Goal: Information Seeking & Learning: Learn about a topic

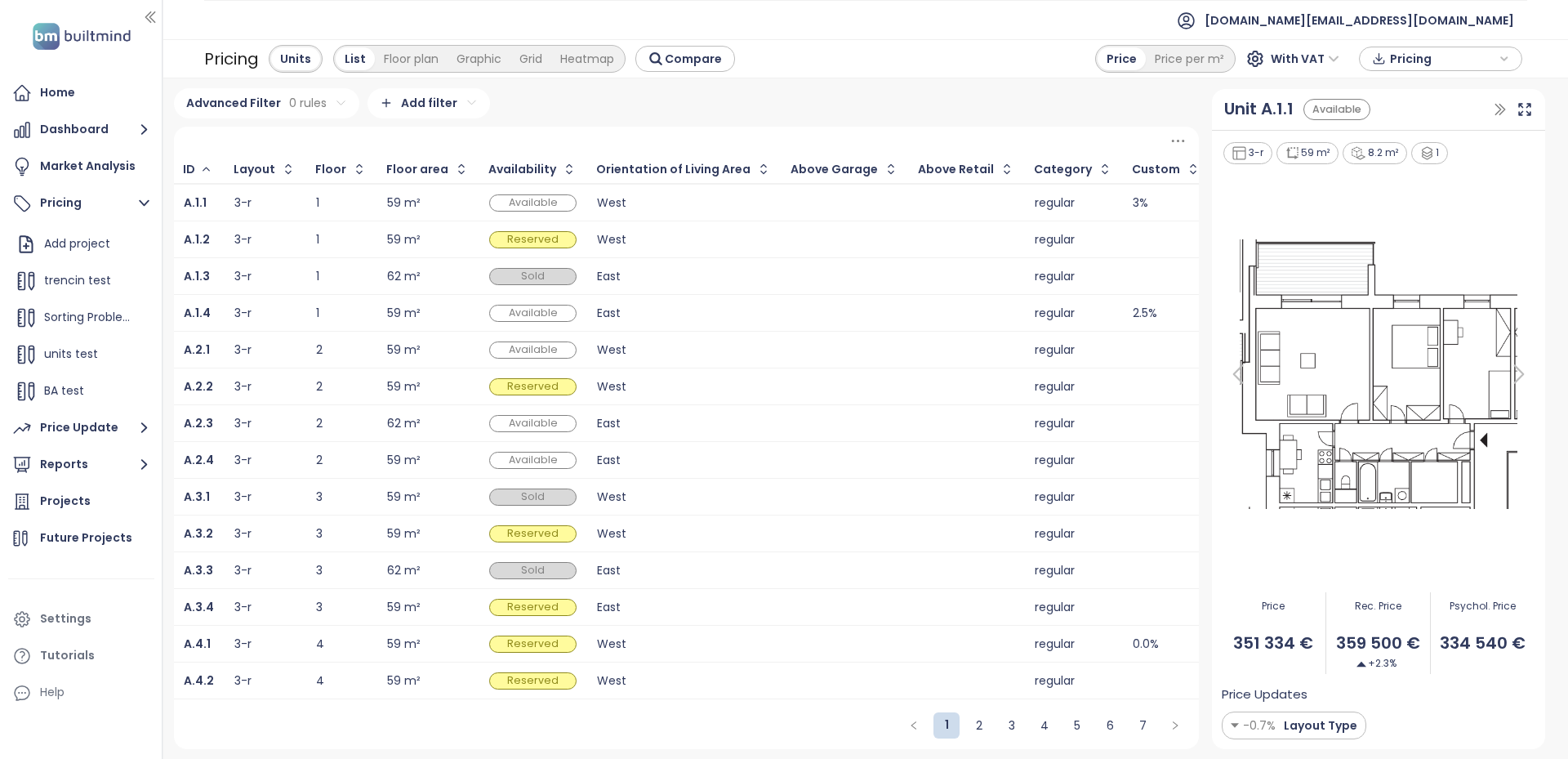
scroll to position [0, 2846]
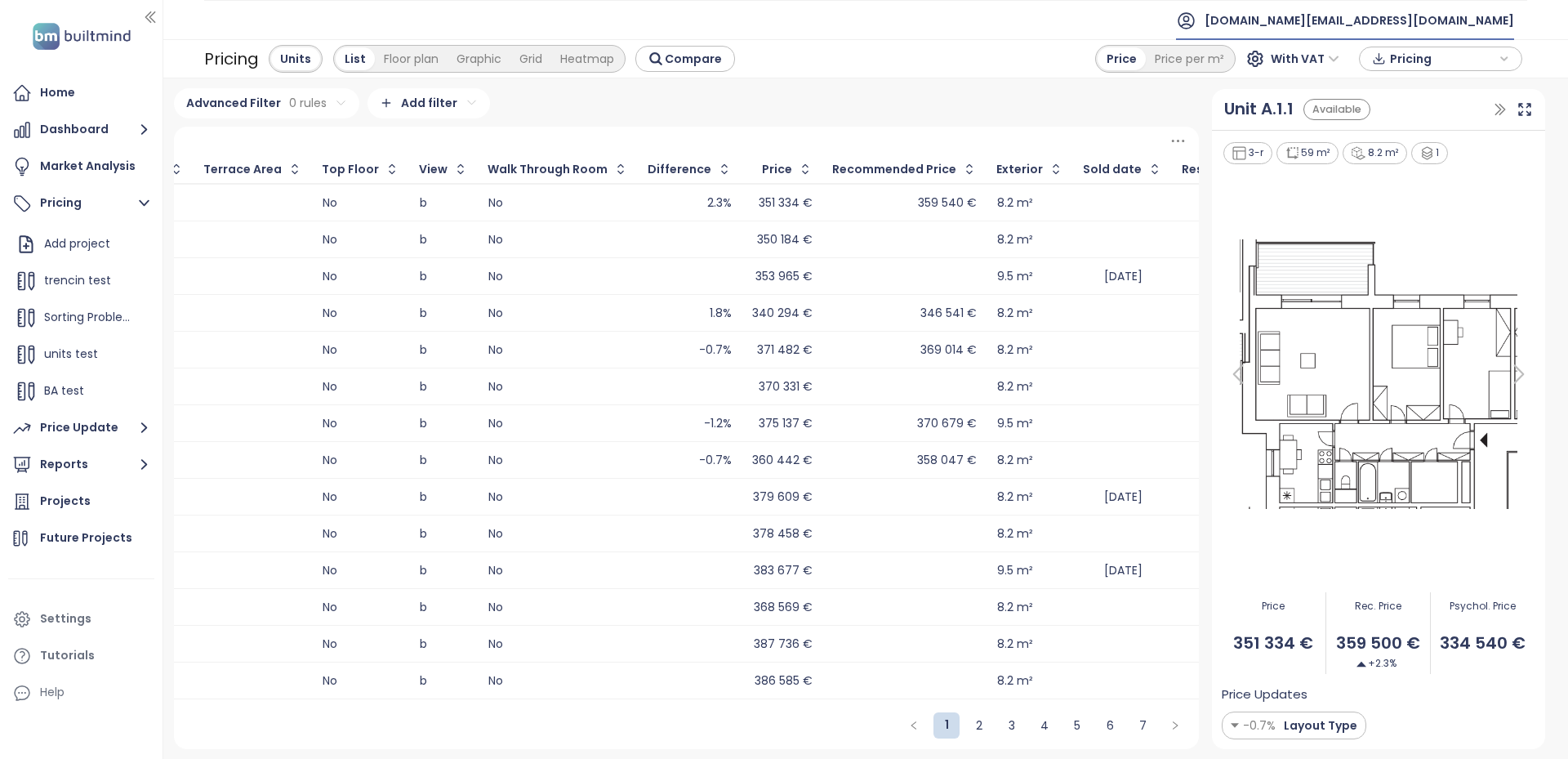
click at [1450, 6] on span "test.sk@builtmind.com" at bounding box center [1359, 20] width 310 height 39
click at [1403, 53] on li "Log out" at bounding box center [1430, 66] width 157 height 33
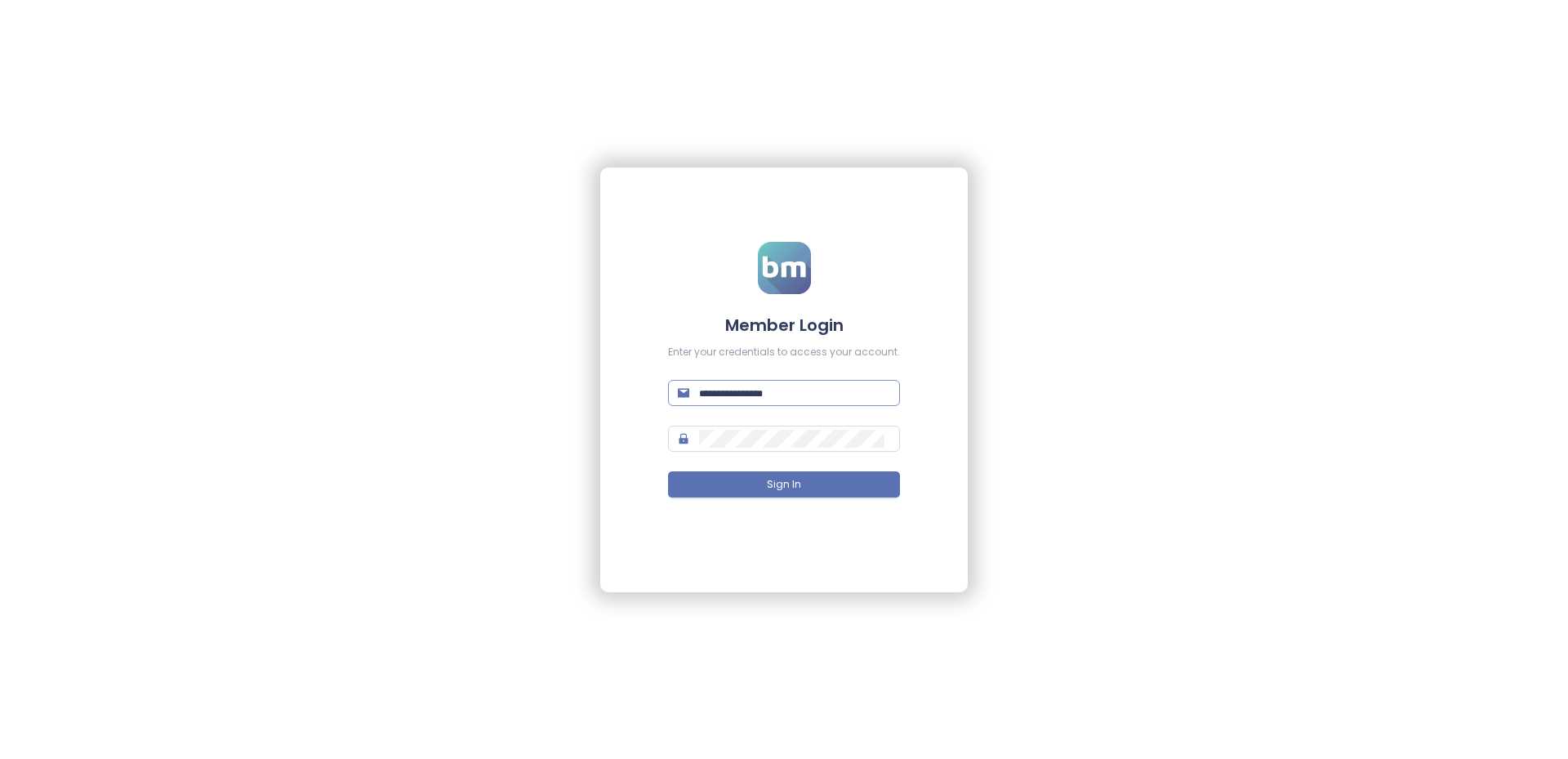
click at [729, 397] on input "text" at bounding box center [794, 393] width 191 height 18
paste input "**********"
type input "**********"
click at [718, 477] on button "Sign In" at bounding box center [784, 484] width 232 height 26
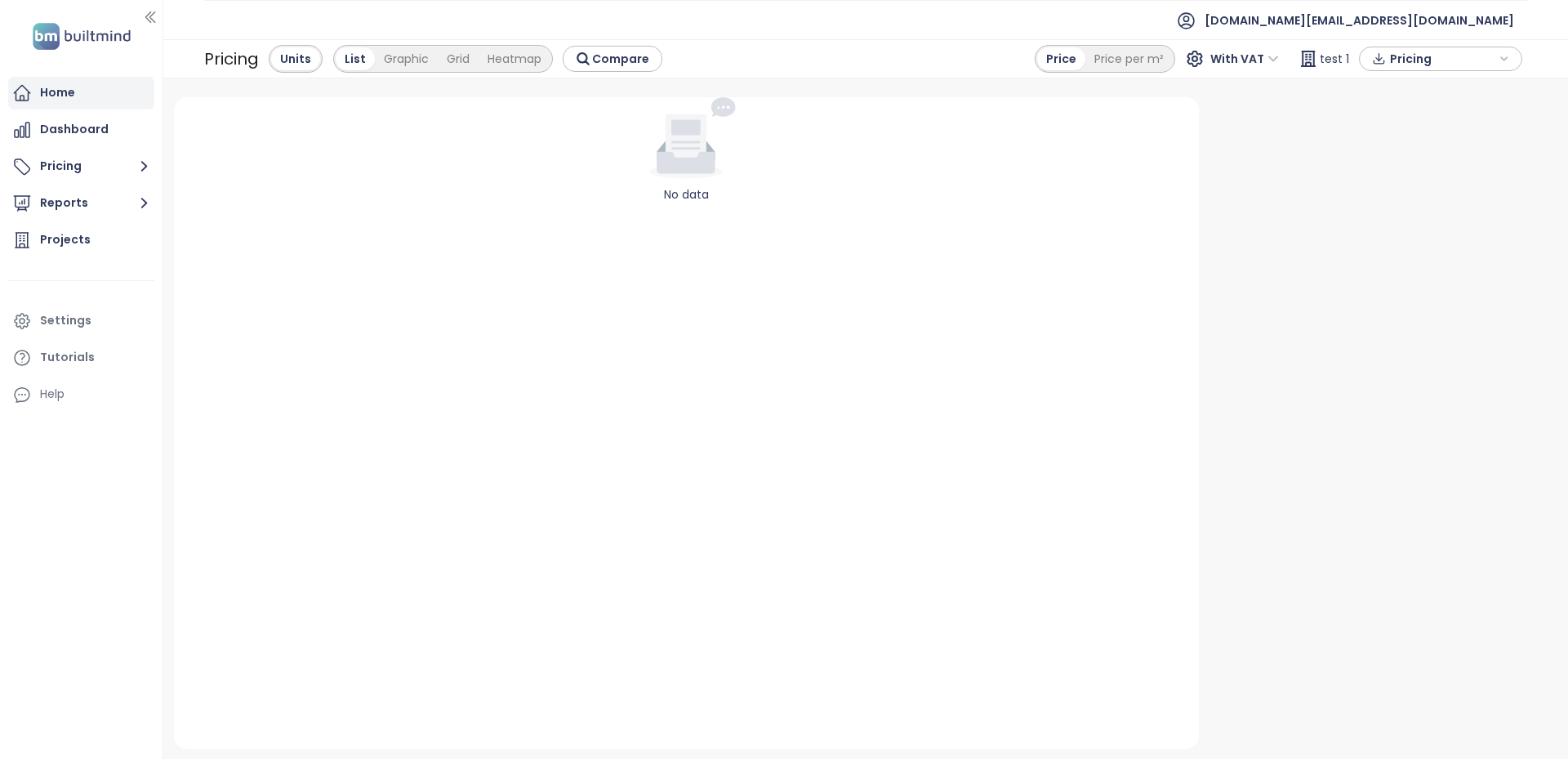
click at [64, 93] on div "Home" at bounding box center [57, 93] width 35 height 20
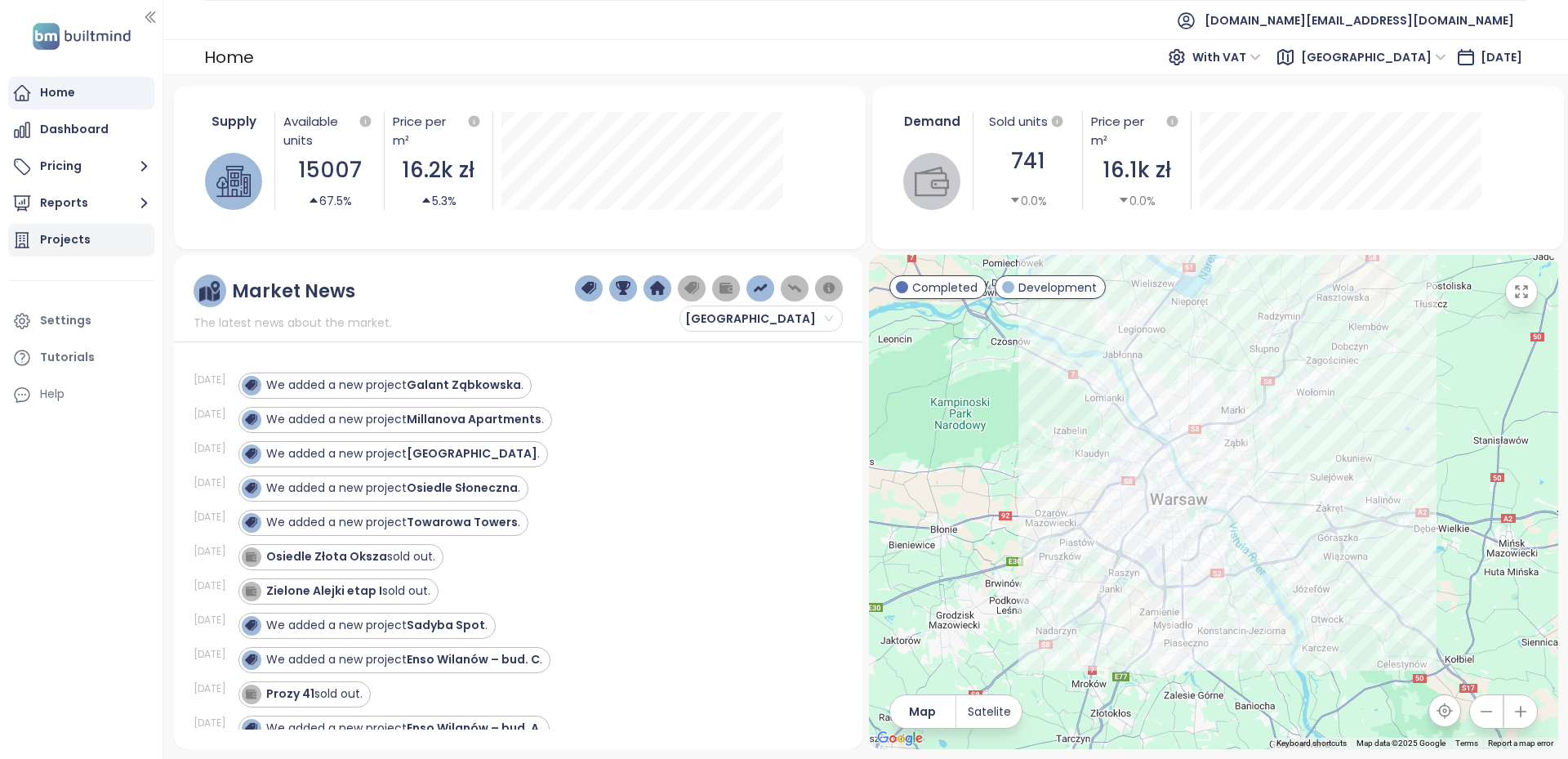
click at [47, 235] on div "Projects" at bounding box center [65, 239] width 51 height 20
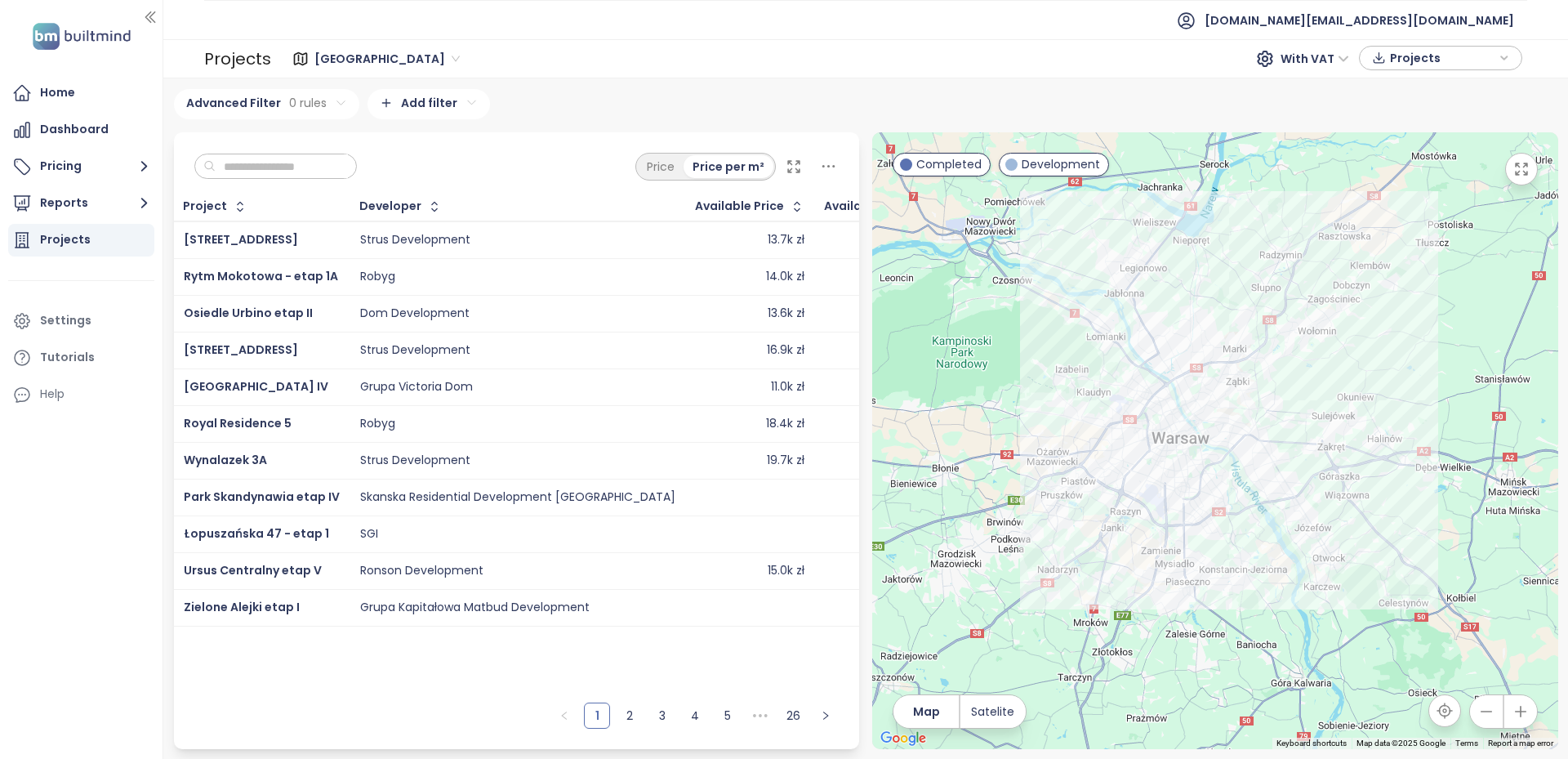
click at [270, 163] on input "text" at bounding box center [281, 167] width 133 height 25
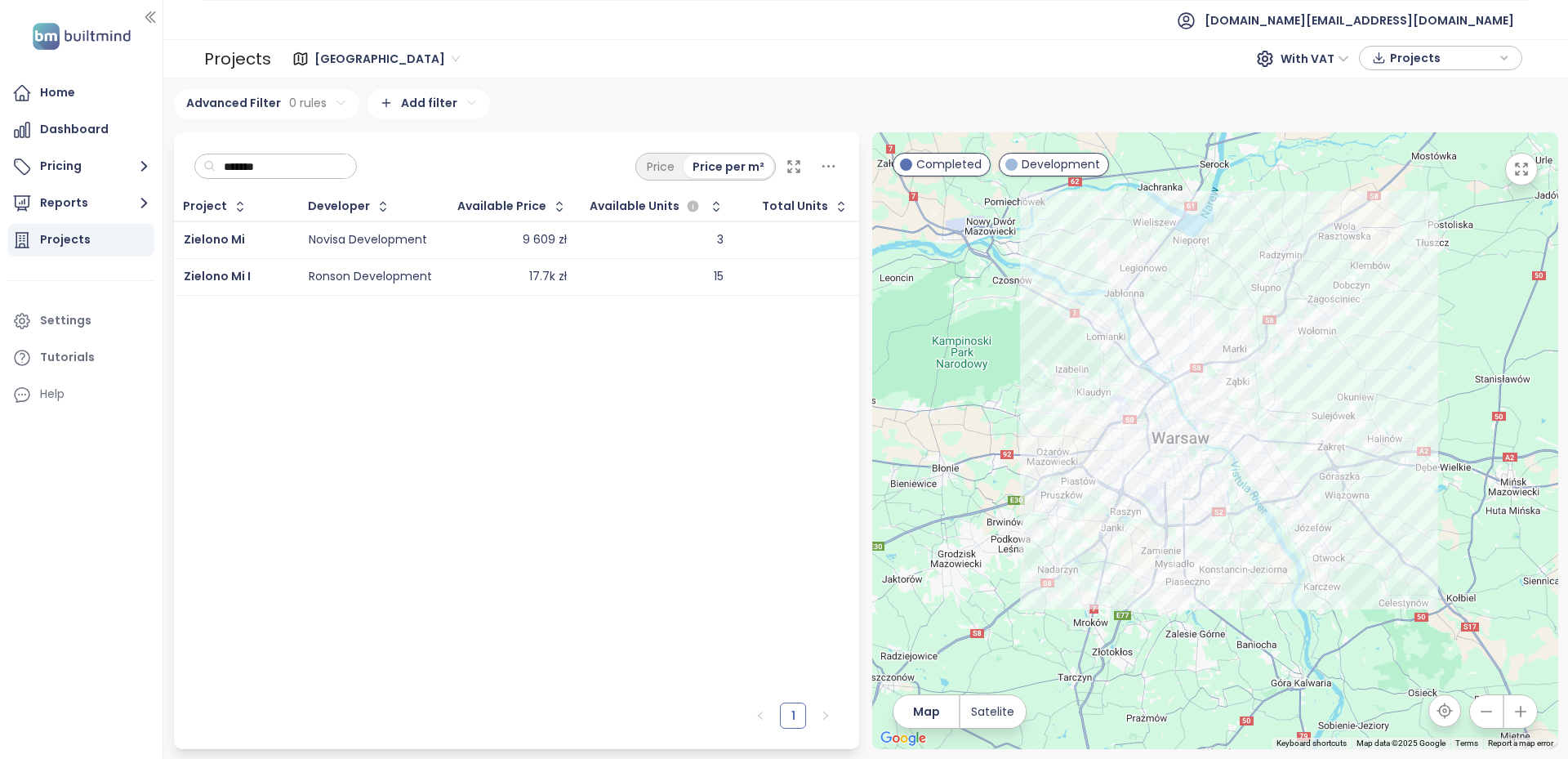
type input "*******"
click at [418, 338] on div "Project Developer Available Price Available Units Total Units Zielono Mi Novisa…" at bounding box center [517, 444] width 686 height 502
click at [55, 167] on button "Pricing" at bounding box center [81, 166] width 146 height 33
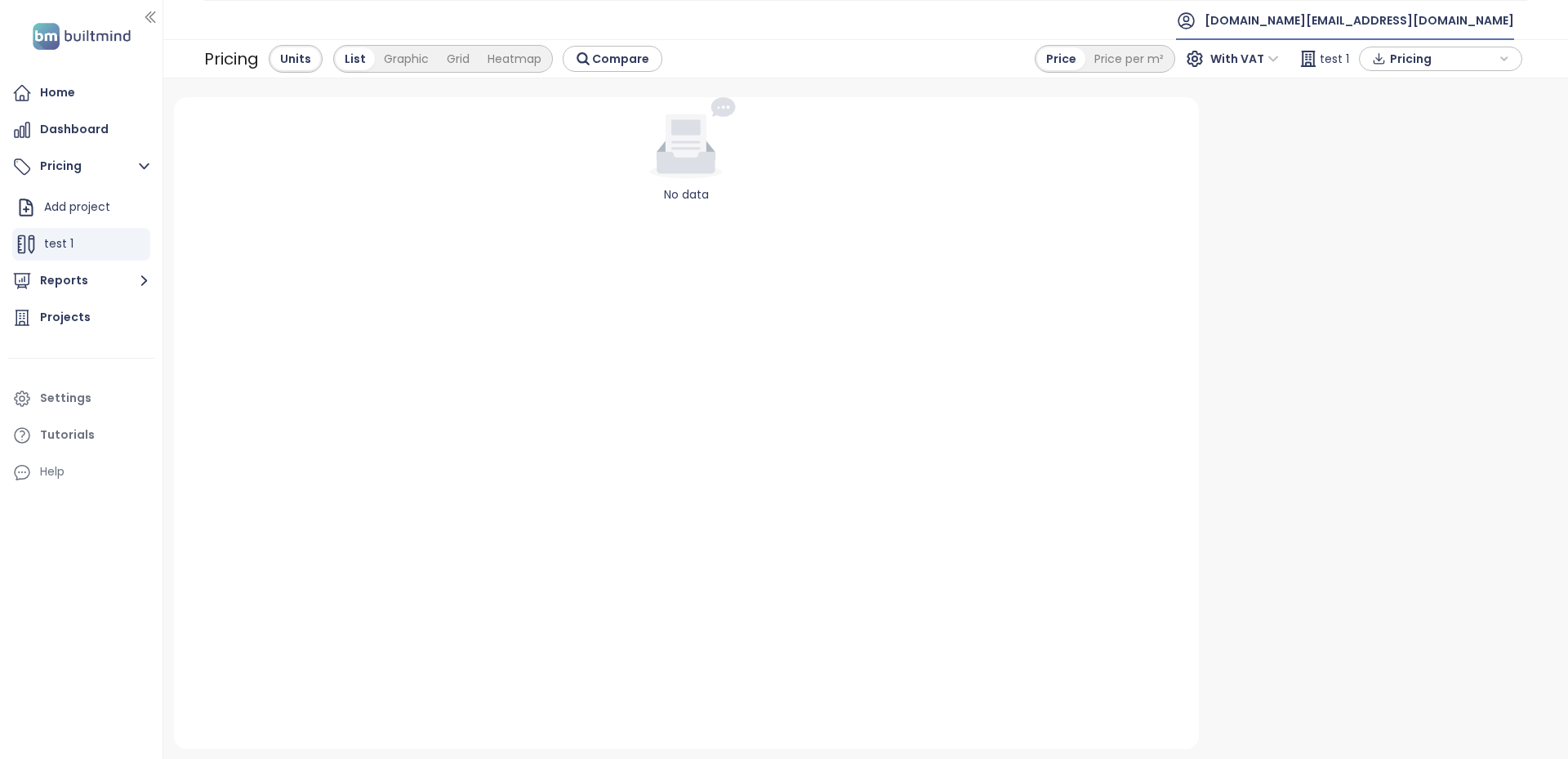
click at [1483, 20] on span "[DOMAIN_NAME][EMAIL_ADDRESS][DOMAIN_NAME]" at bounding box center [1359, 20] width 310 height 39
click at [1370, 69] on span "Log out" at bounding box center [1389, 66] width 43 height 16
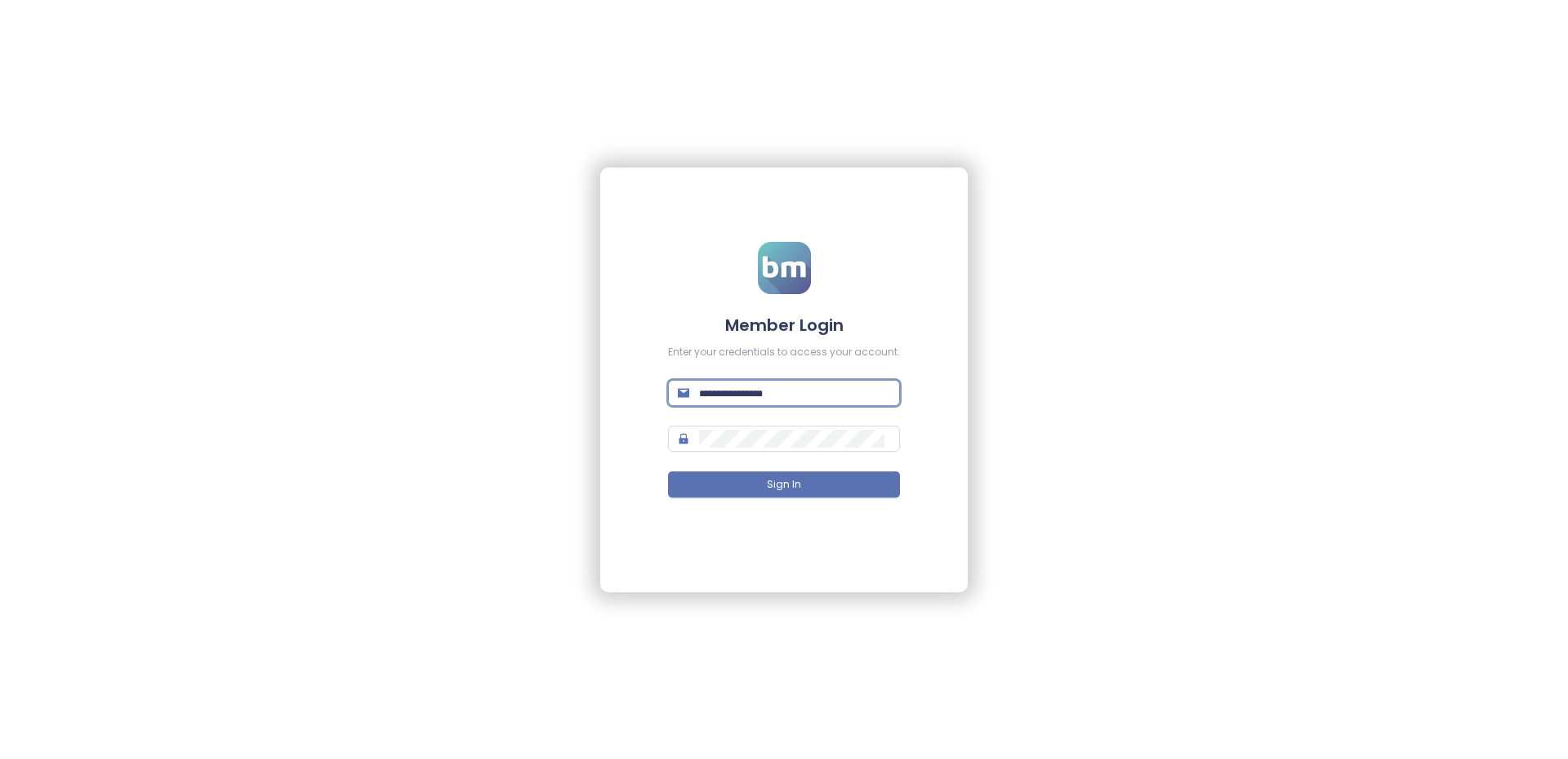
click at [747, 388] on input "text" at bounding box center [794, 393] width 191 height 18
type input "**********"
click at [745, 492] on button "Sign In" at bounding box center [784, 484] width 232 height 26
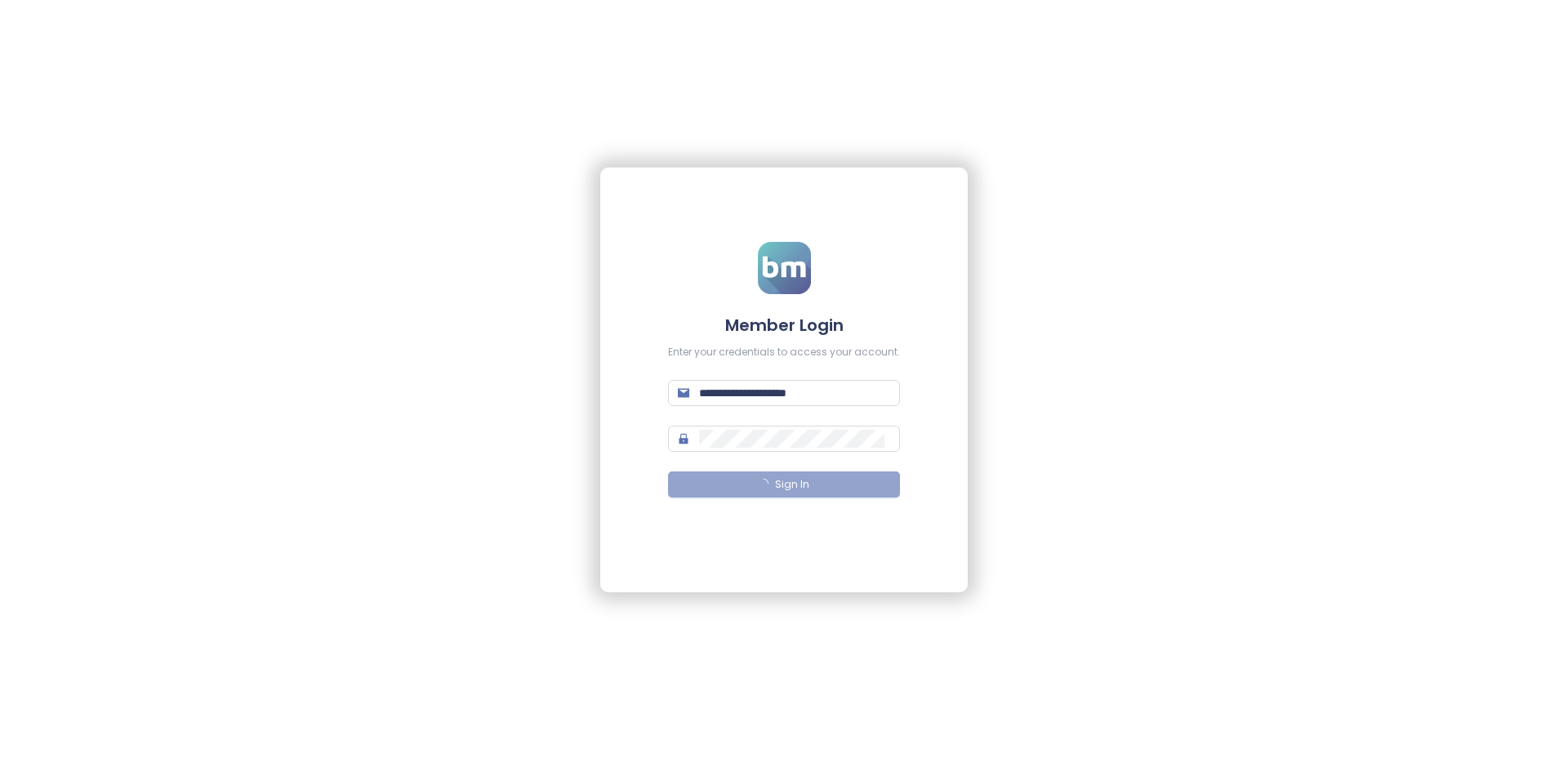
click at [264, 758] on div "**********" at bounding box center [784, 379] width 1568 height 759
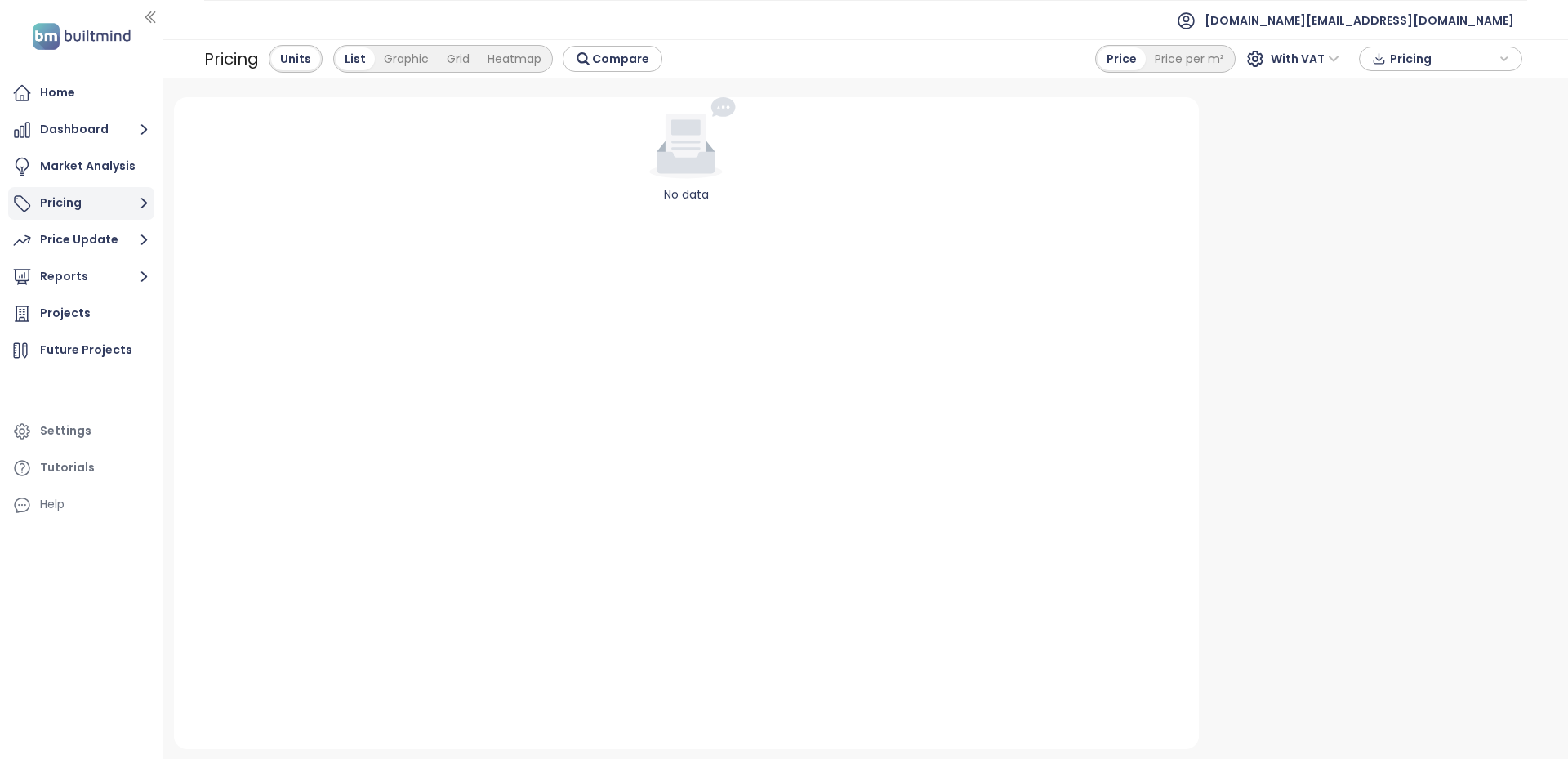
click at [82, 206] on button "Pricing" at bounding box center [81, 203] width 146 height 33
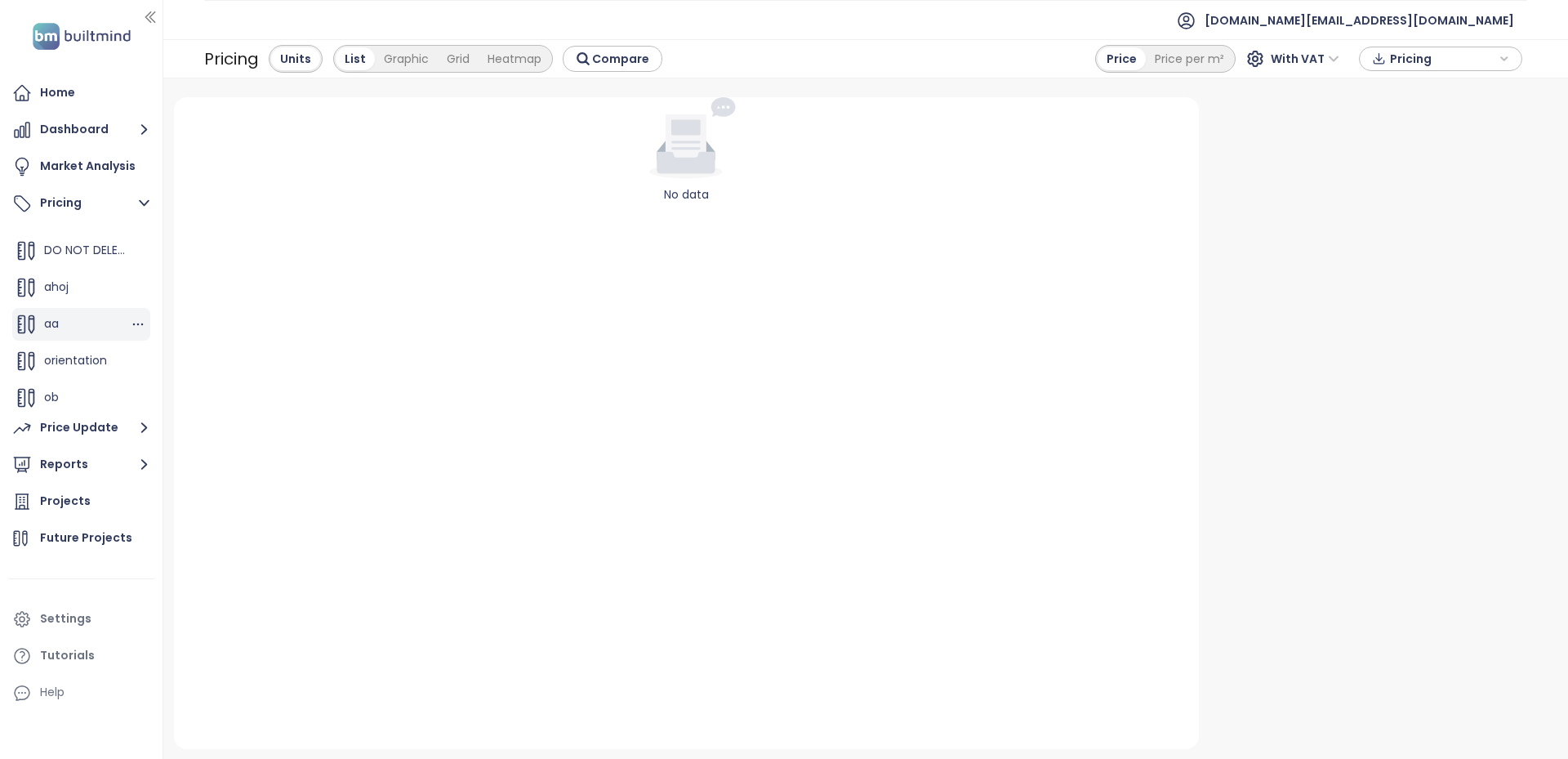
scroll to position [662, 0]
click at [74, 394] on span "Harmony Estates" at bounding box center [92, 391] width 97 height 16
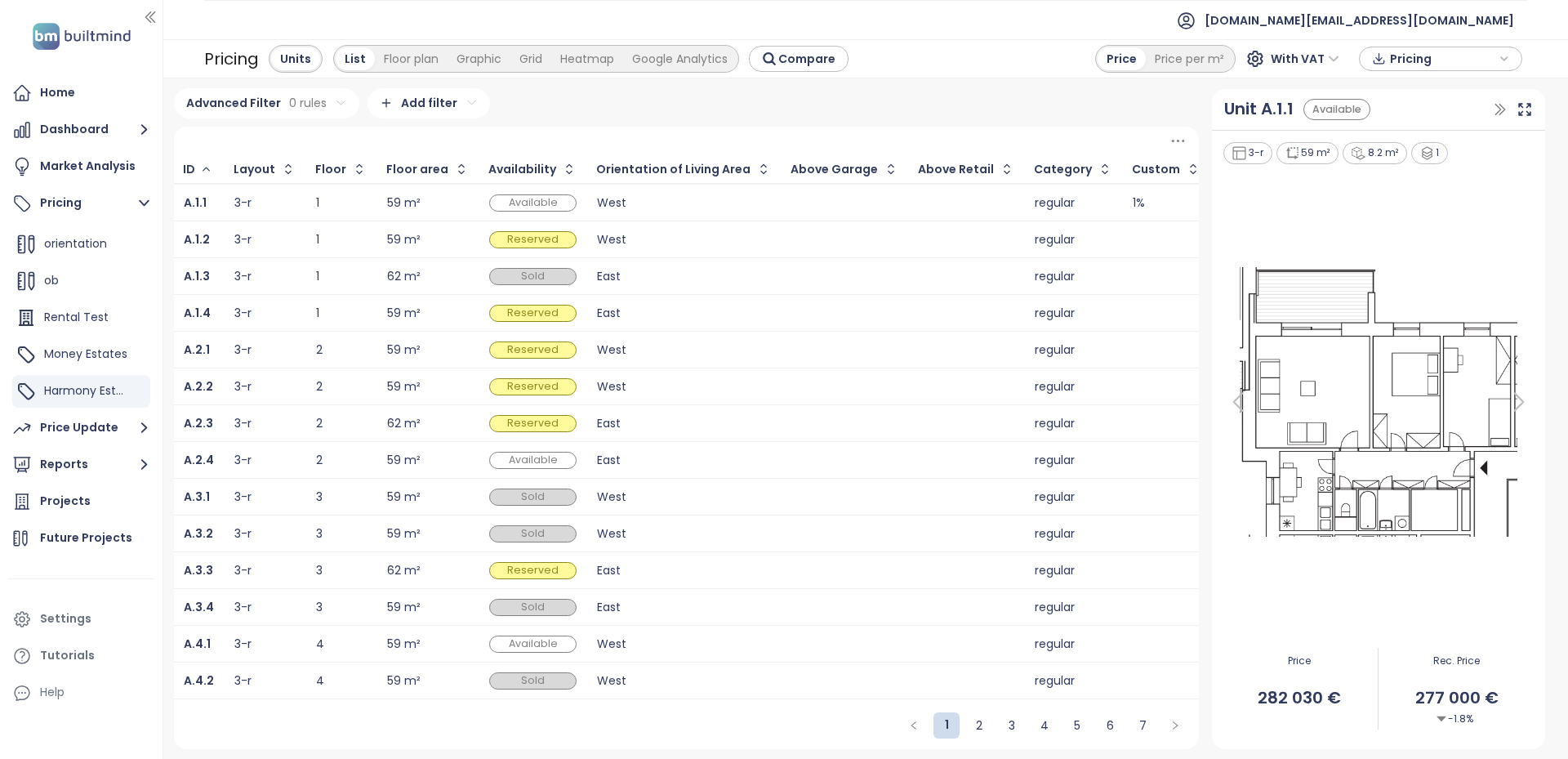
click at [307, 209] on td "1" at bounding box center [342, 203] width 71 height 37
click at [197, 207] on b "A.1.1" at bounding box center [196, 203] width 23 height 16
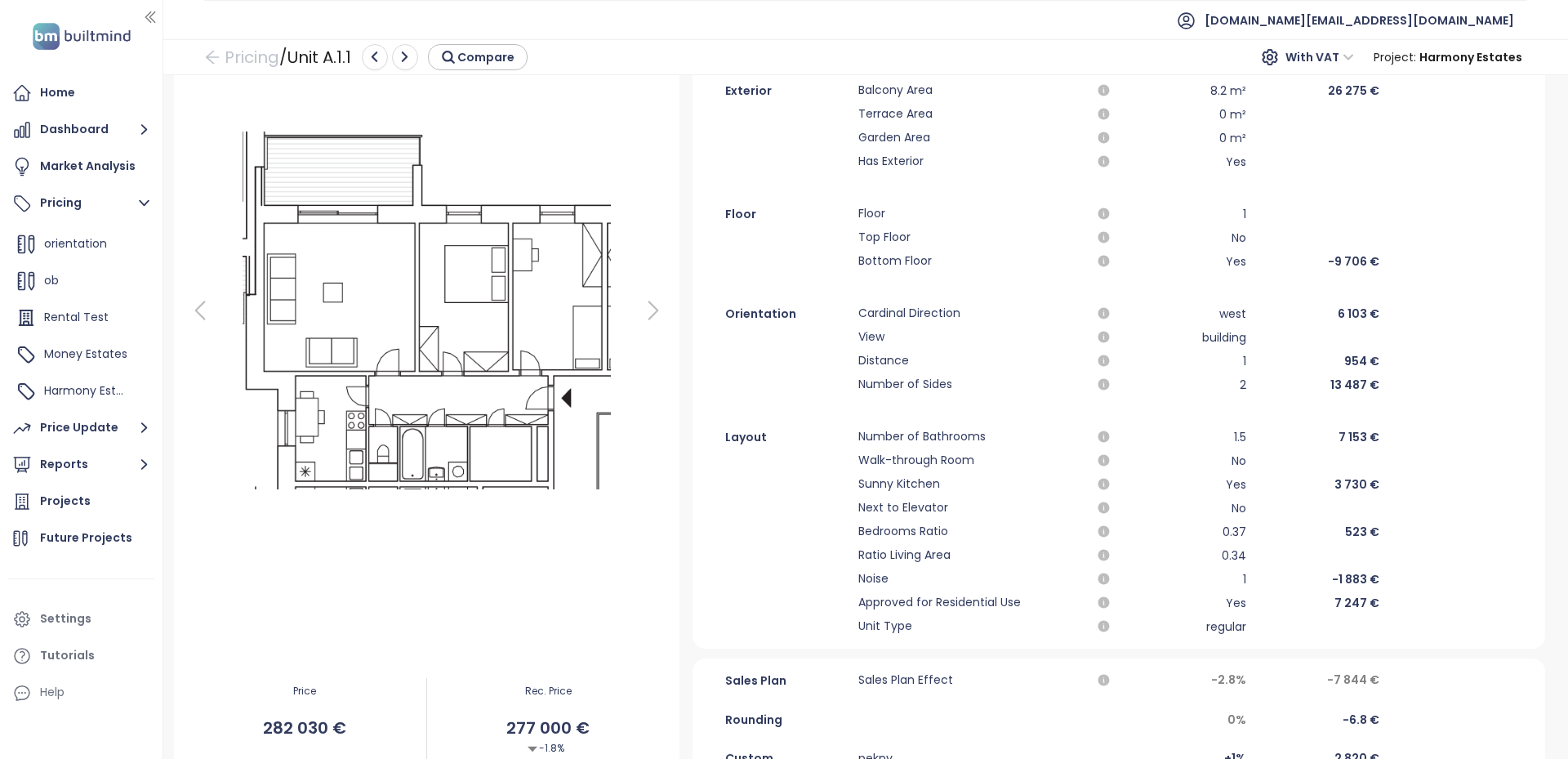
scroll to position [164, 0]
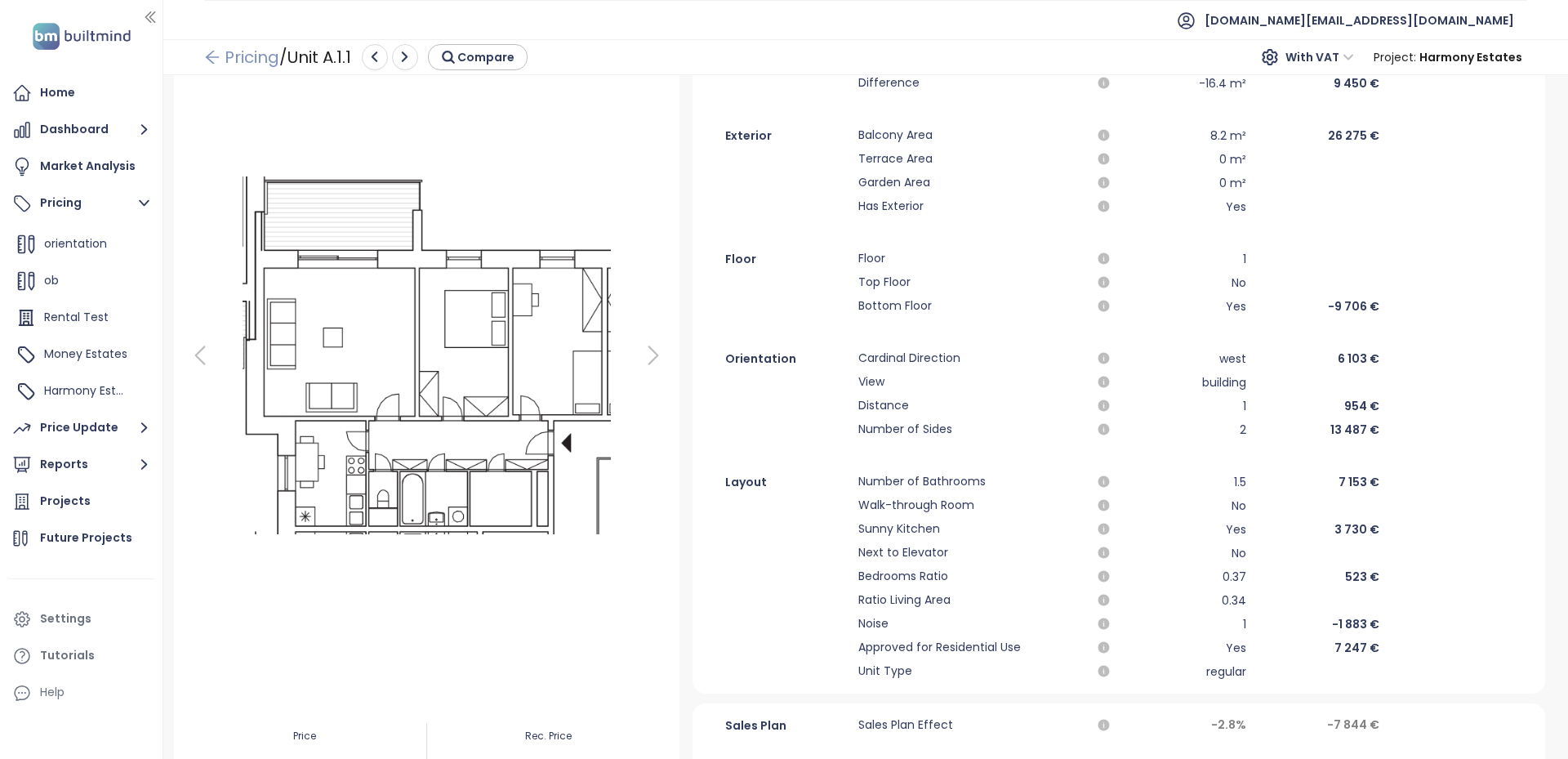
click at [224, 67] on link "Pricing" at bounding box center [242, 57] width 75 height 29
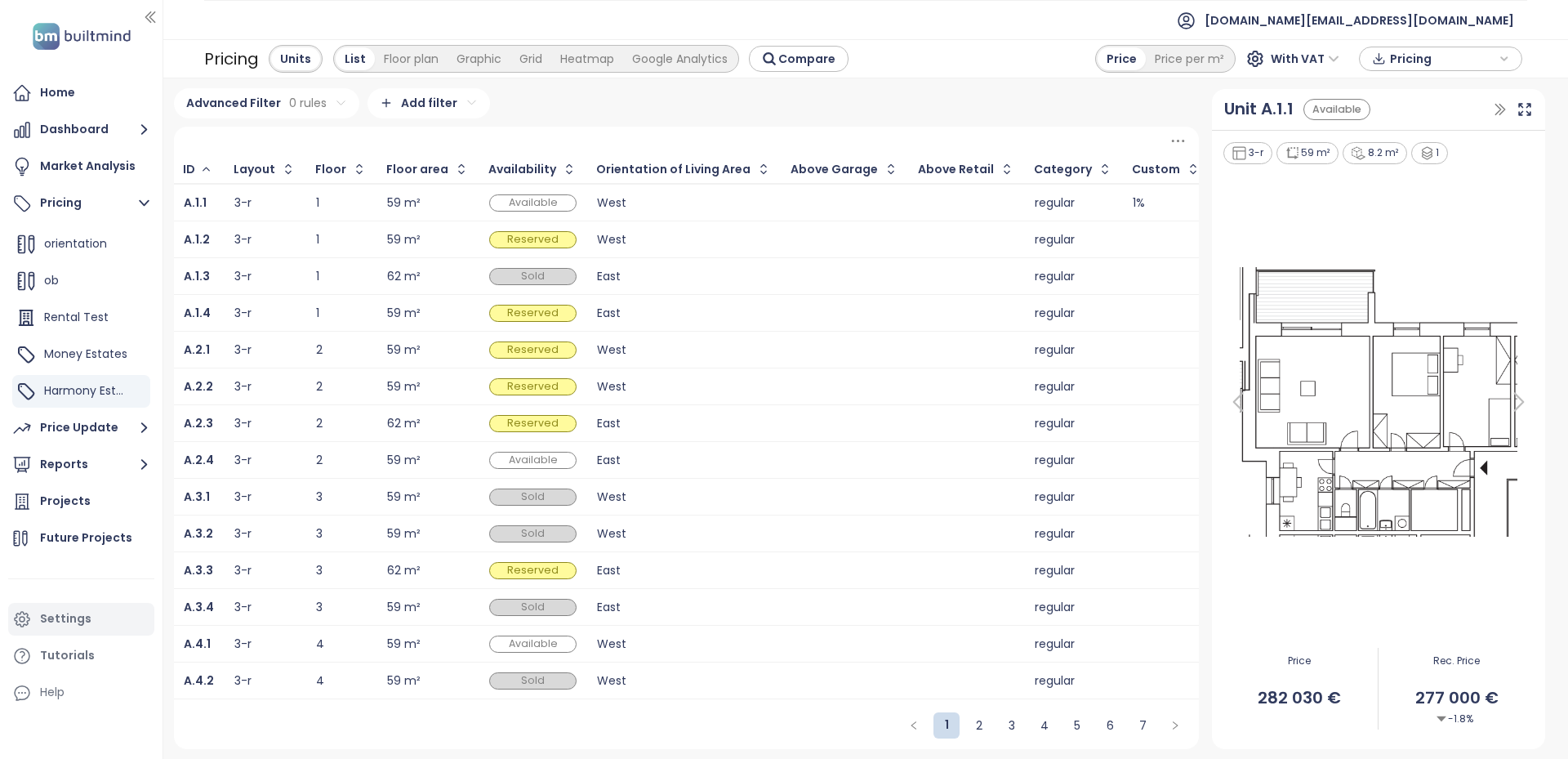
click at [77, 604] on div "Settings" at bounding box center [81, 619] width 146 height 33
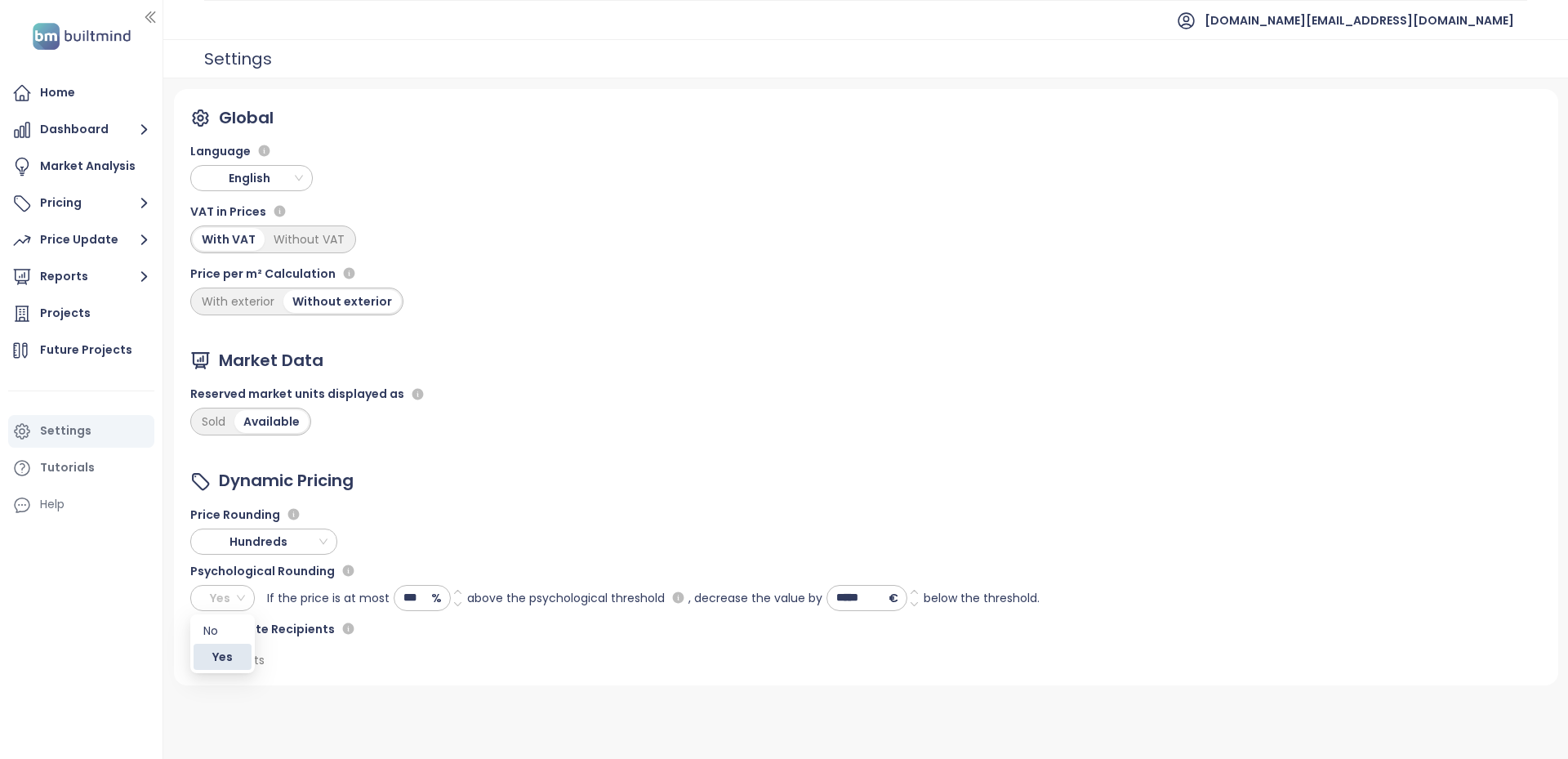
click at [228, 595] on span "Yes" at bounding box center [220, 598] width 49 height 25
click at [245, 631] on div "No" at bounding box center [222, 630] width 58 height 26
click at [224, 610] on span "No" at bounding box center [220, 598] width 49 height 25
click at [242, 649] on div "Yes" at bounding box center [222, 656] width 58 height 26
click at [81, 196] on button "Pricing" at bounding box center [81, 203] width 146 height 33
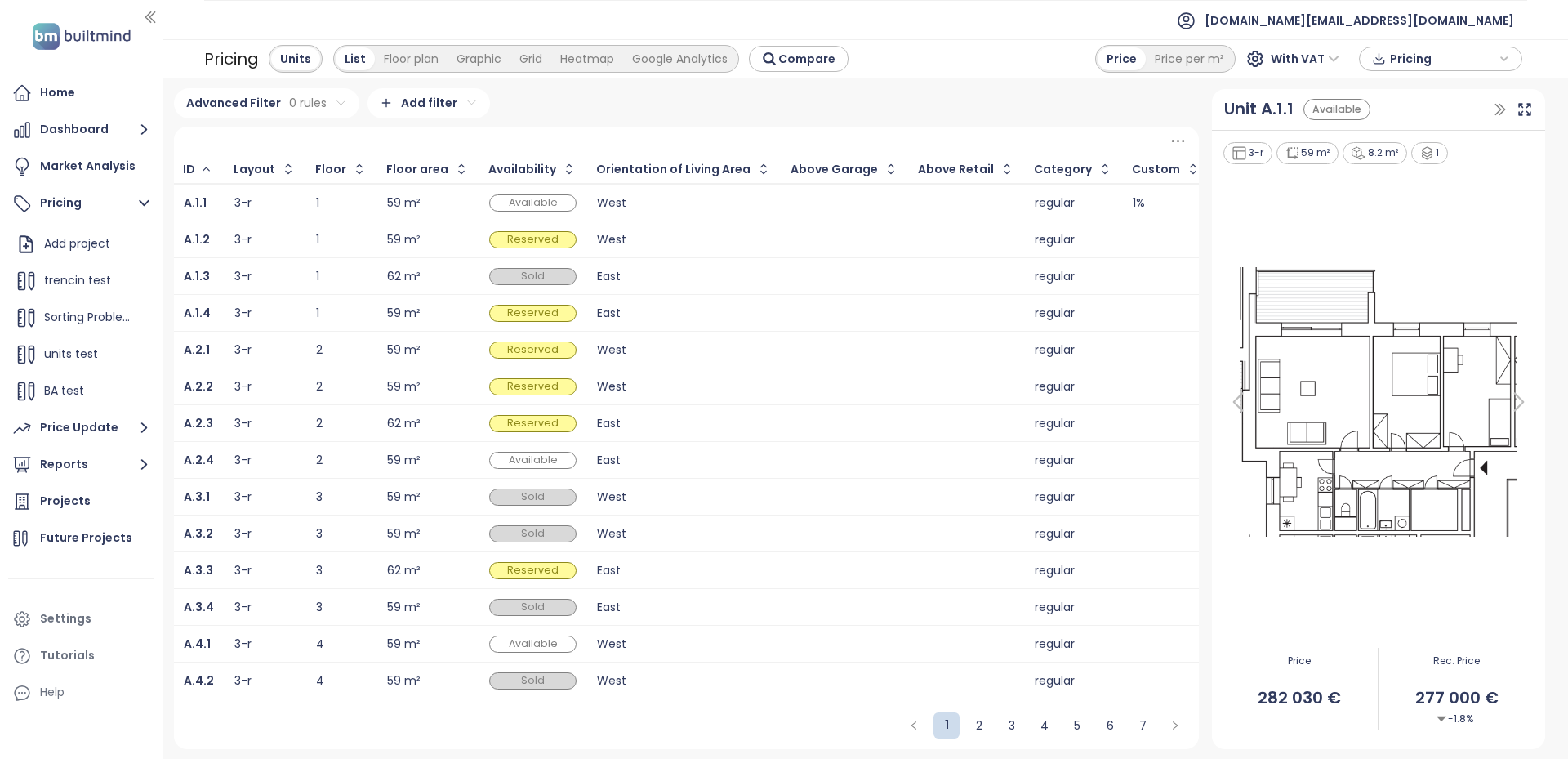
click at [363, 236] on td "1" at bounding box center [342, 239] width 71 height 36
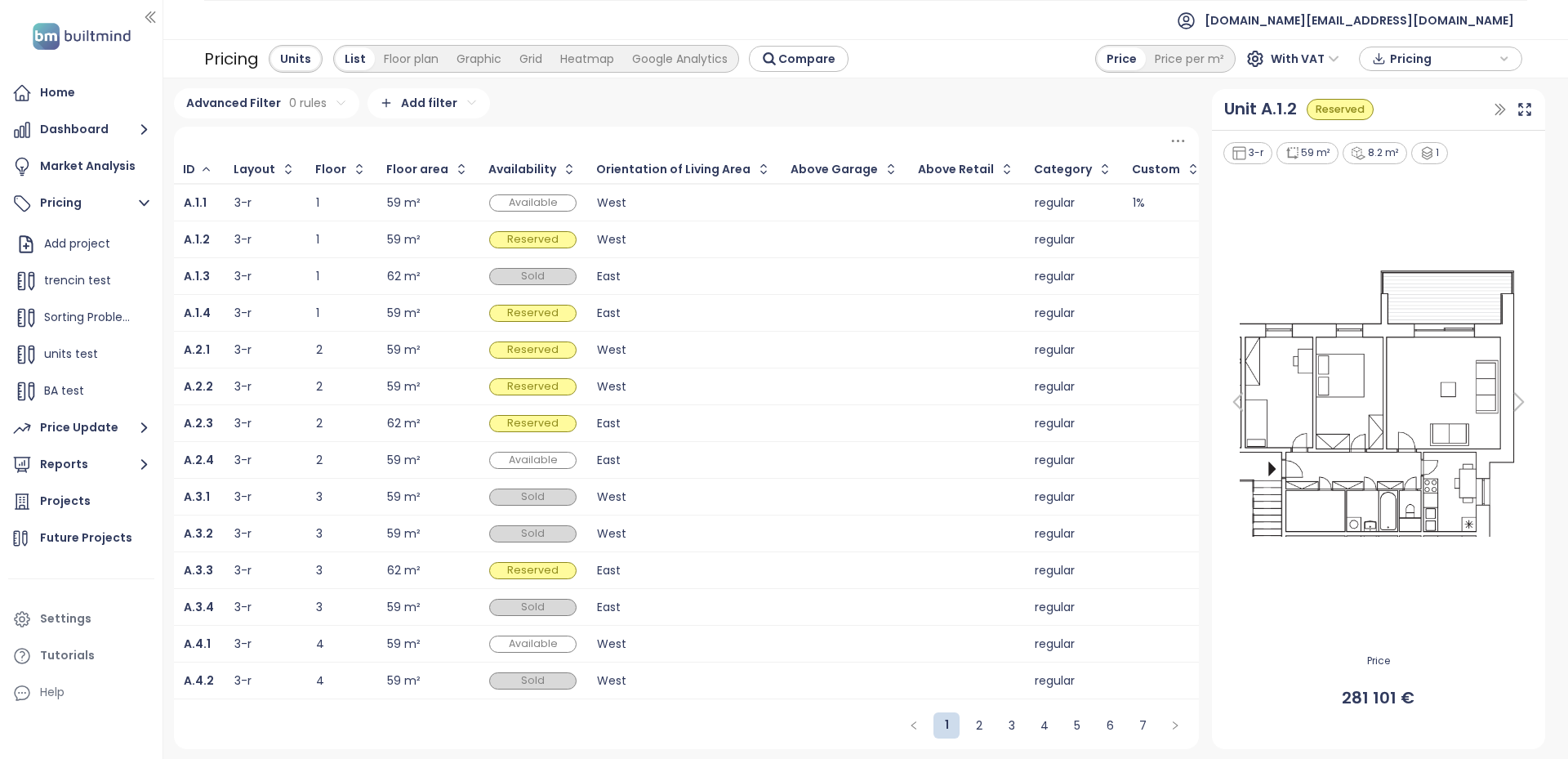
click at [356, 270] on div "1" at bounding box center [341, 276] width 51 height 20
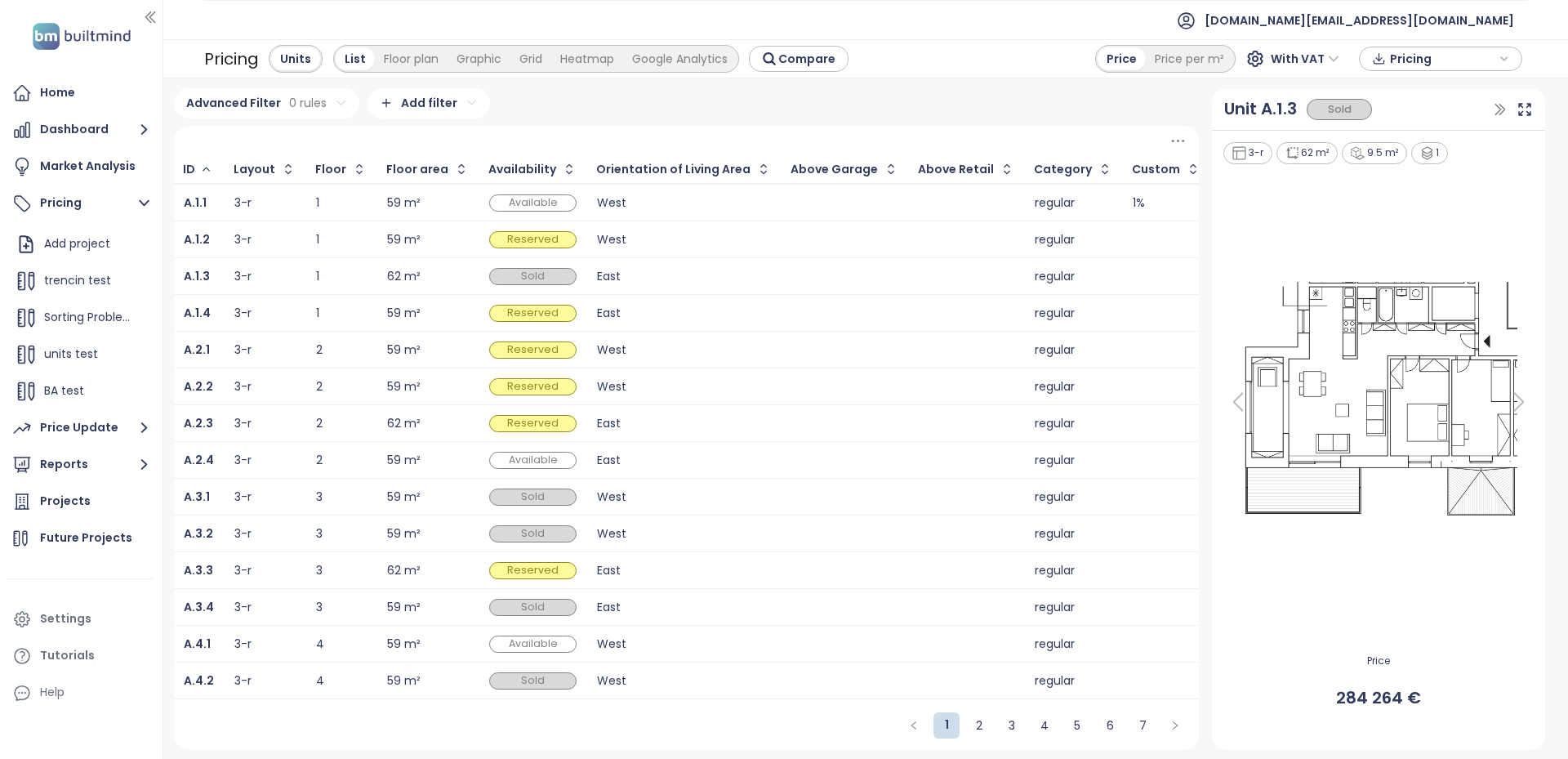
click at [363, 294] on td "1" at bounding box center [342, 276] width 71 height 36
click at [377, 319] on td "59 m²" at bounding box center [428, 312] width 102 height 36
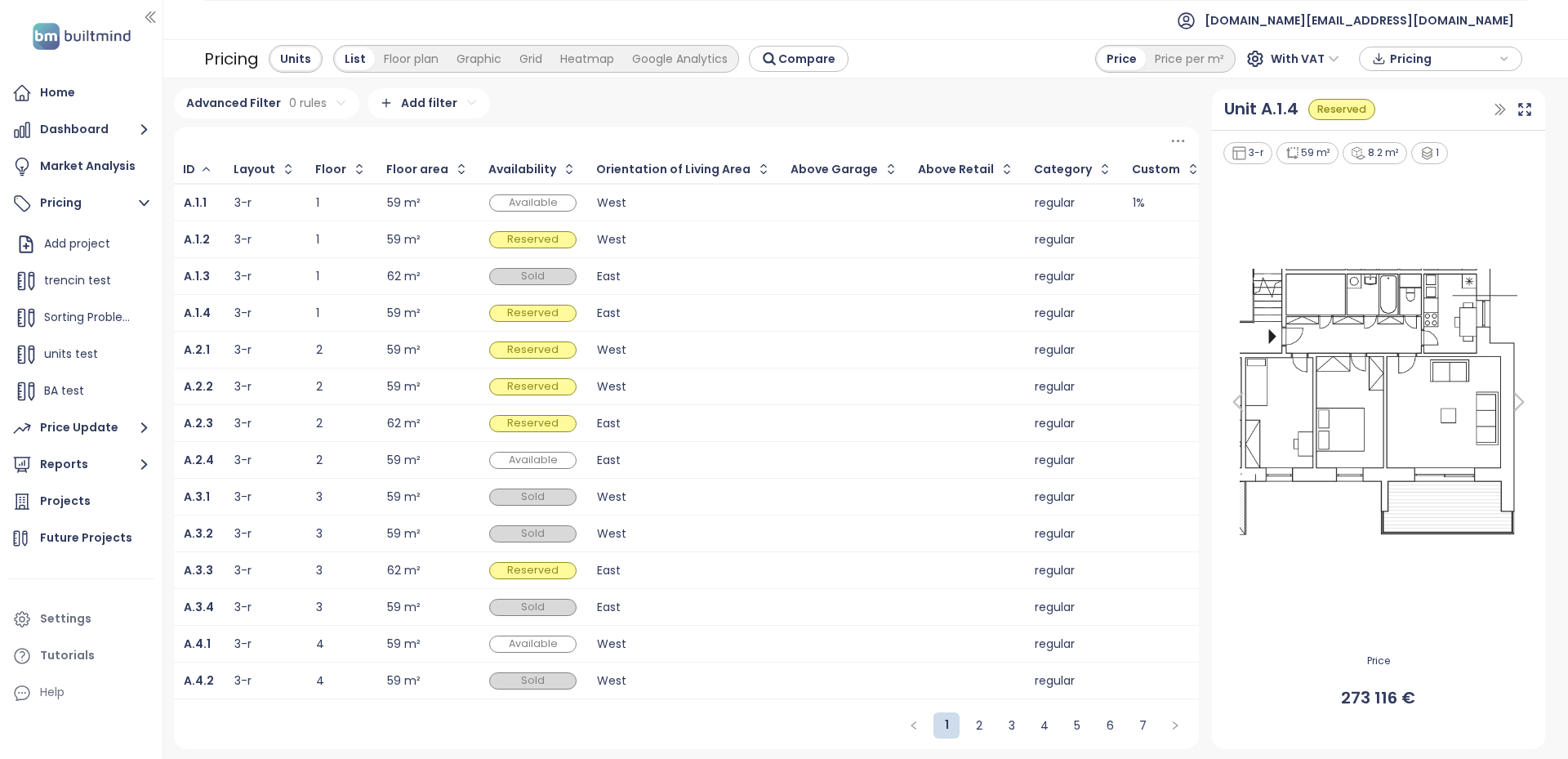
click at [333, 199] on div "1" at bounding box center [341, 203] width 51 height 11
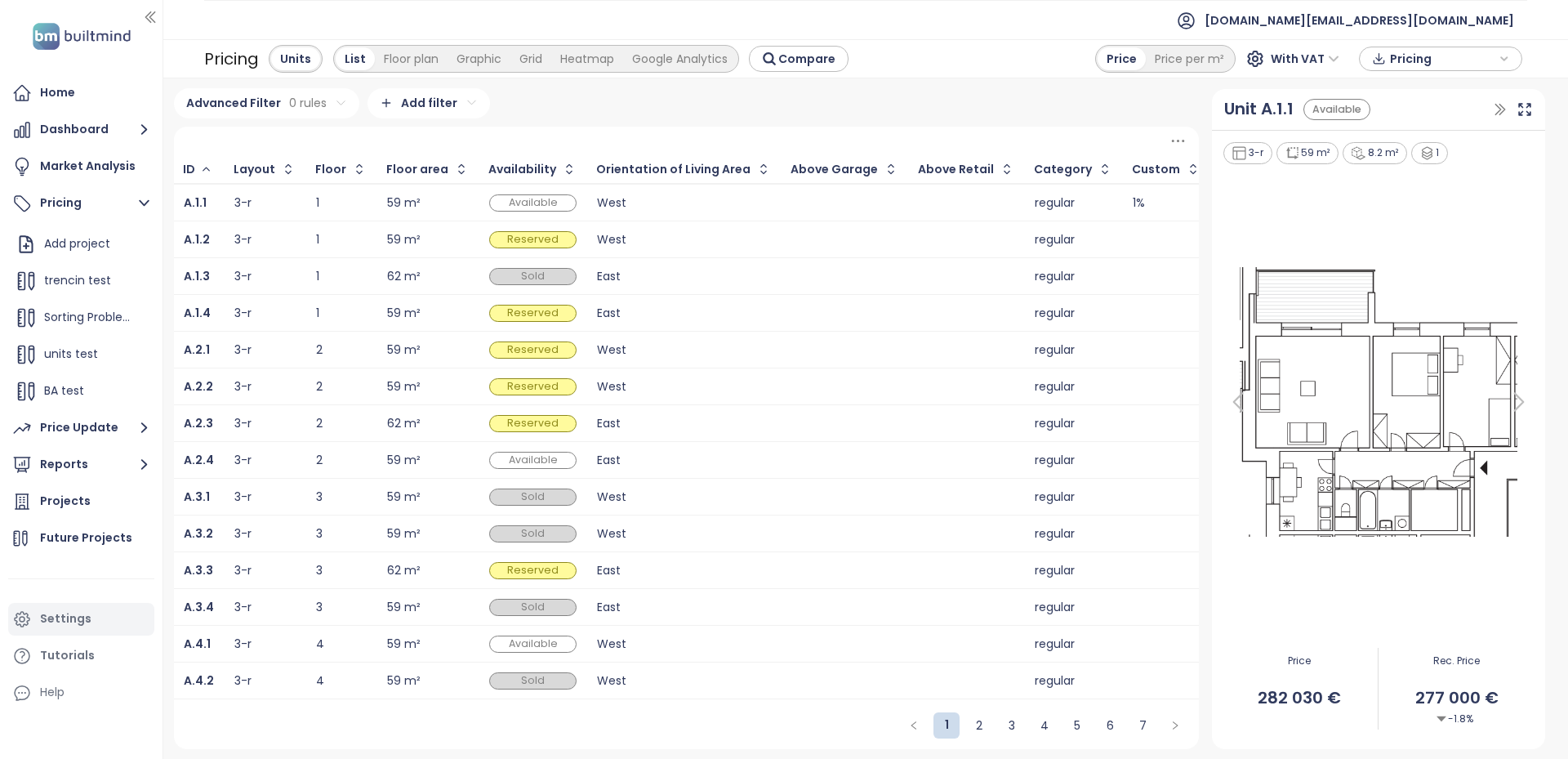
click at [68, 618] on div "Settings" at bounding box center [66, 618] width 52 height 20
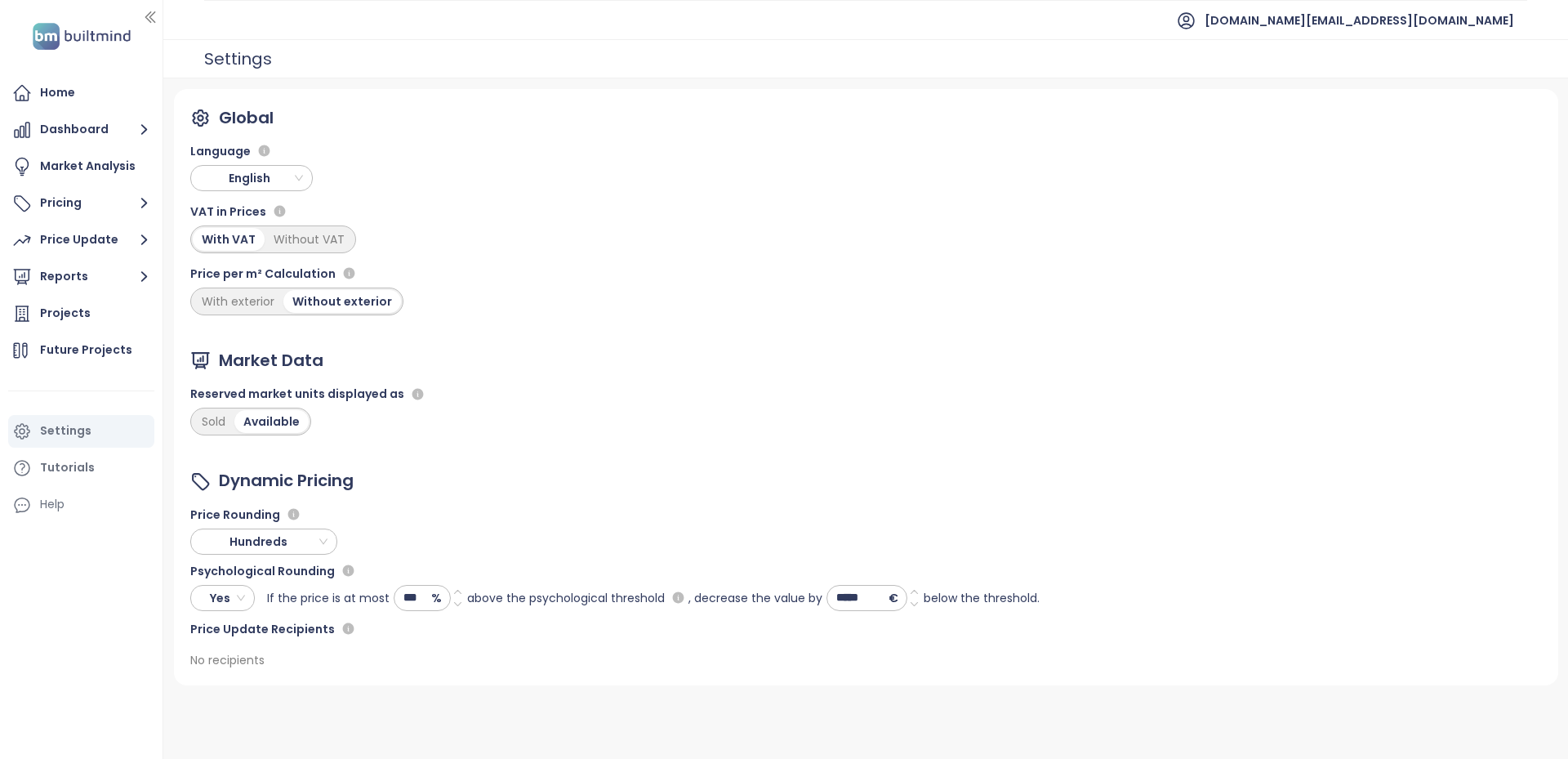
click at [227, 602] on span "Yes" at bounding box center [220, 598] width 49 height 25
click at [236, 633] on div "No" at bounding box center [222, 631] width 38 height 18
click at [215, 594] on span "No" at bounding box center [220, 598] width 49 height 25
click at [233, 665] on div "Yes" at bounding box center [222, 657] width 38 height 18
click at [453, 603] on icon at bounding box center [458, 604] width 11 height 11
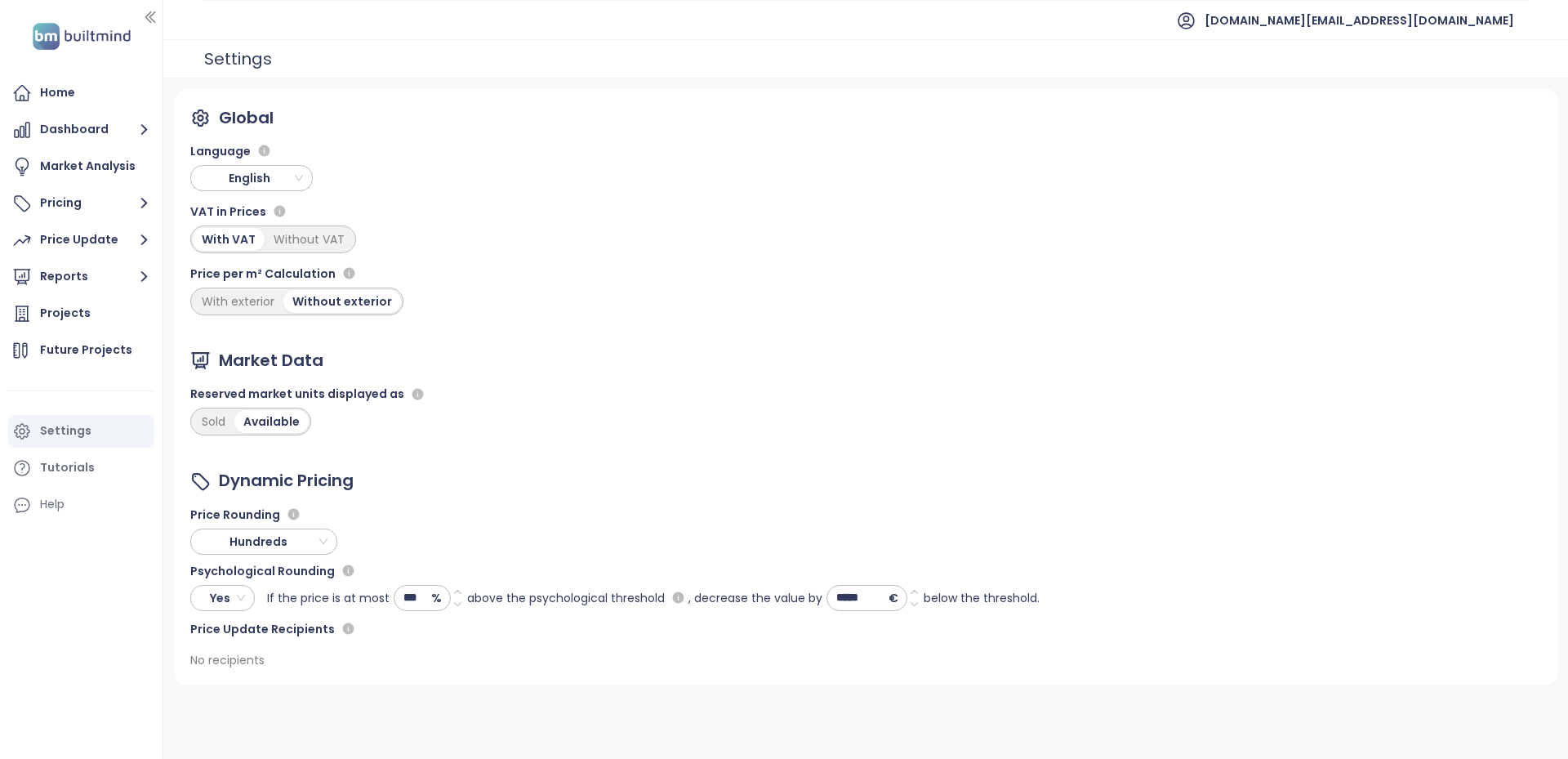
type input "***"
click at [839, 739] on button "Save" at bounding box center [850, 727] width 123 height 26
click at [63, 202] on button "Pricing" at bounding box center [81, 203] width 146 height 33
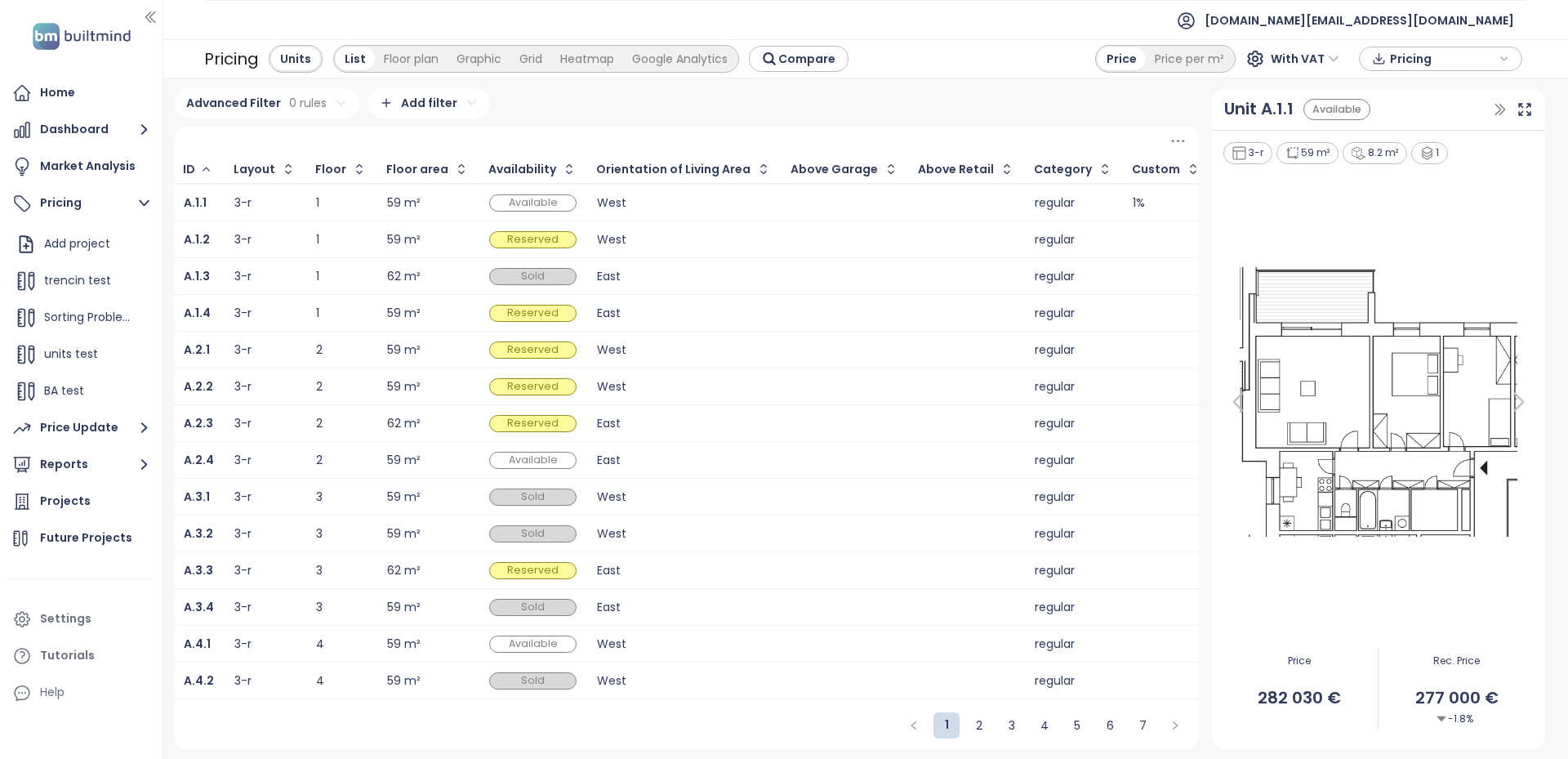
click at [296, 245] on td "3-r" at bounding box center [265, 239] width 82 height 36
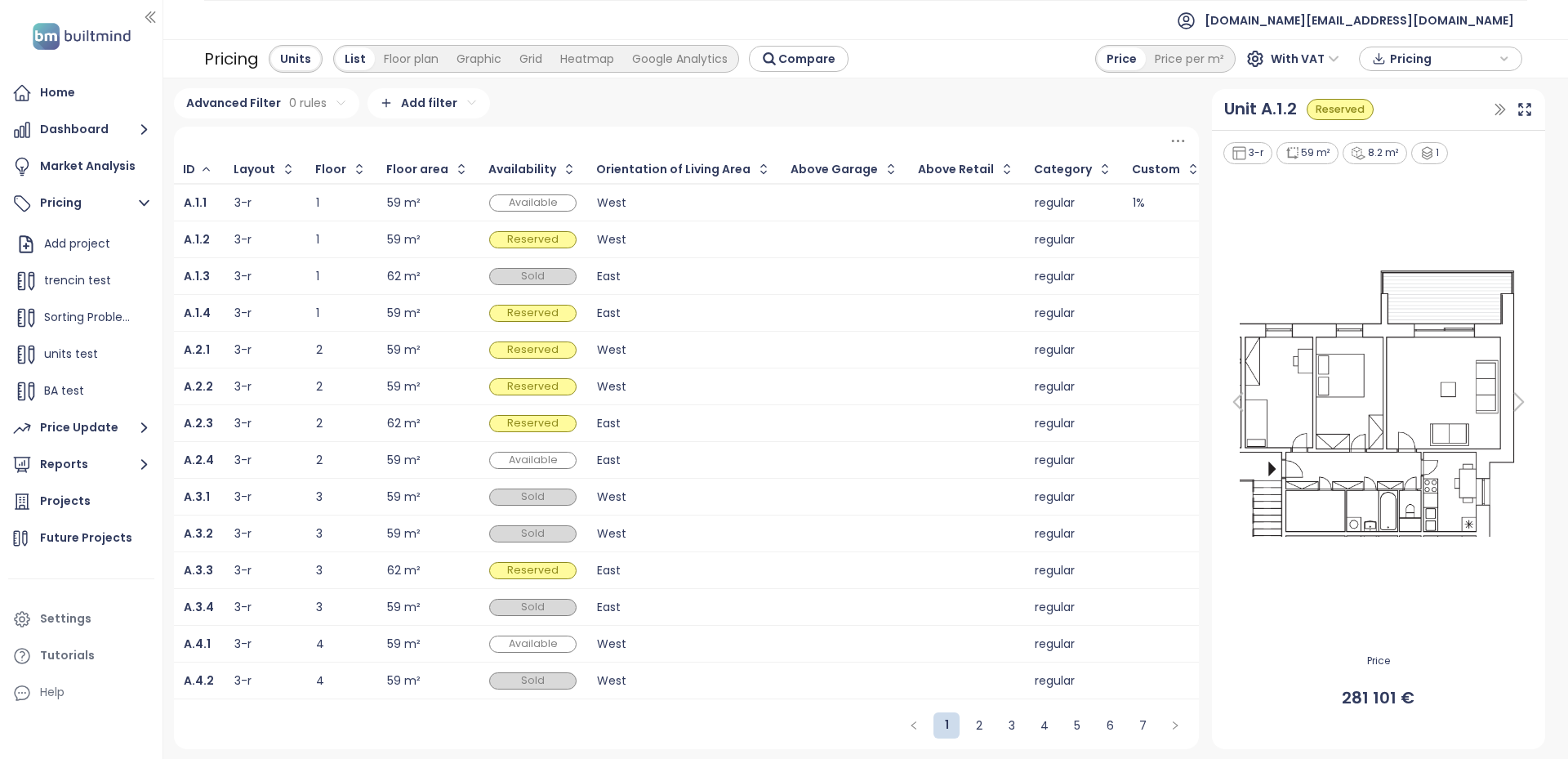
click at [280, 207] on div "3-r" at bounding box center [264, 203] width 61 height 20
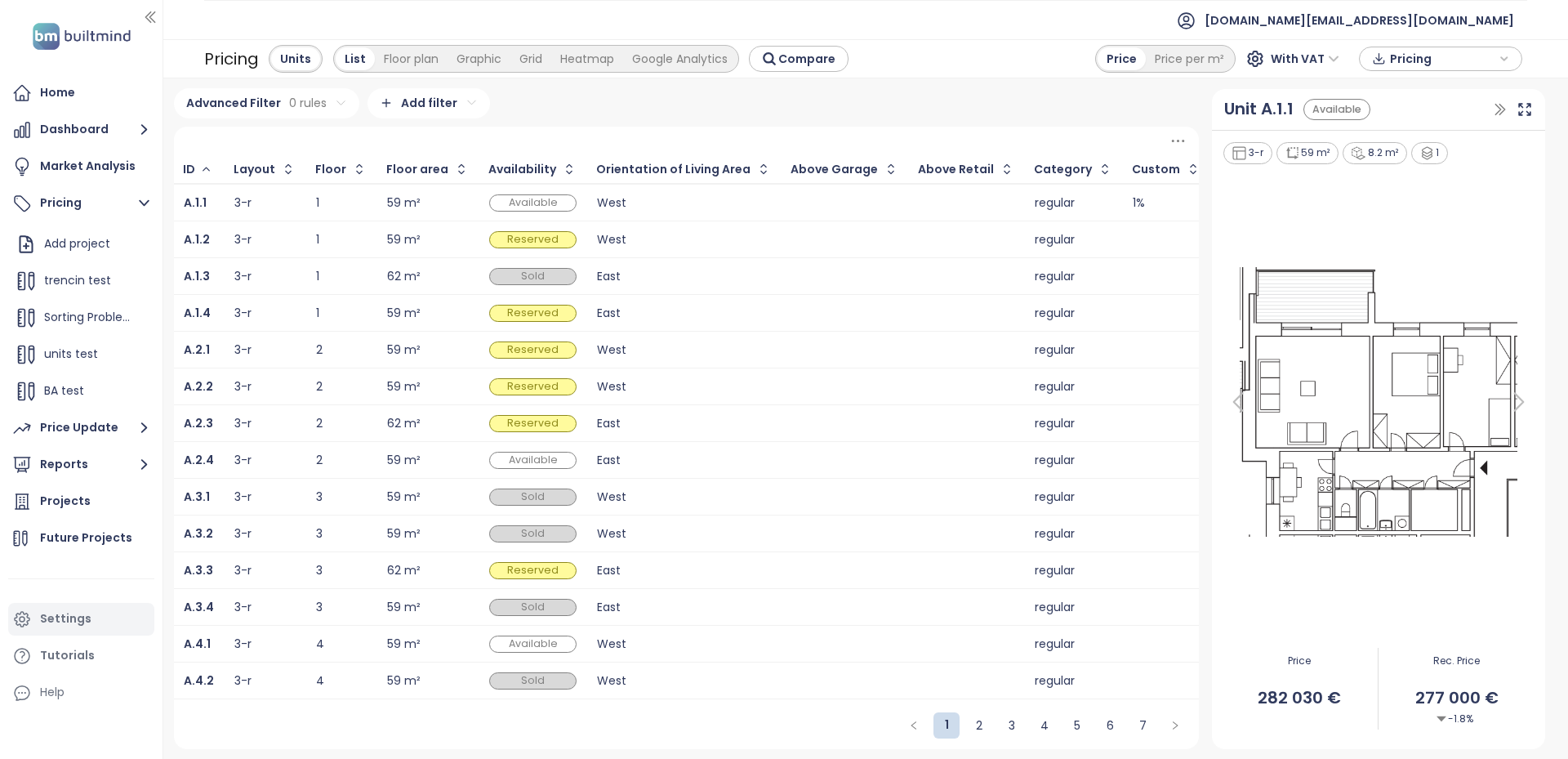
click at [87, 613] on div "Settings" at bounding box center [66, 618] width 52 height 20
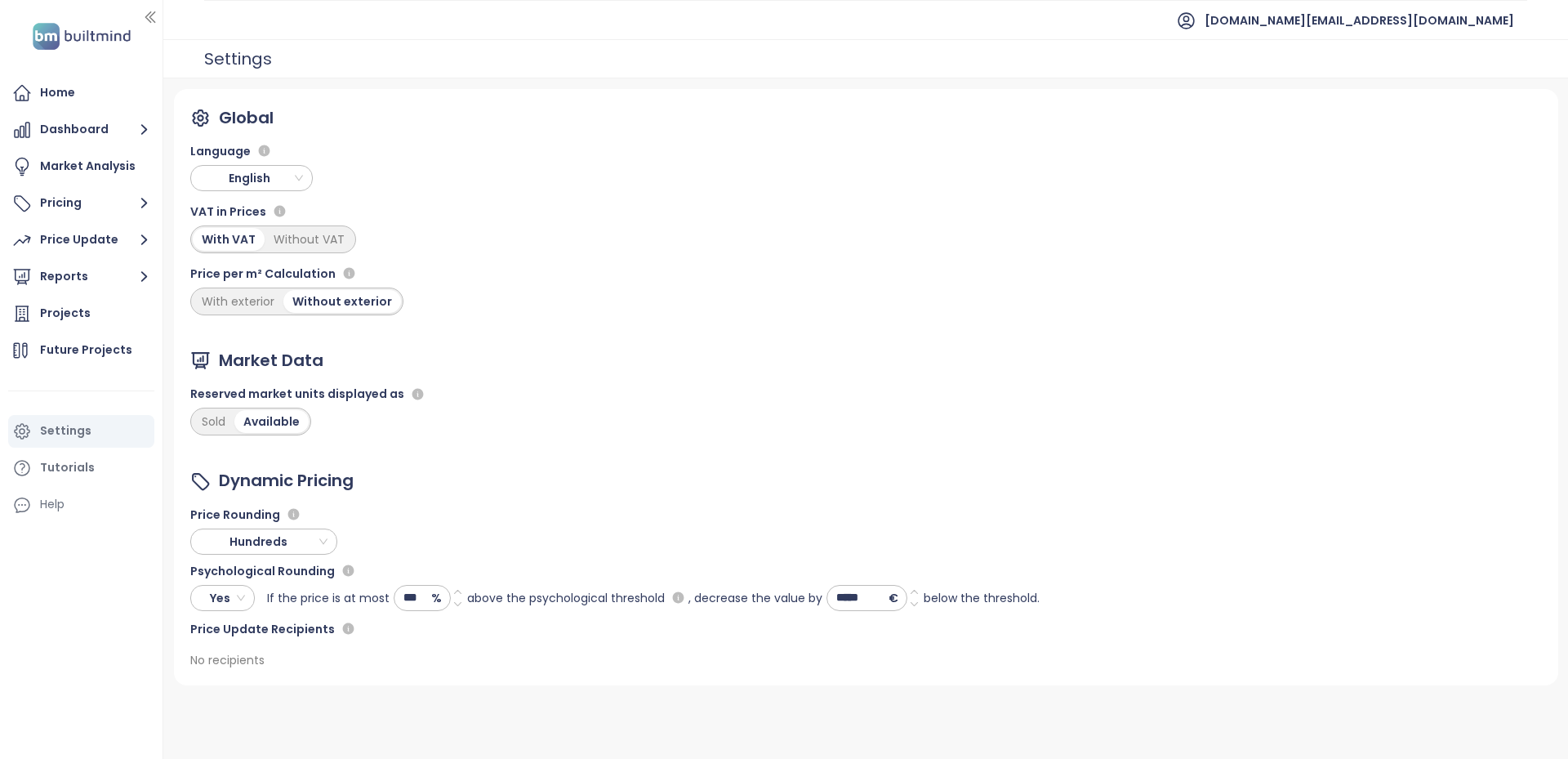
click at [455, 594] on icon at bounding box center [458, 592] width 11 height 11
type input "***"
click at [823, 728] on button "Save" at bounding box center [850, 727] width 123 height 26
click at [63, 206] on button "Pricing" at bounding box center [81, 203] width 146 height 33
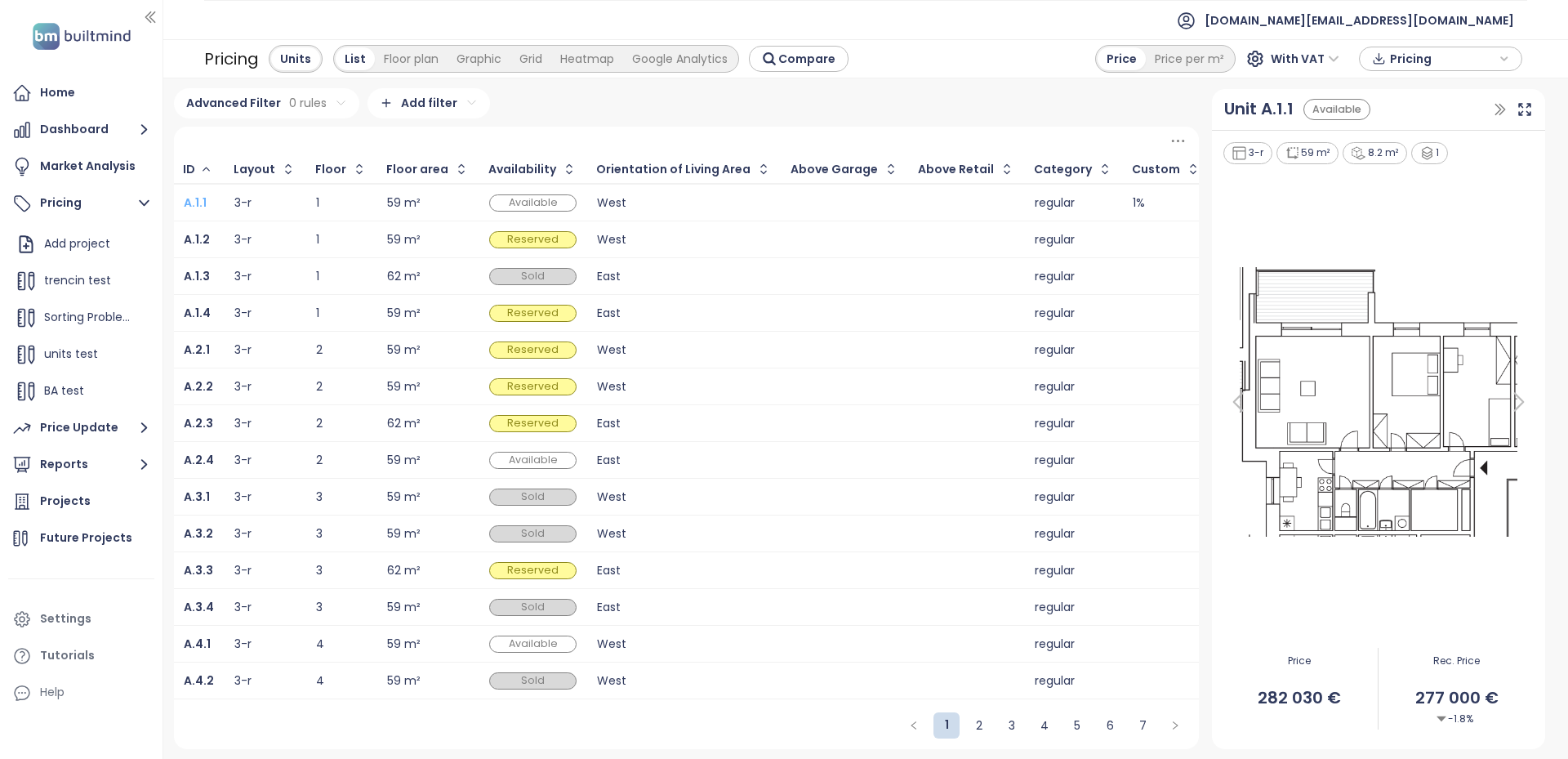
click at [193, 200] on b "A.1.1" at bounding box center [196, 203] width 23 height 16
click at [1461, 65] on span "Pricing" at bounding box center [1443, 59] width 105 height 25
click at [1426, 139] on span "Download" at bounding box center [1423, 141] width 62 height 18
click at [211, 644] on div "A.4.1" at bounding box center [199, 643] width 30 height 20
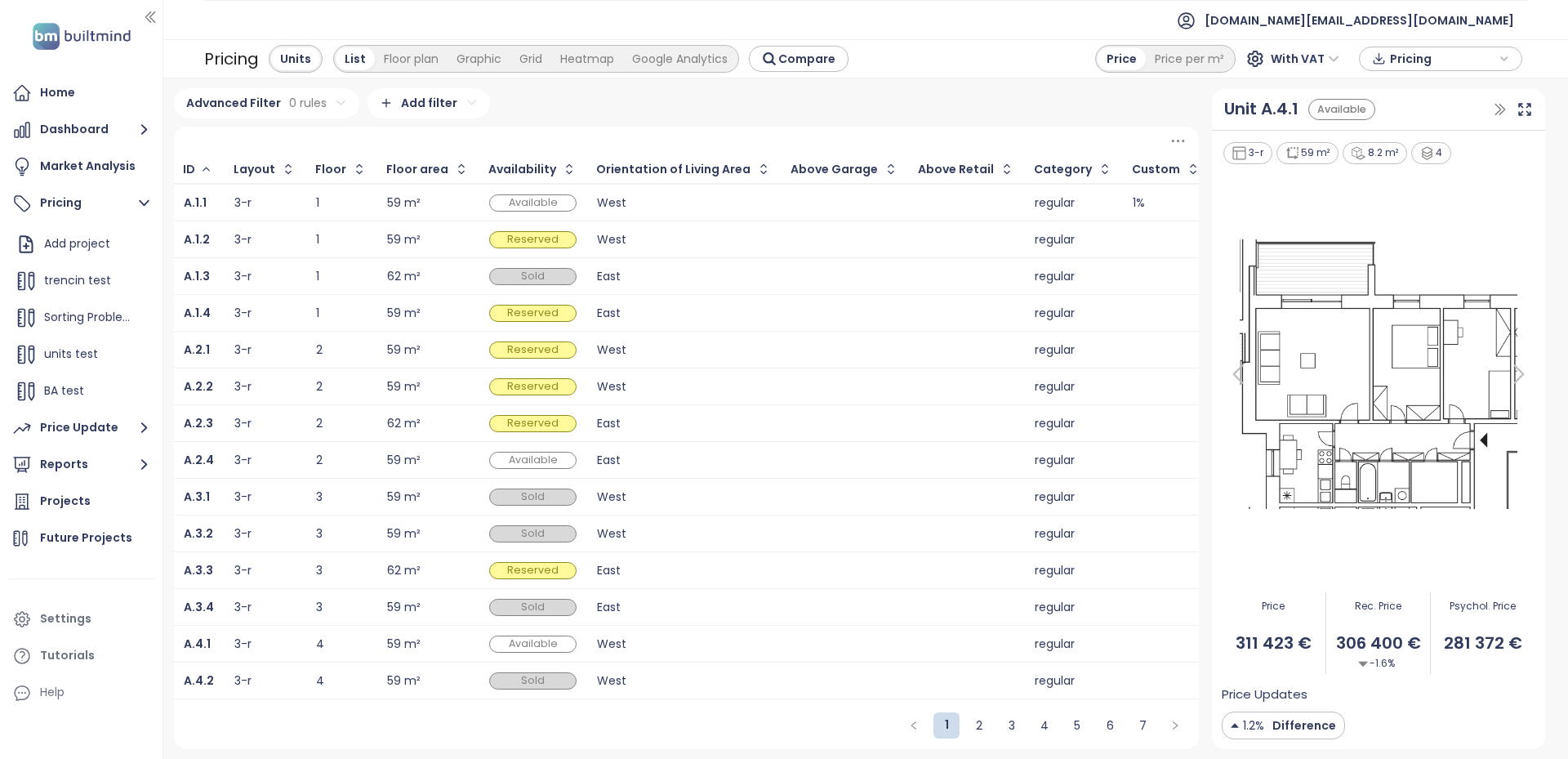
click at [193, 739] on div "1 2 3 4 5 6 7" at bounding box center [687, 726] width 1025 height 46
click at [204, 644] on b "A.4.1" at bounding box center [197, 643] width 27 height 16
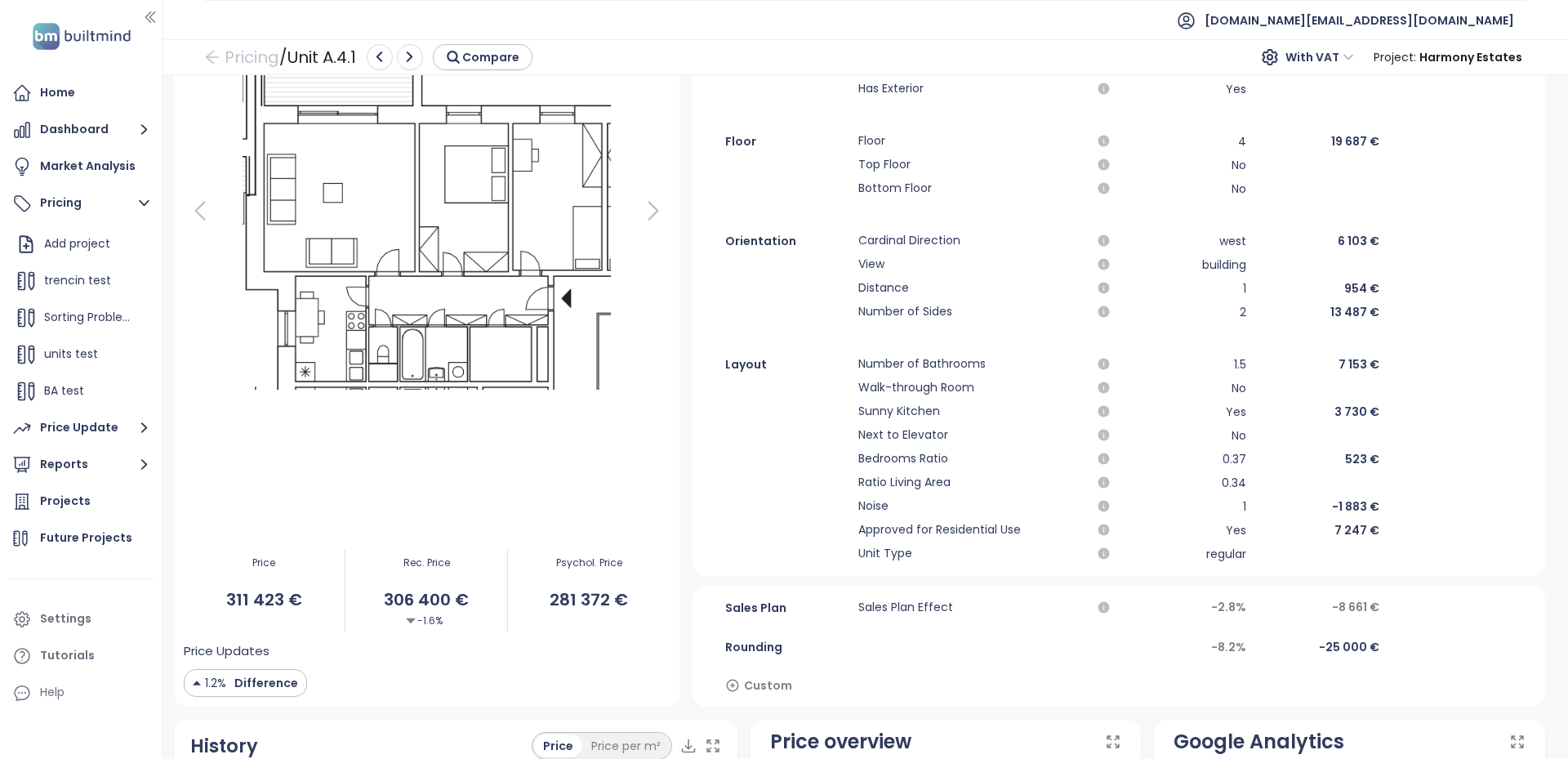
scroll to position [327, 0]
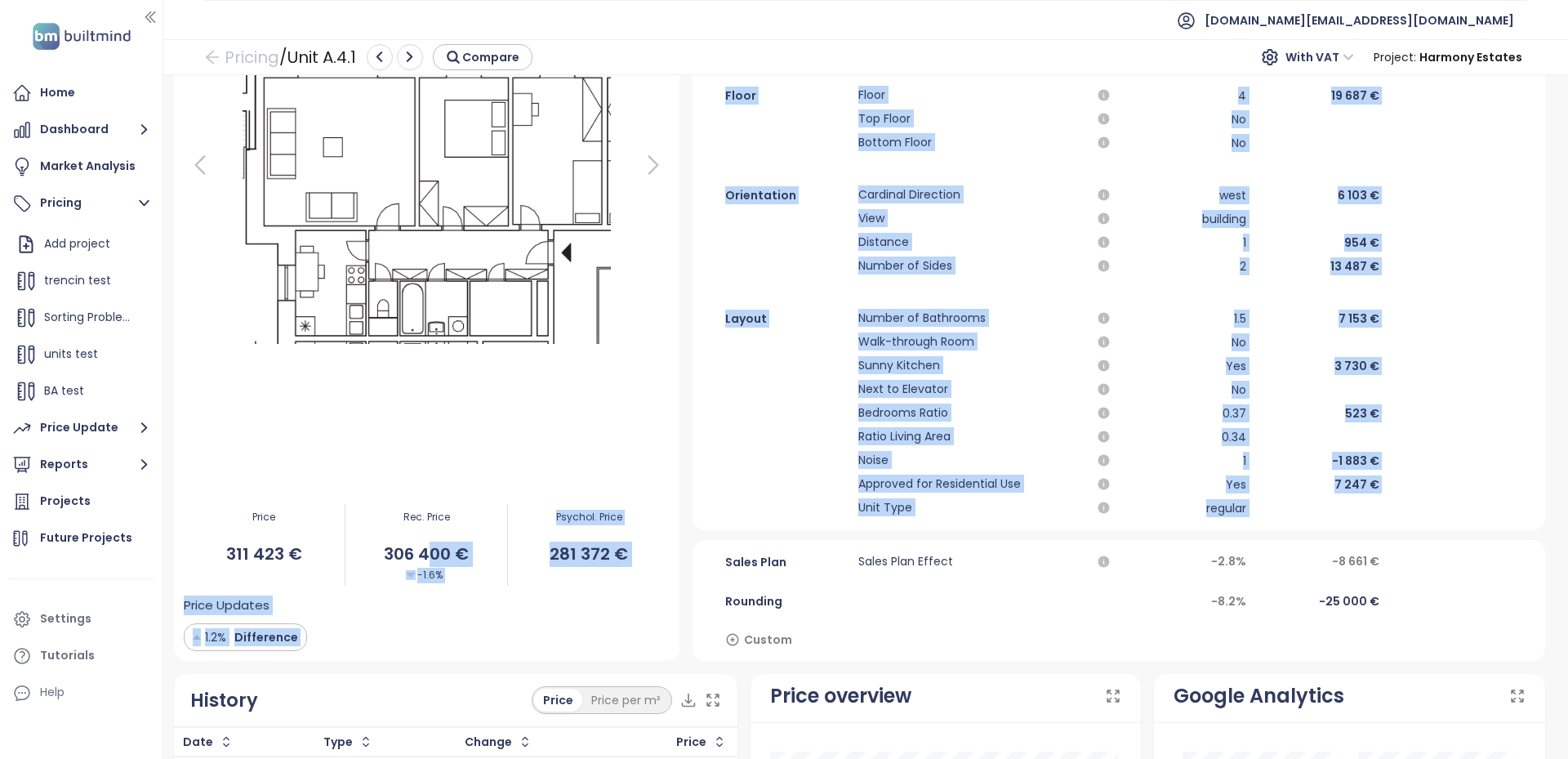
drag, startPoint x: 423, startPoint y: 552, endPoint x: 702, endPoint y: 540, distance: 279.3
click at [702, 423] on div "Unit A.4.1 Available 3-r 59 m² 8.2 m² 4 Price 311 423 € Rec. Price 306 400 € -1…" at bounding box center [859, 90] width 1384 height 663
click at [652, 523] on span "Psychol. Price" at bounding box center [589, 517] width 162 height 15
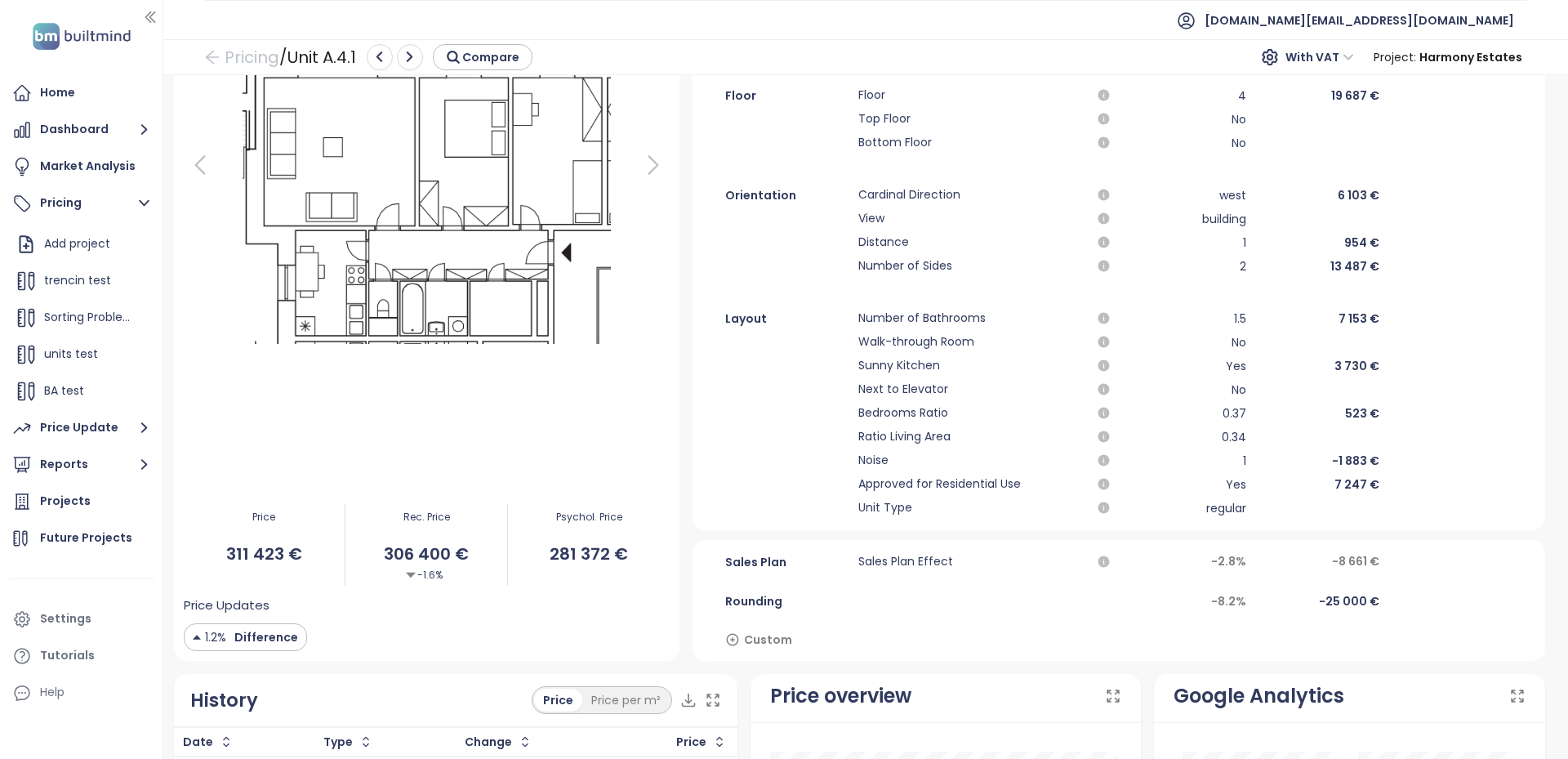
click at [663, 551] on span "281 372 €" at bounding box center [589, 554] width 162 height 25
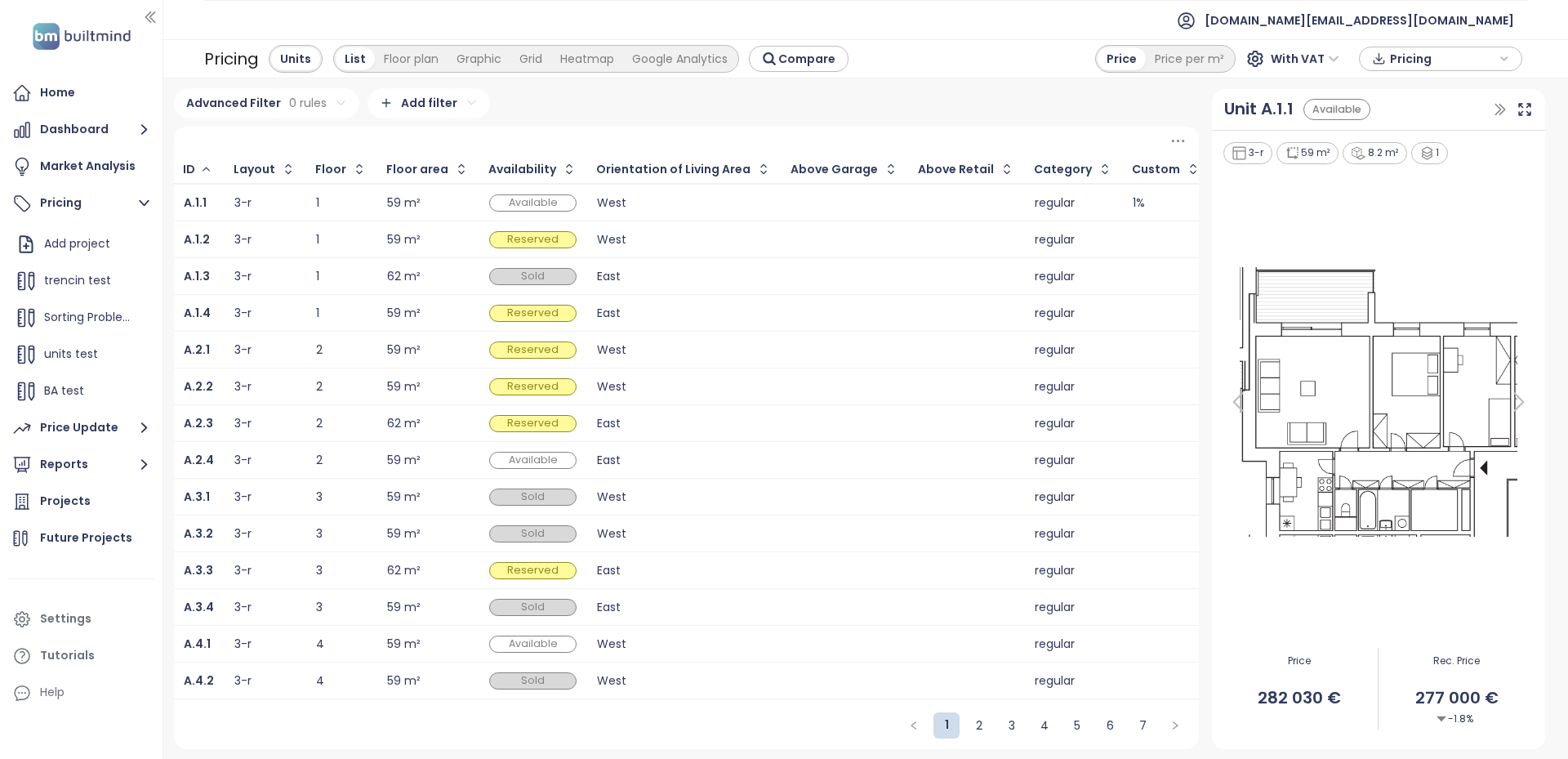
click at [206, 653] on td "A.4.1" at bounding box center [199, 643] width 51 height 36
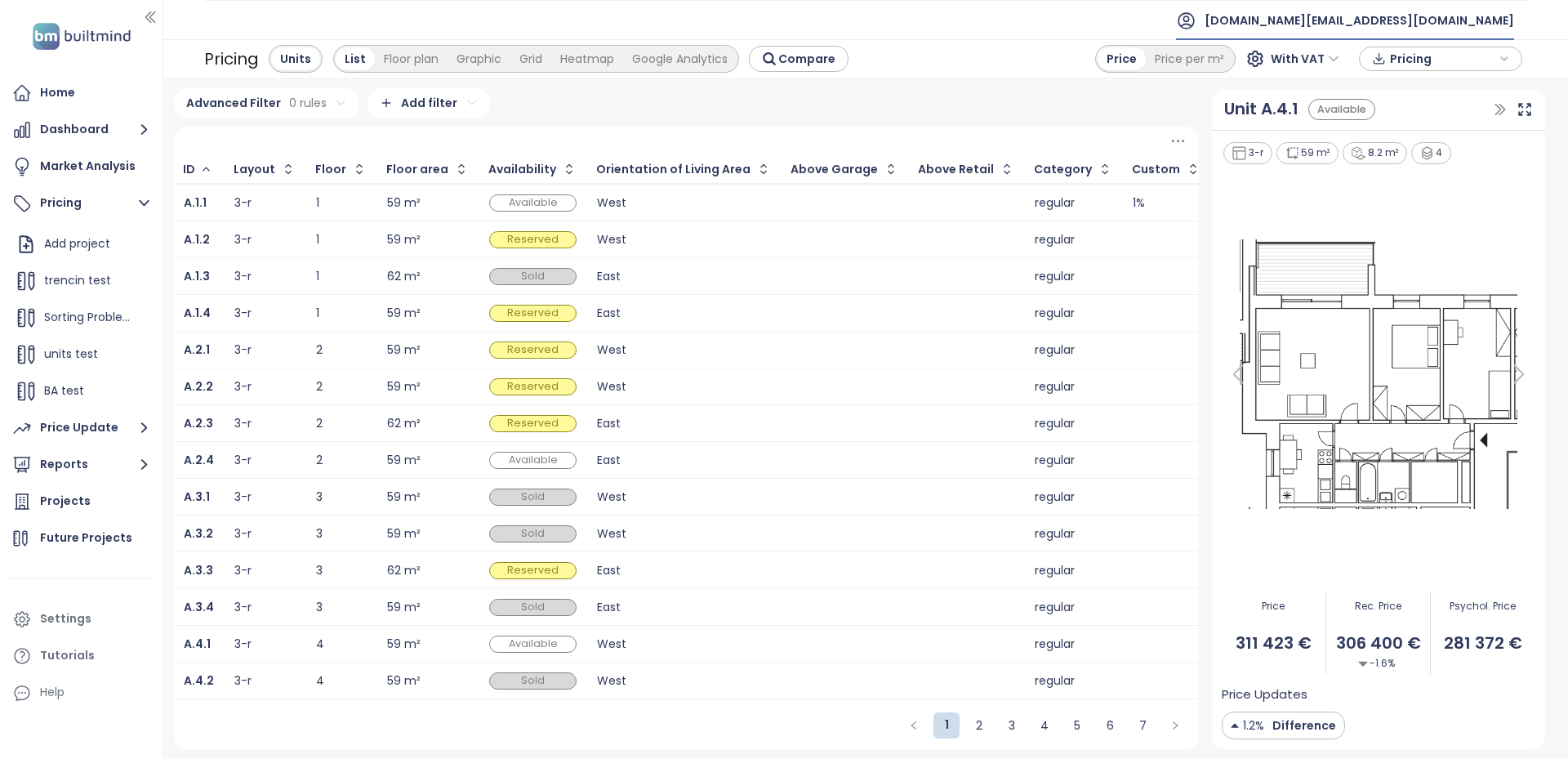
click at [1446, 7] on span "test.sk@builtmind.com" at bounding box center [1359, 20] width 310 height 39
click at [1401, 60] on span "Log out" at bounding box center [1387, 66] width 43 height 16
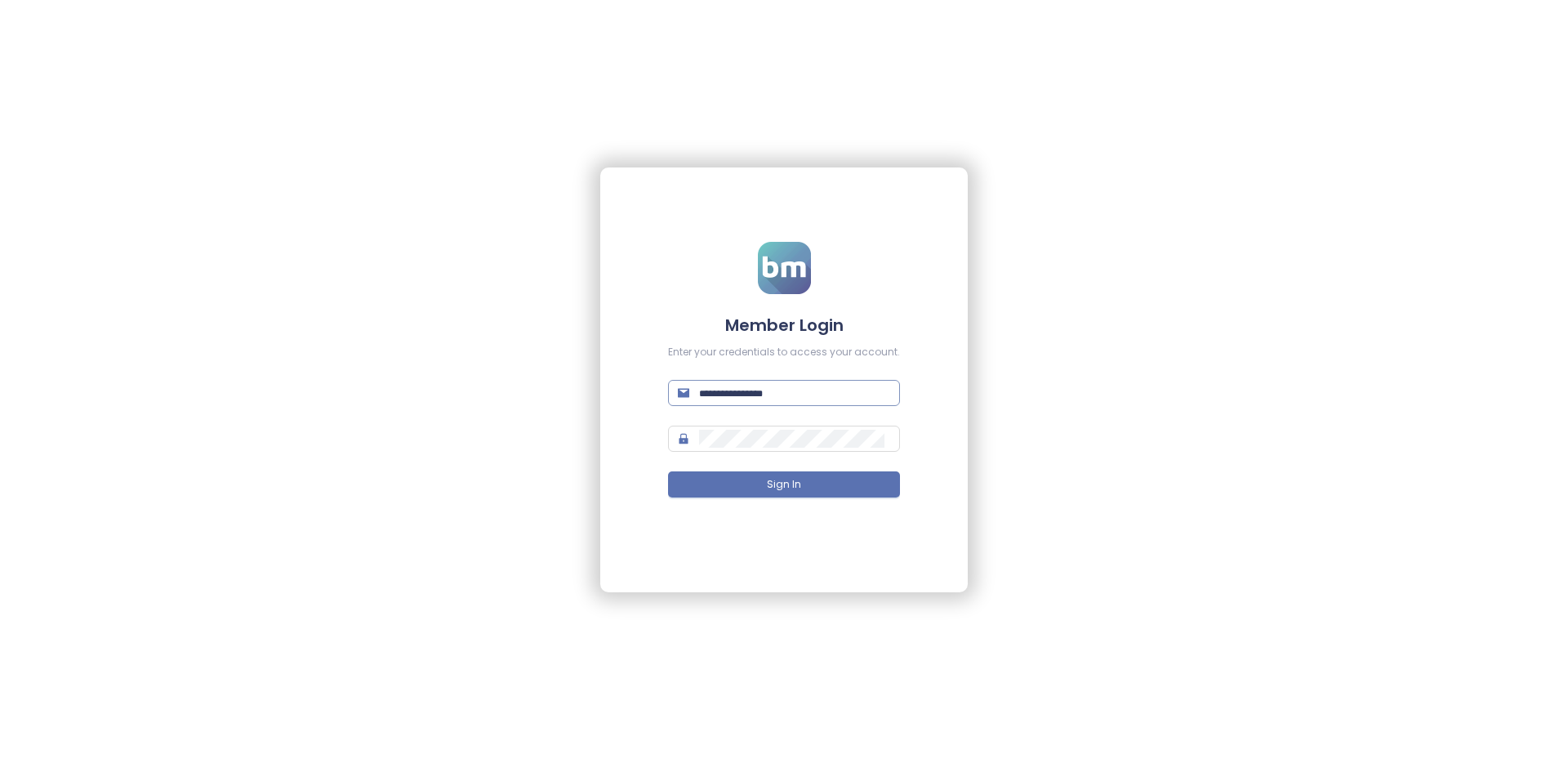
click at [748, 404] on span at bounding box center [784, 392] width 232 height 26
click at [744, 397] on input "text" at bounding box center [794, 393] width 191 height 18
type input "**********"
click at [795, 484] on span "Sign In" at bounding box center [784, 484] width 35 height 15
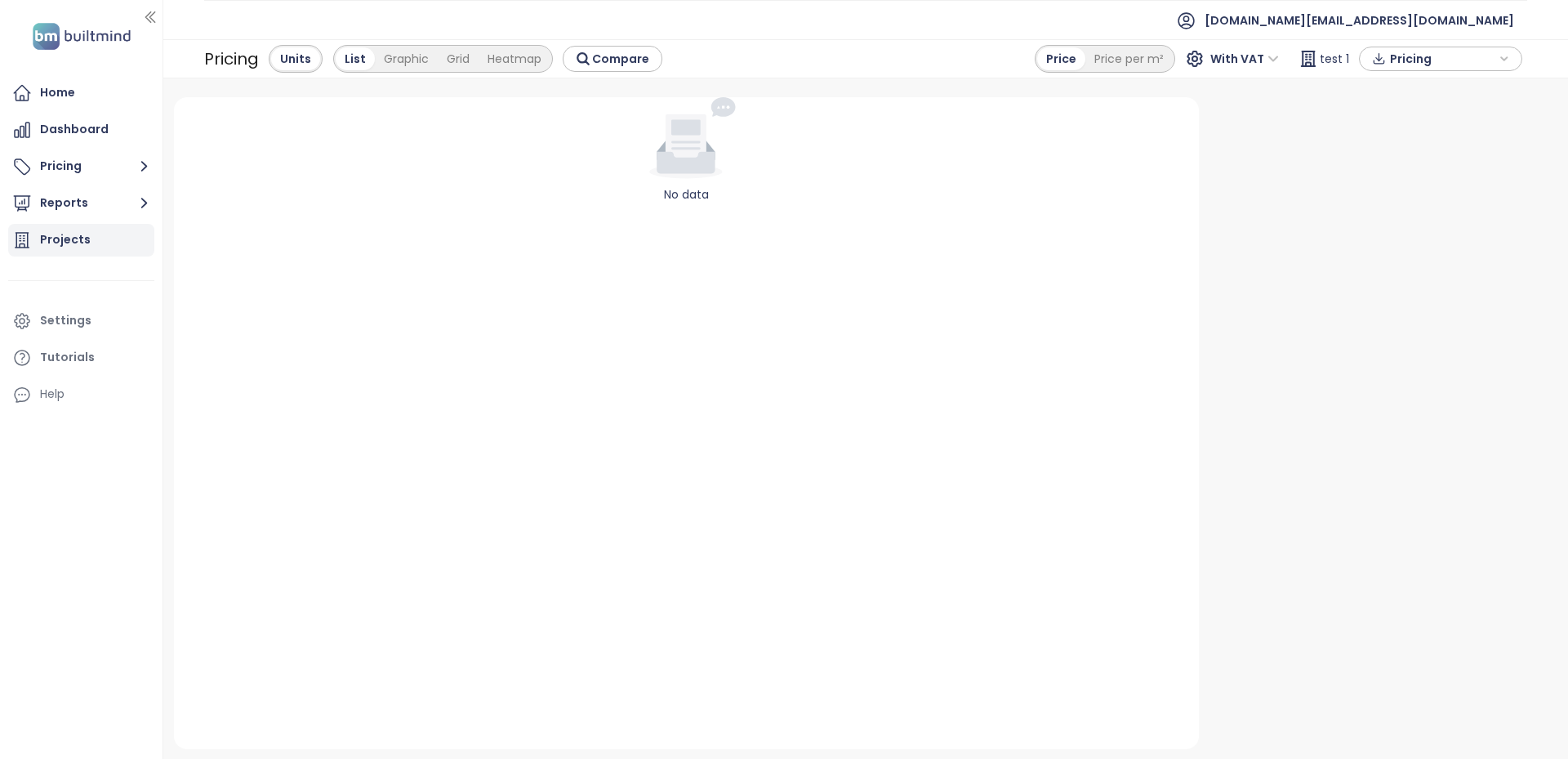
click at [65, 235] on div "Projects" at bounding box center [65, 239] width 51 height 20
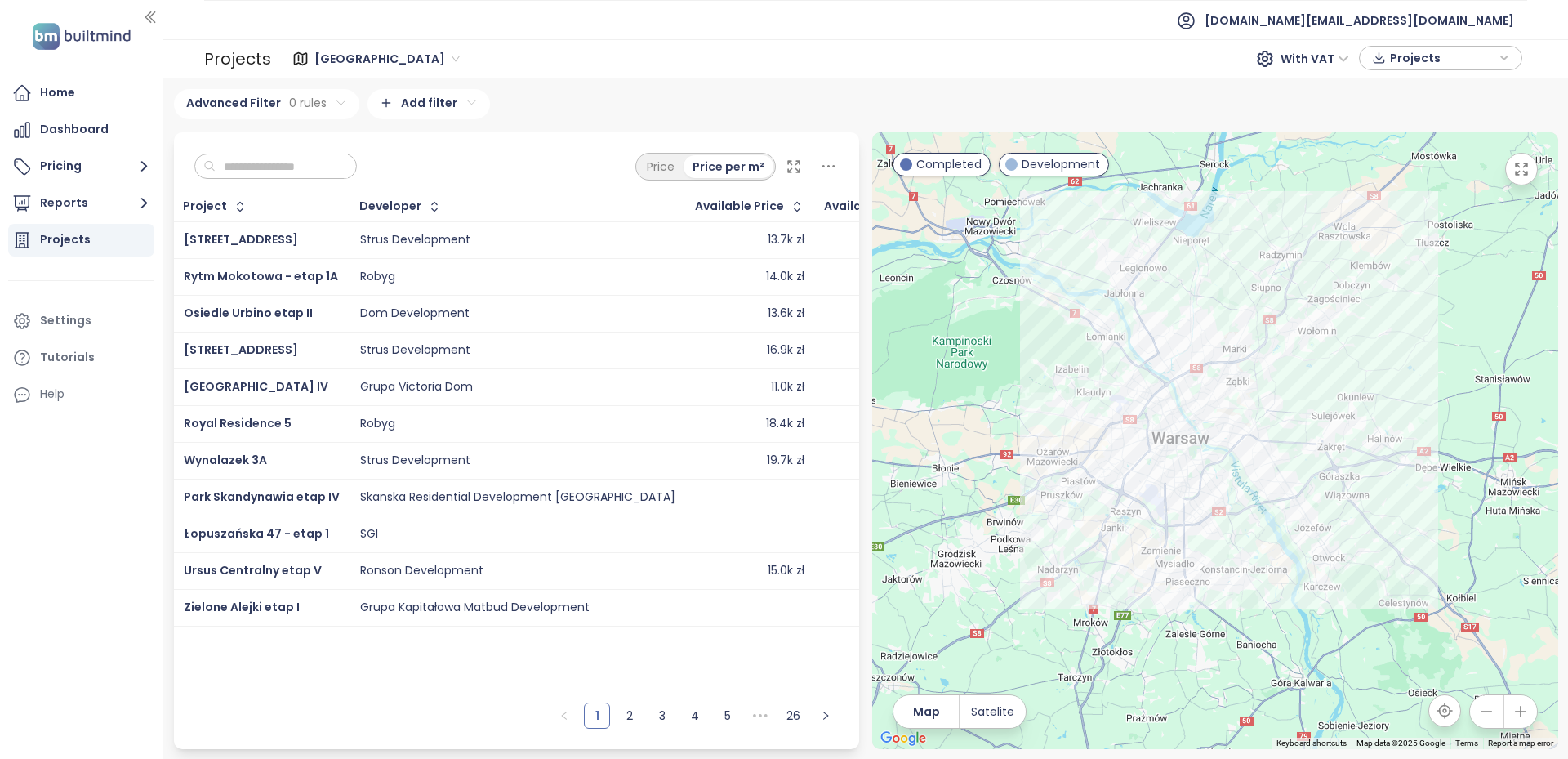
click at [321, 161] on input "text" at bounding box center [281, 167] width 133 height 25
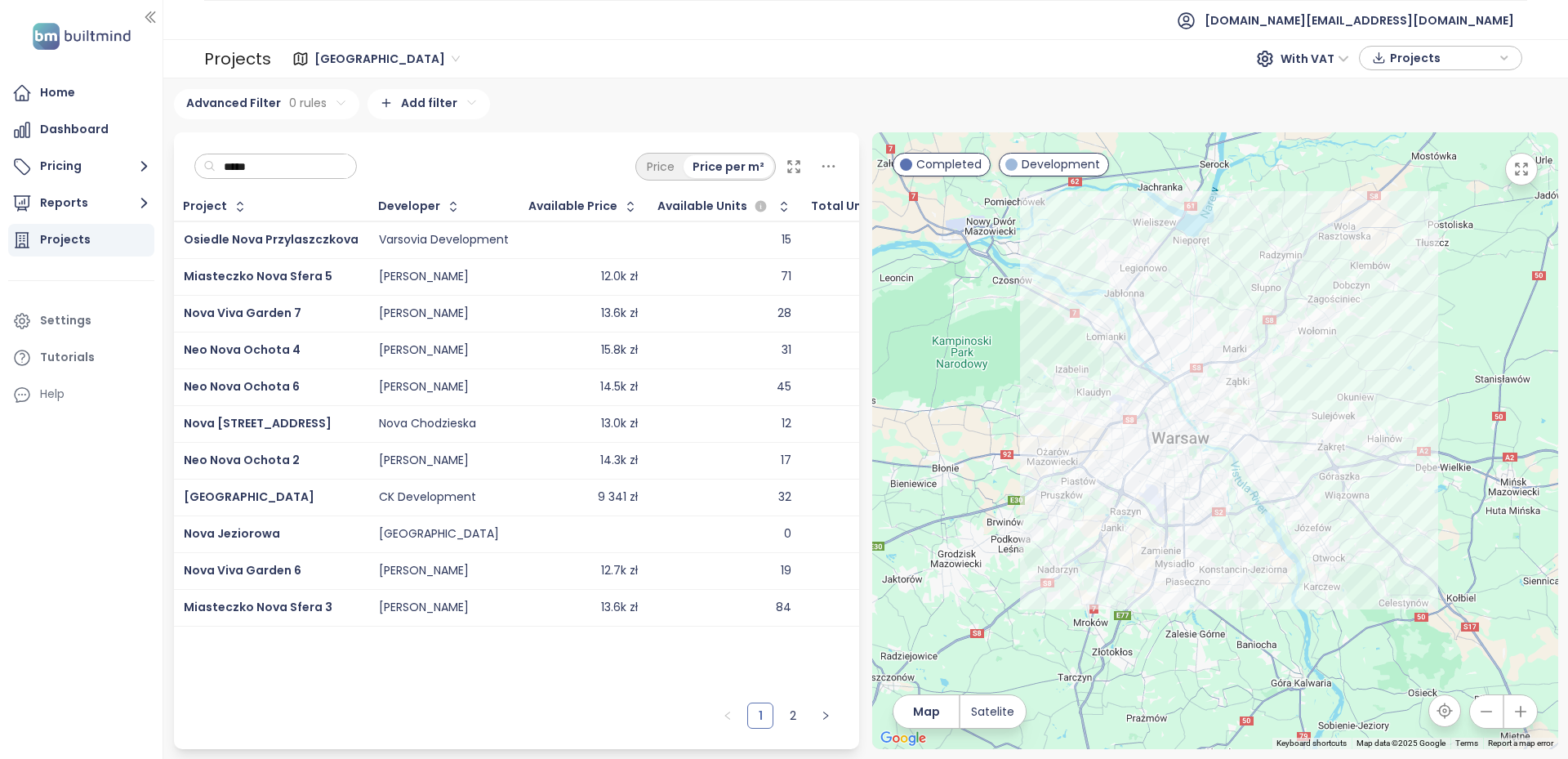
type input "******"
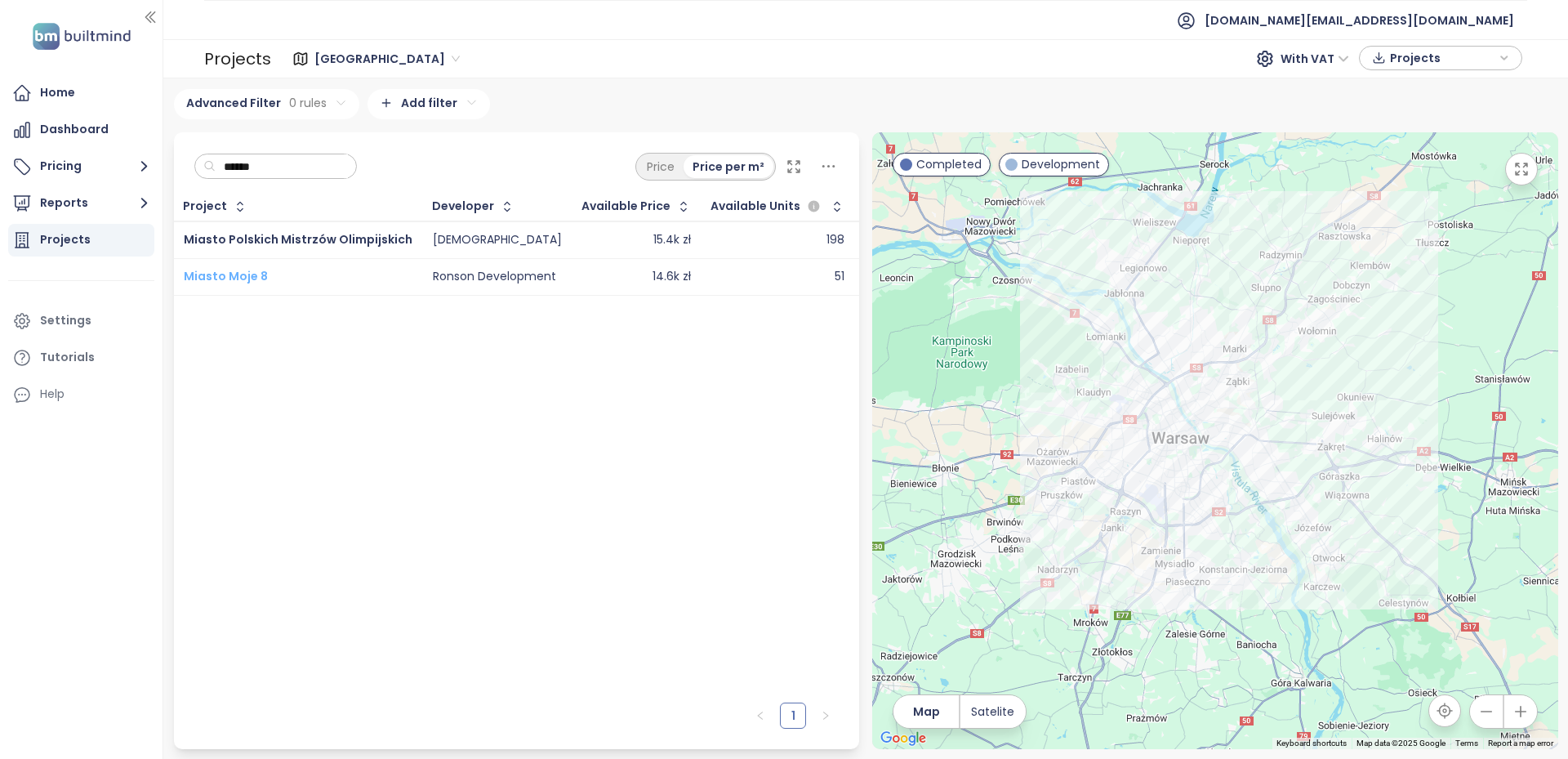
type input "******"
click at [239, 274] on span "Miasto Moje 8" at bounding box center [226, 276] width 84 height 16
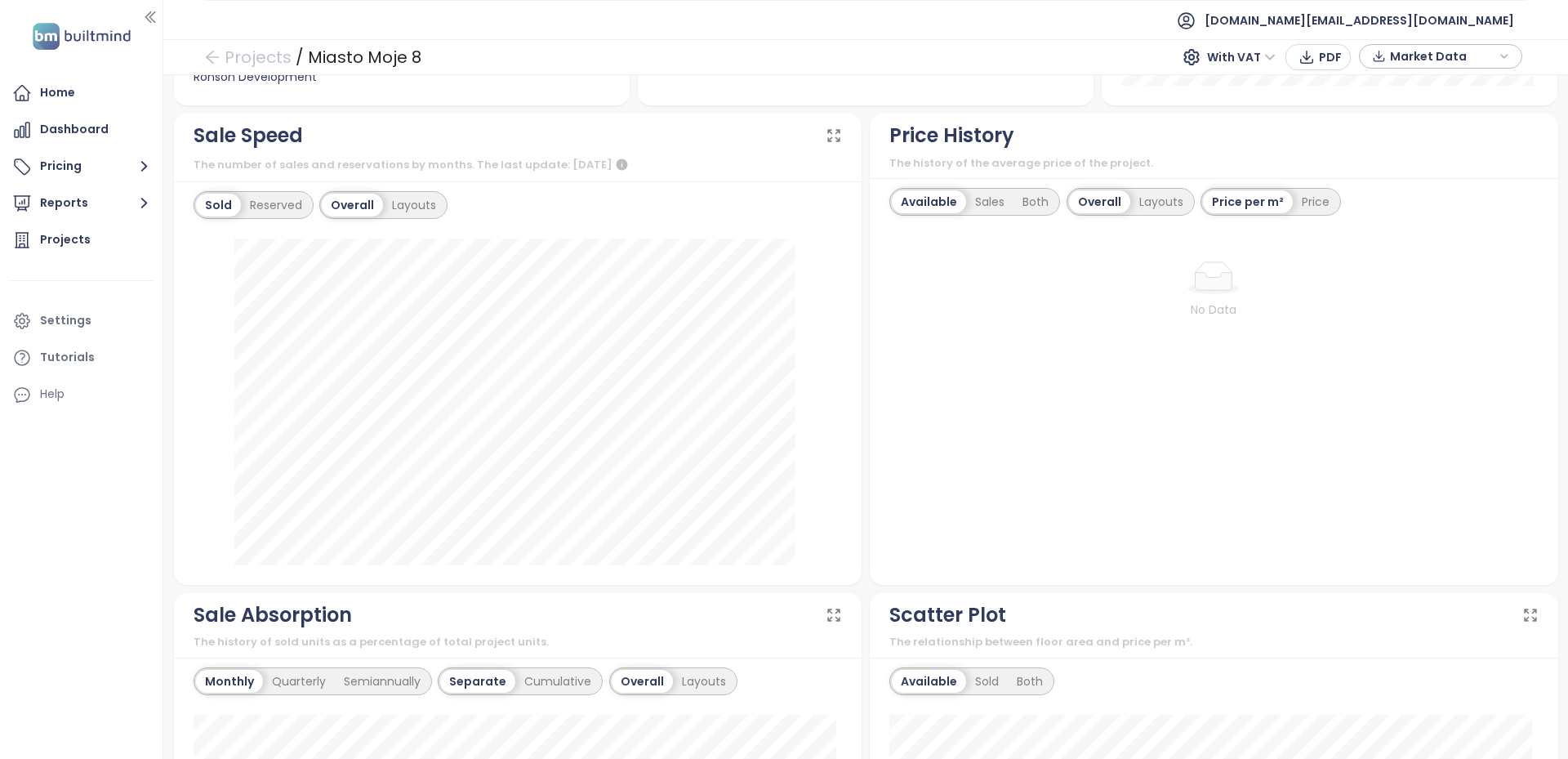
scroll to position [408, 0]
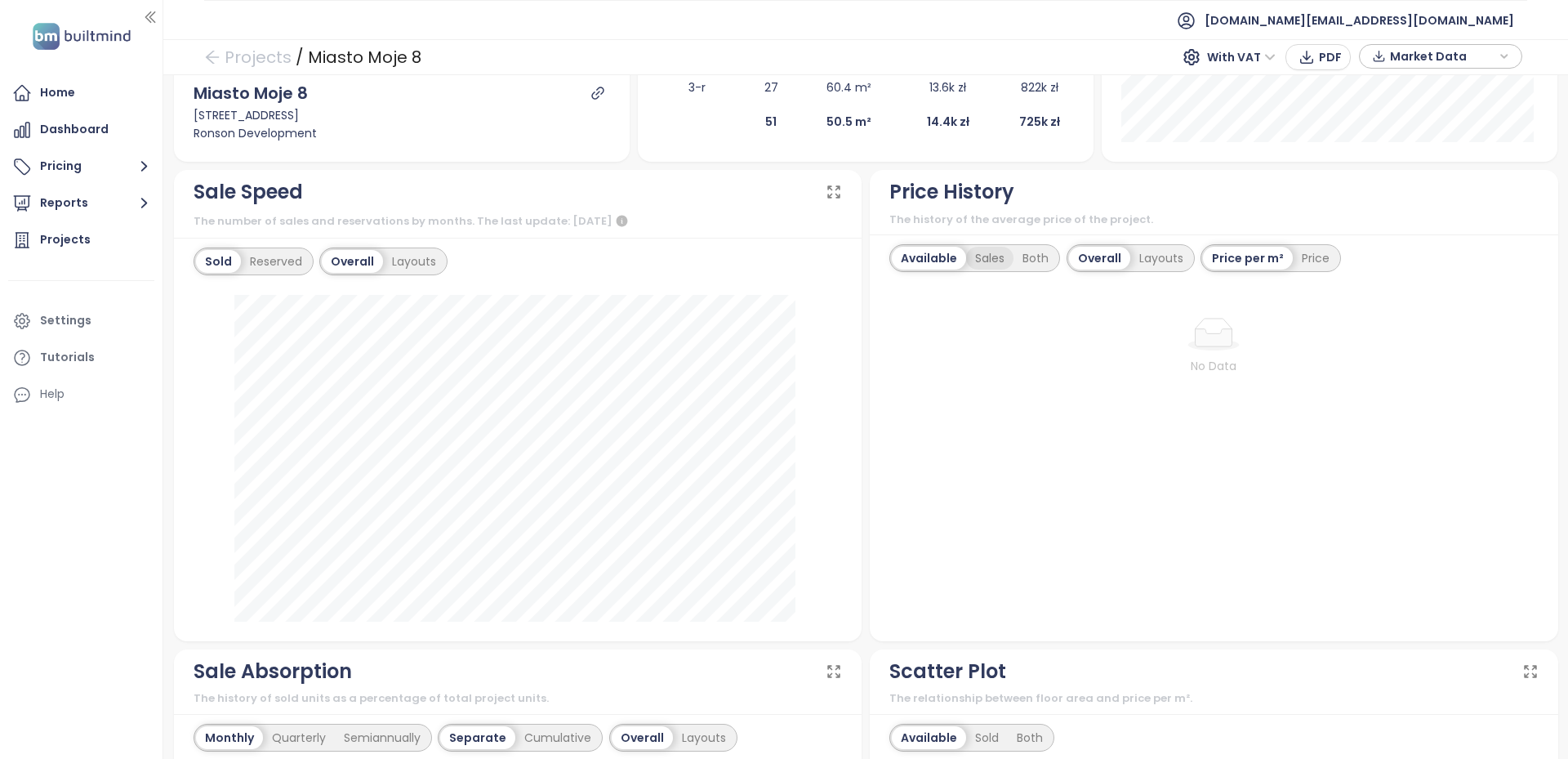
click at [977, 256] on div "Sales" at bounding box center [989, 258] width 47 height 23
click at [917, 251] on div "Available" at bounding box center [926, 258] width 68 height 23
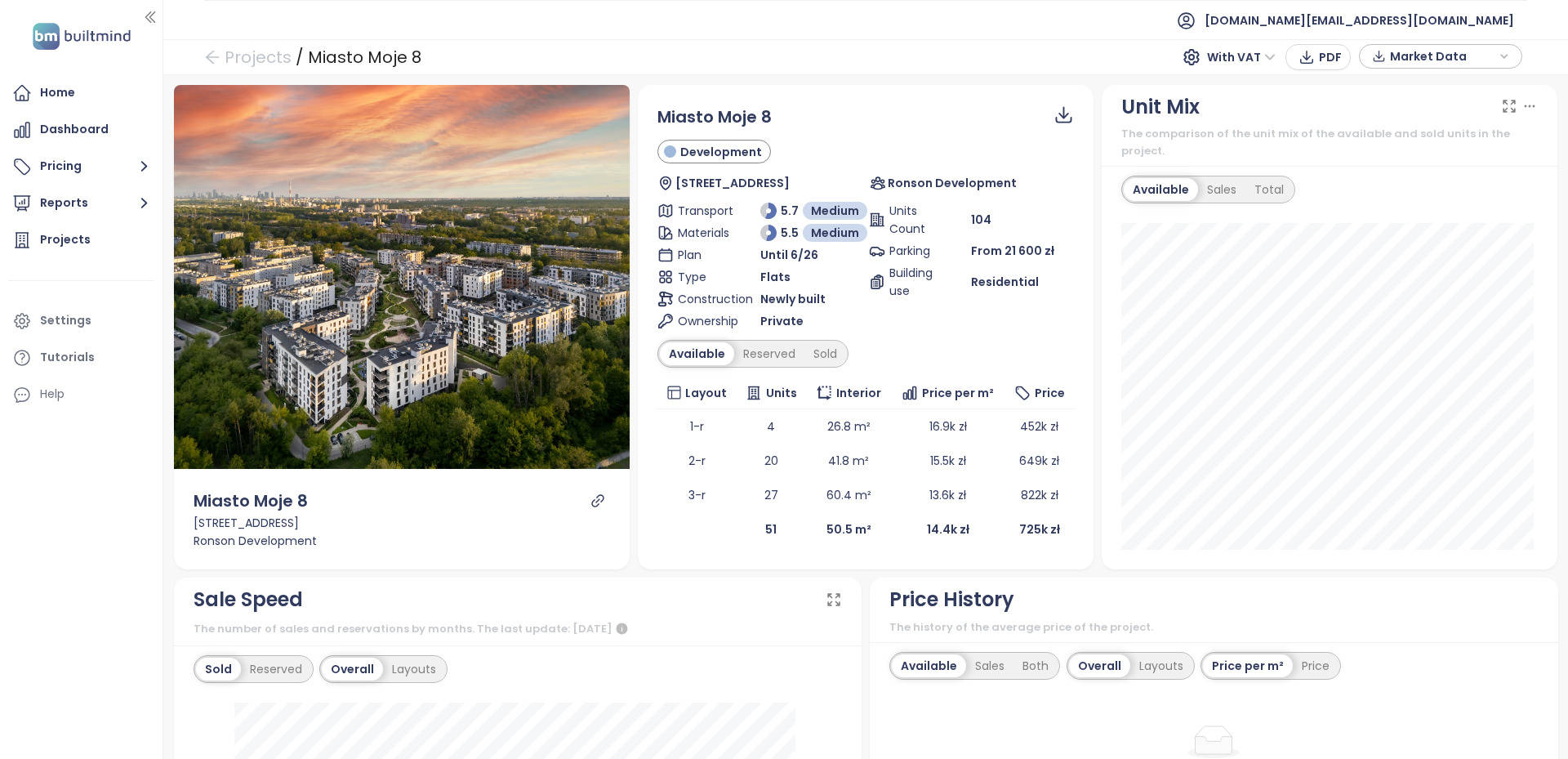
scroll to position [0, 0]
click at [751, 362] on div "Reserved" at bounding box center [768, 355] width 70 height 23
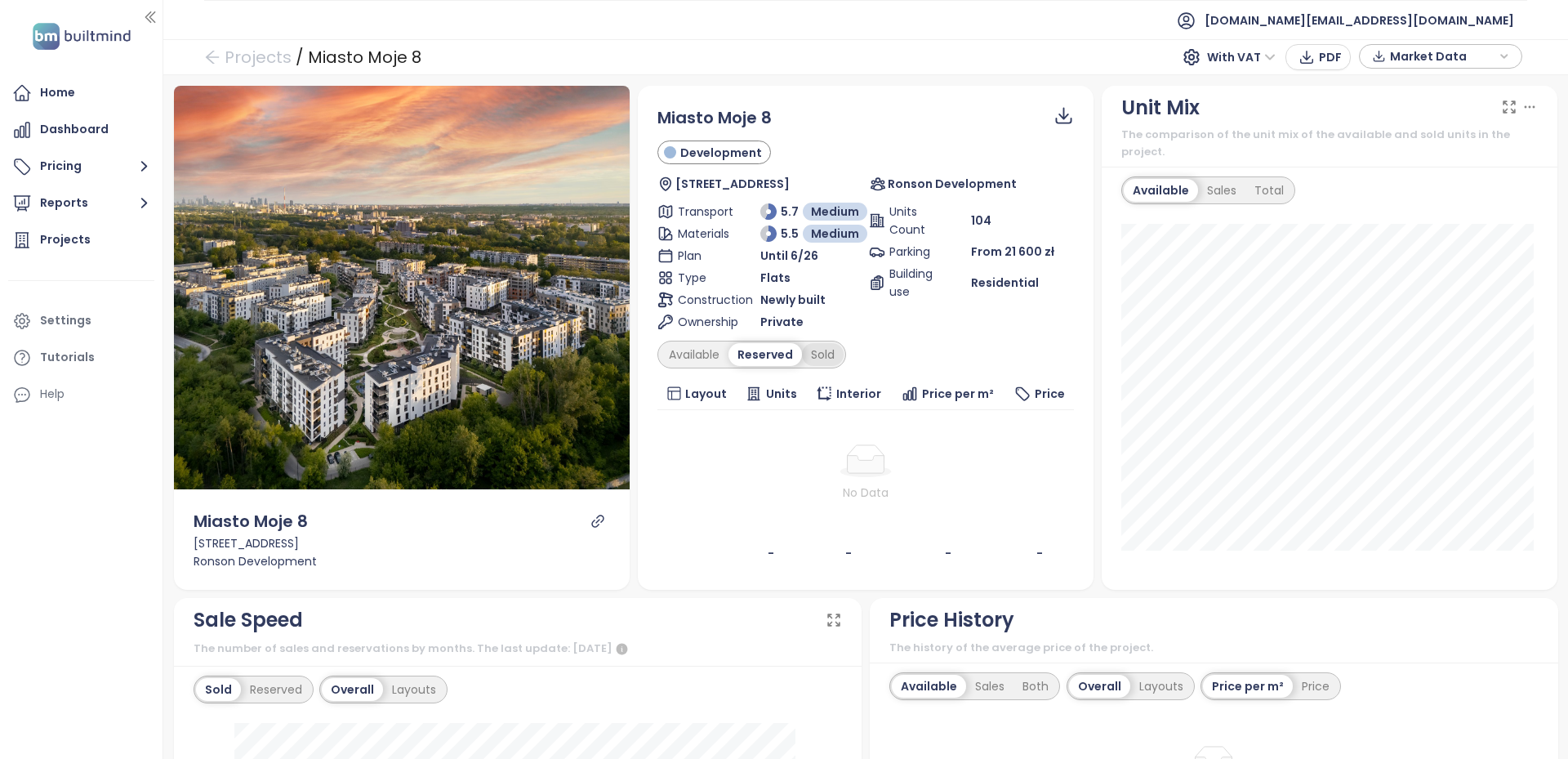
click at [814, 364] on div "Sold" at bounding box center [823, 355] width 42 height 23
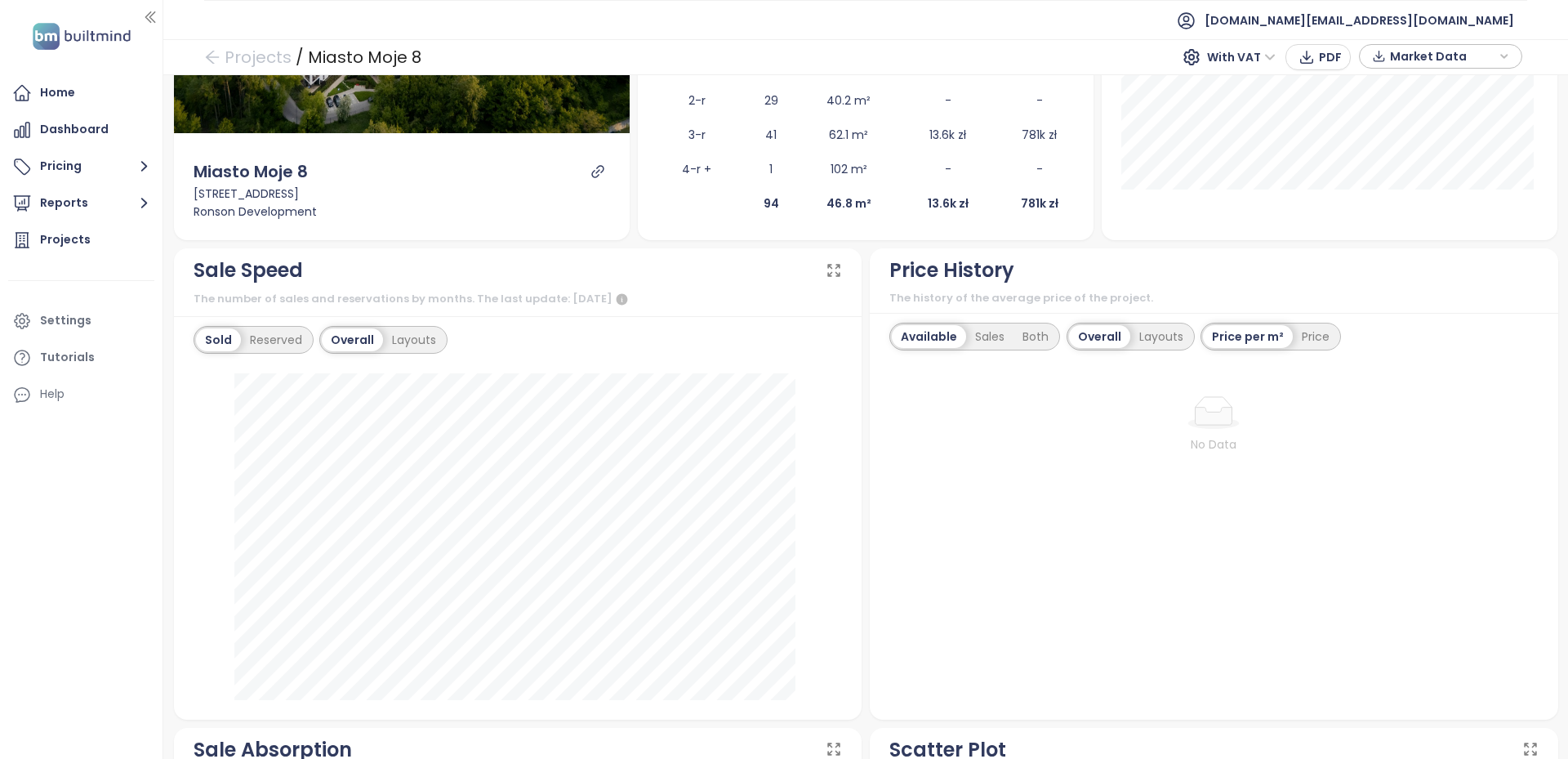
scroll to position [408, 0]
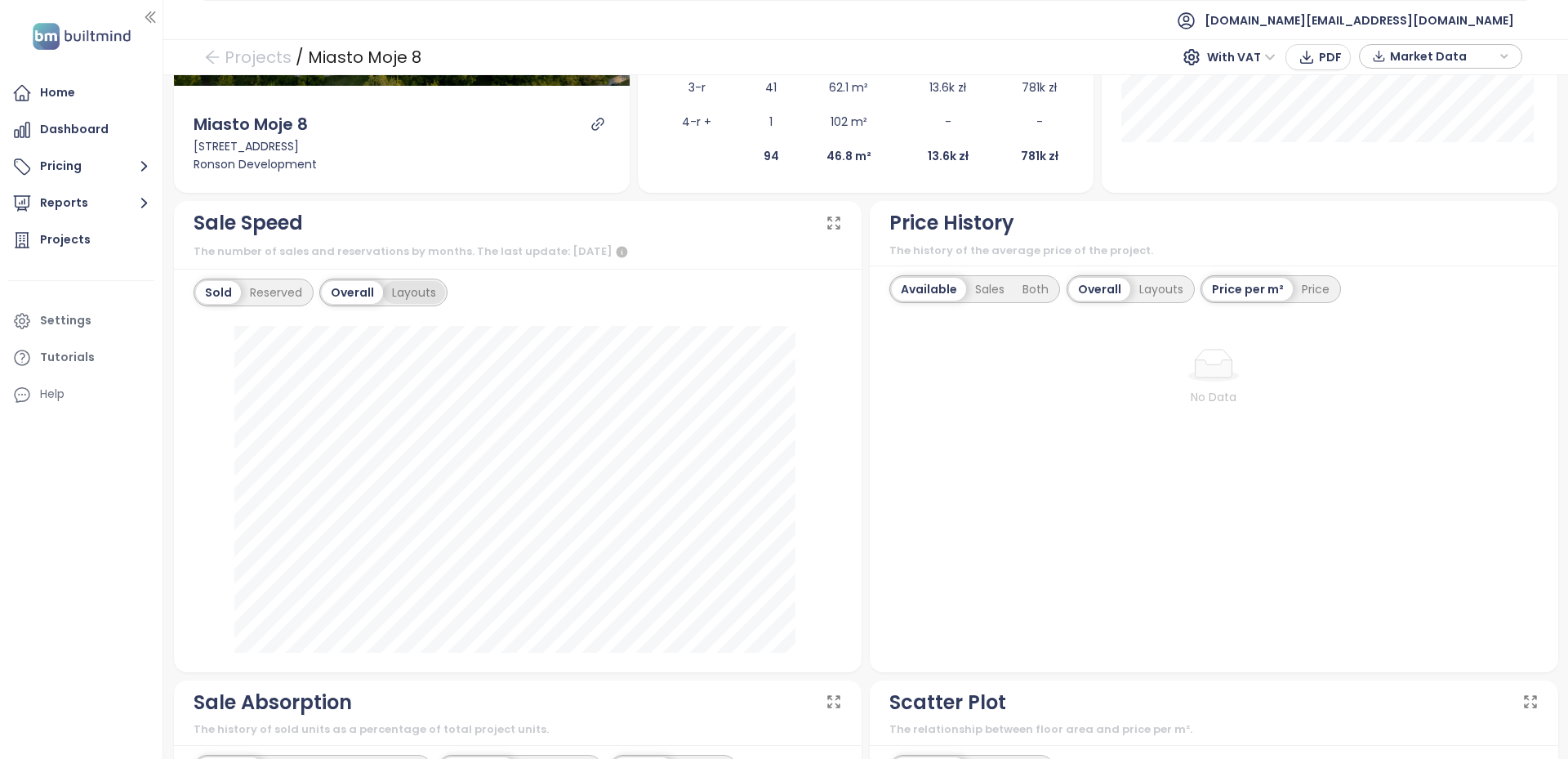
click at [404, 300] on div "Layouts" at bounding box center [414, 293] width 62 height 23
click at [254, 282] on div "Reserved" at bounding box center [276, 293] width 70 height 23
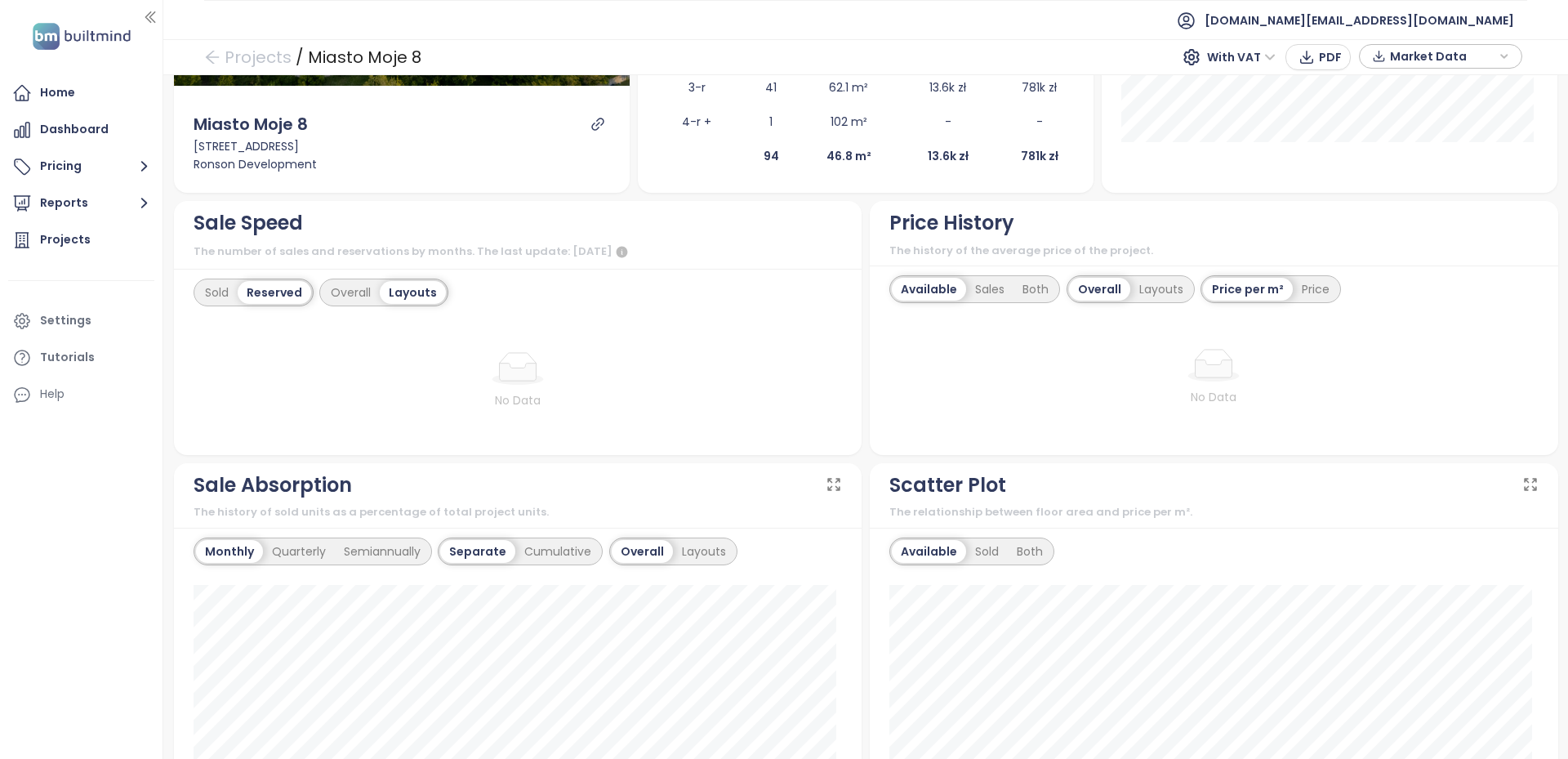
click at [196, 279] on div "Sold Reserved Overall Layouts" at bounding box center [321, 292] width 255 height 28
click at [219, 283] on div "Sold" at bounding box center [216, 293] width 42 height 23
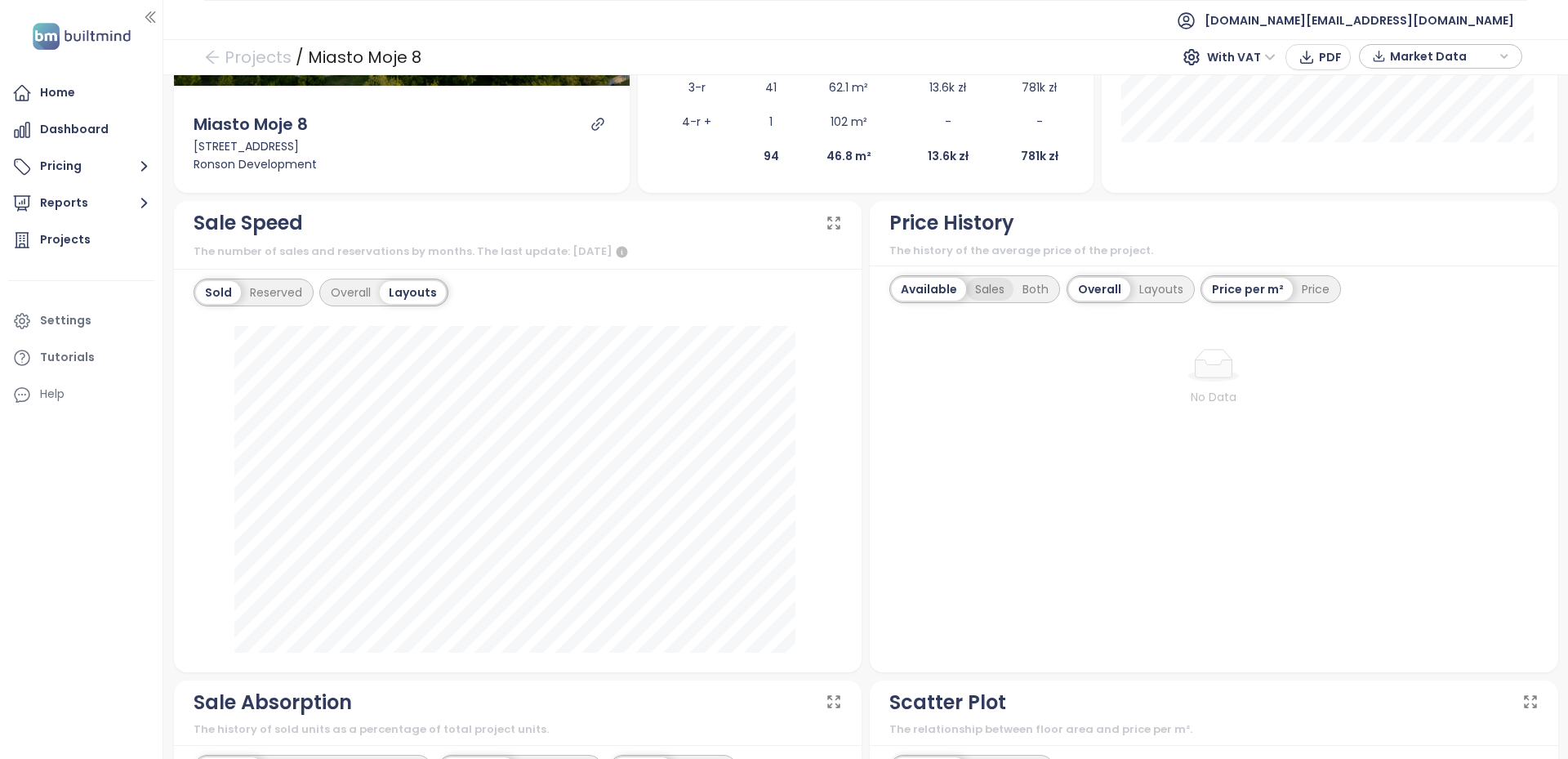
click at [981, 296] on div "Sales" at bounding box center [989, 289] width 47 height 23
click at [1025, 295] on div "Both" at bounding box center [1033, 289] width 44 height 23
click at [1131, 295] on div "Layouts" at bounding box center [1158, 289] width 62 height 23
click at [1263, 295] on div "Price" at bounding box center [1272, 289] width 45 height 23
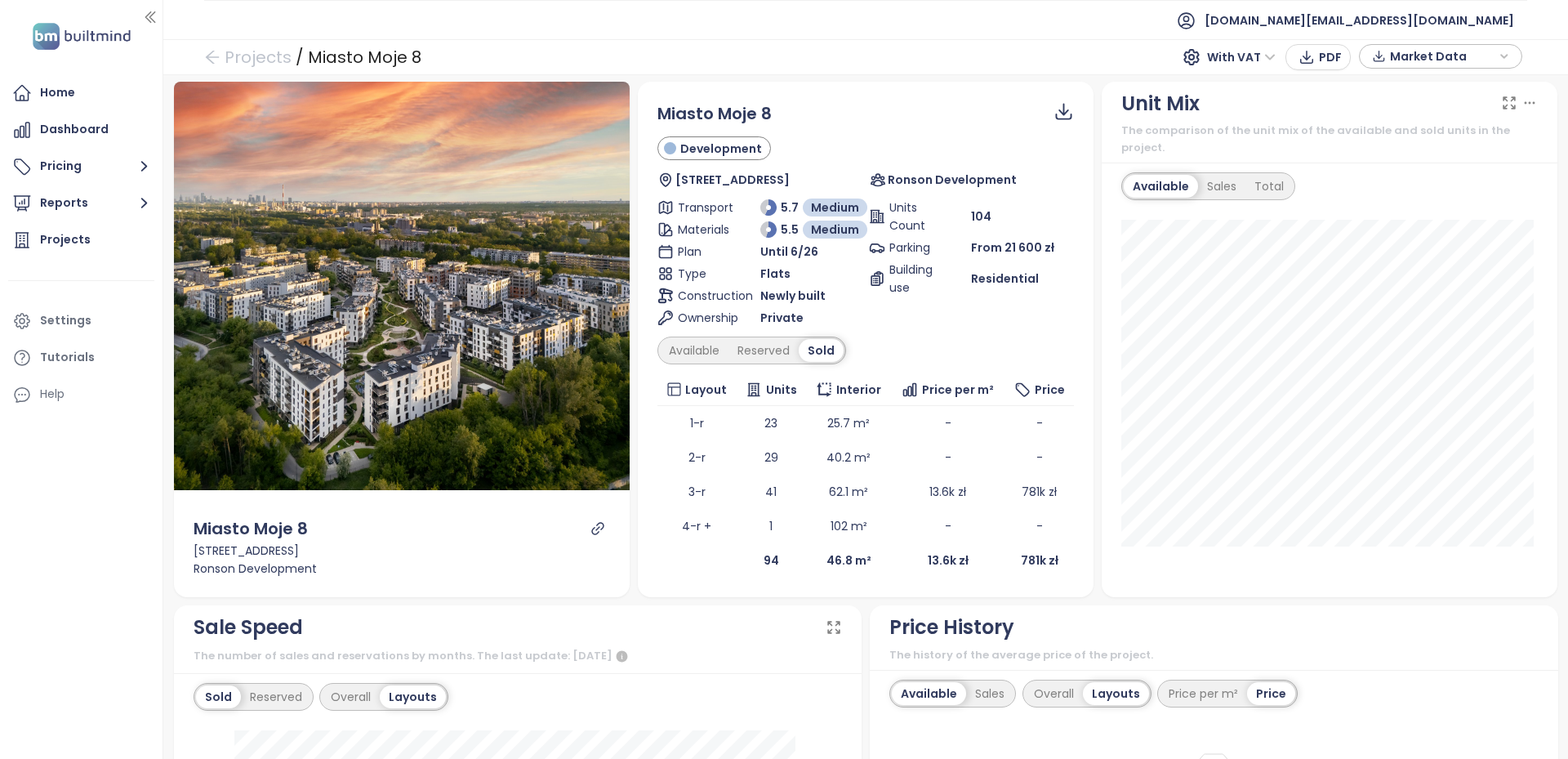
scroll to position [0, 0]
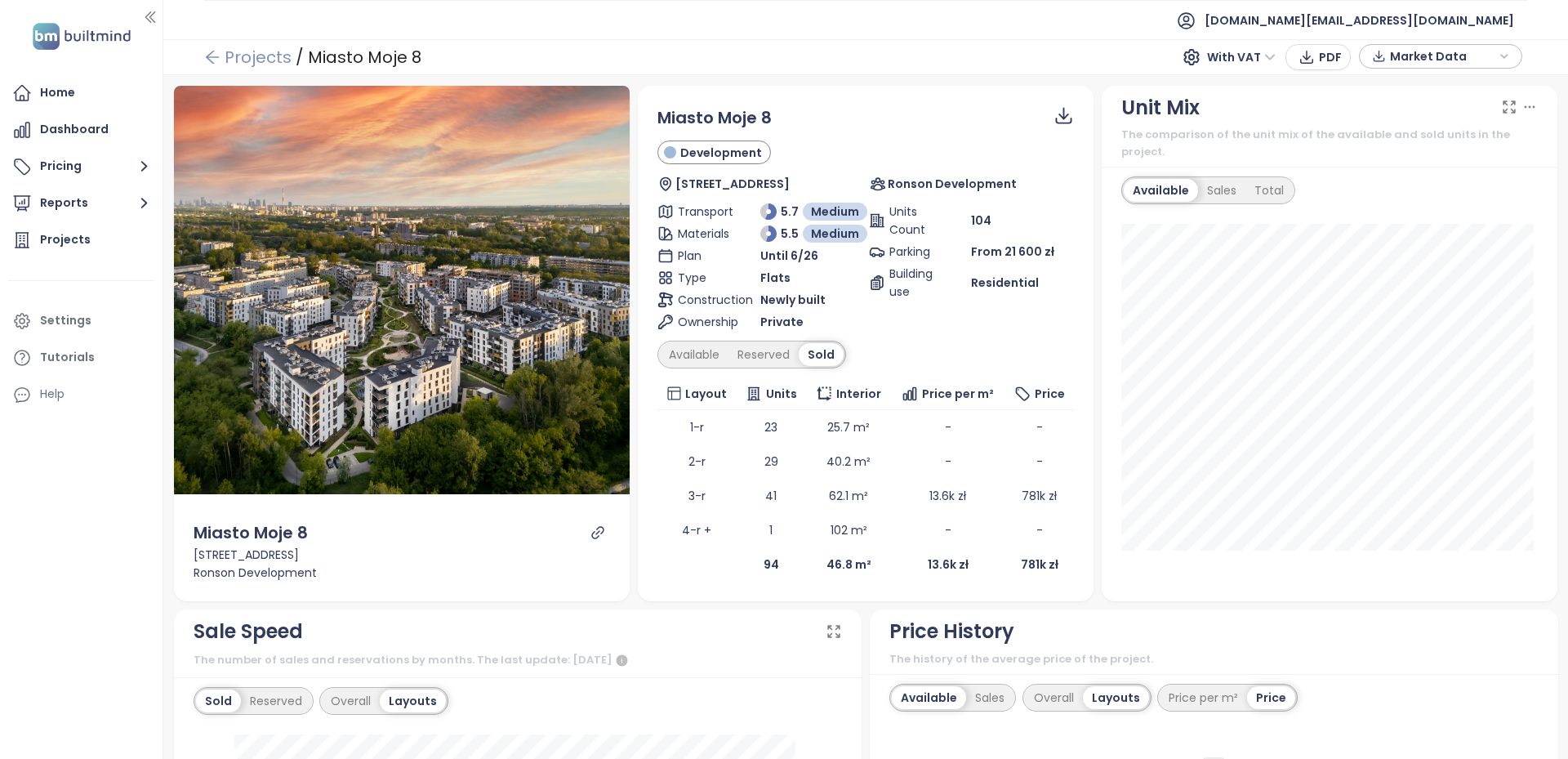
click at [245, 68] on link "Projects" at bounding box center [248, 57] width 87 height 29
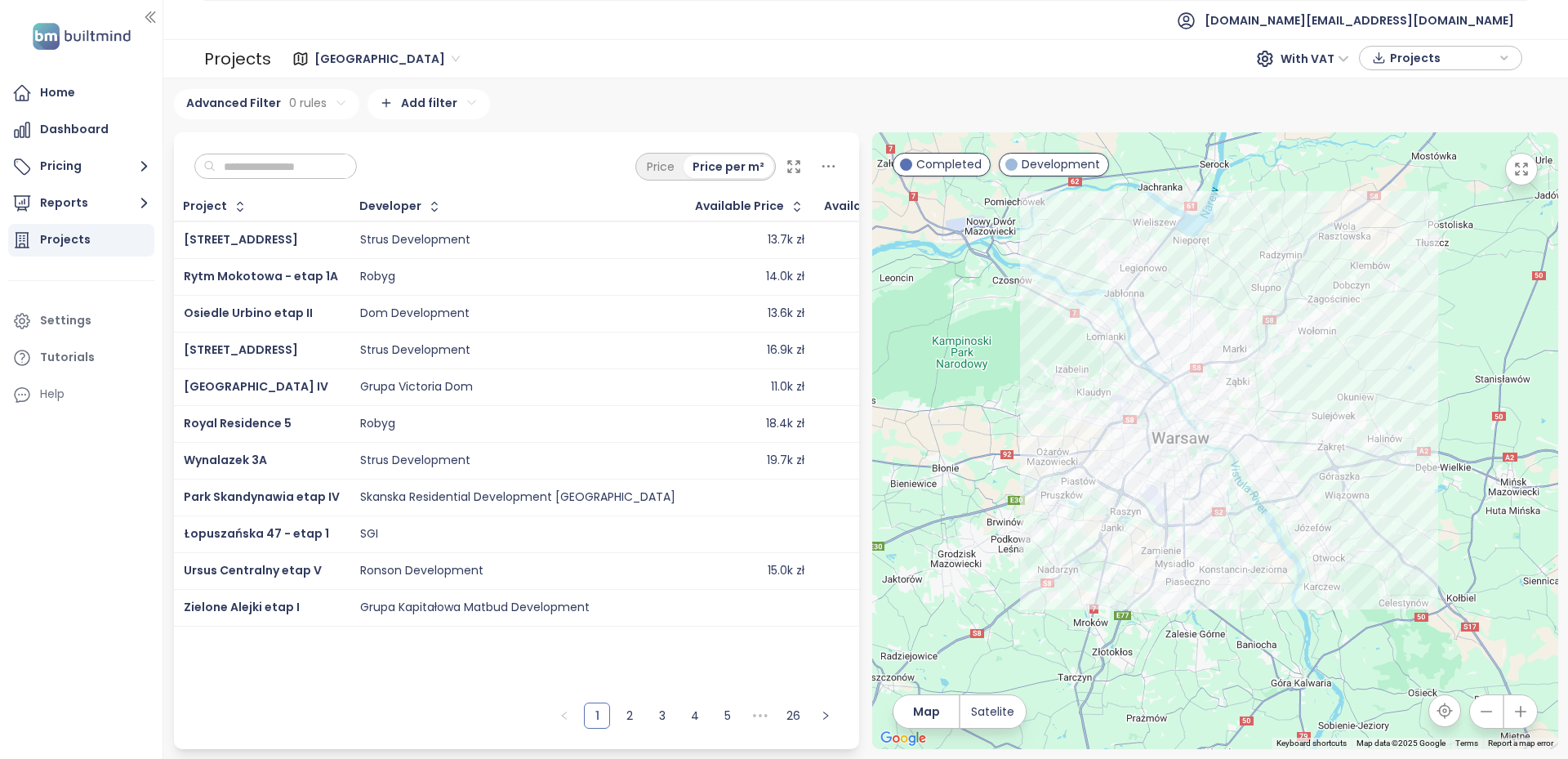
click at [274, 172] on input "text" at bounding box center [281, 167] width 133 height 25
paste input "**********"
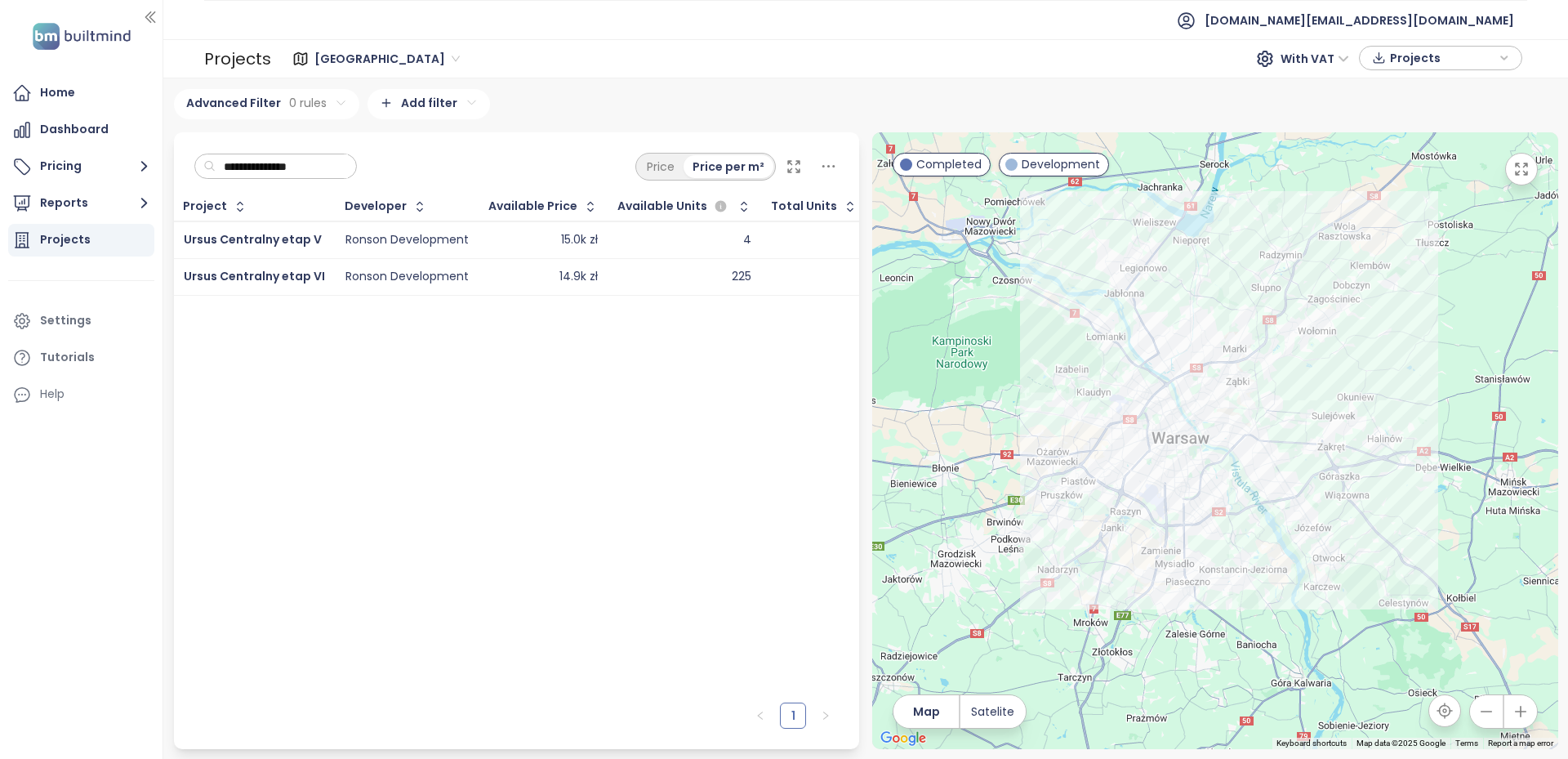
type input "**********"
click at [277, 247] on div "Ursus Centralny etap V" at bounding box center [254, 240] width 141 height 20
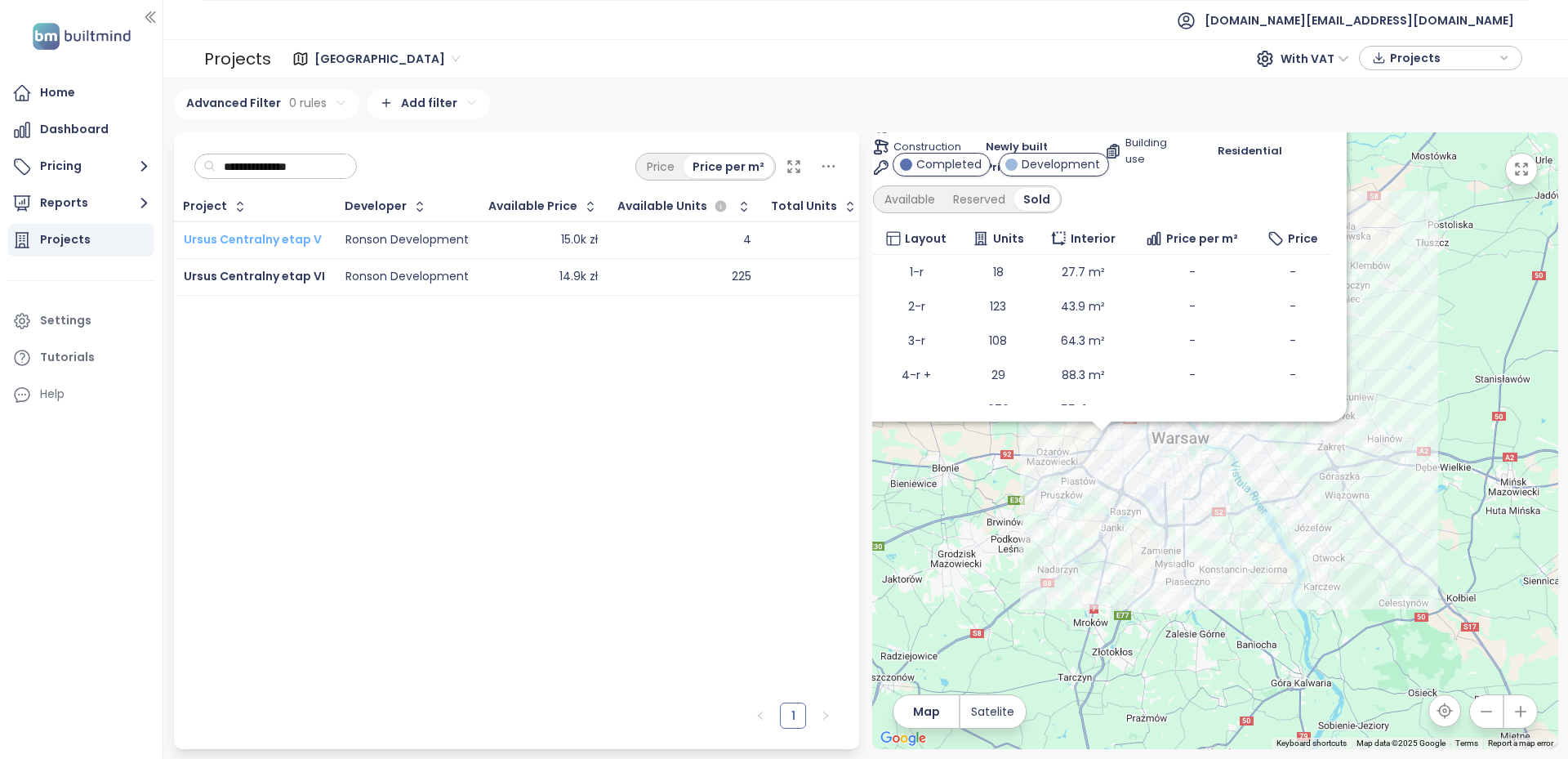
click at [274, 243] on span "Ursus Centralny etap V" at bounding box center [253, 239] width 138 height 16
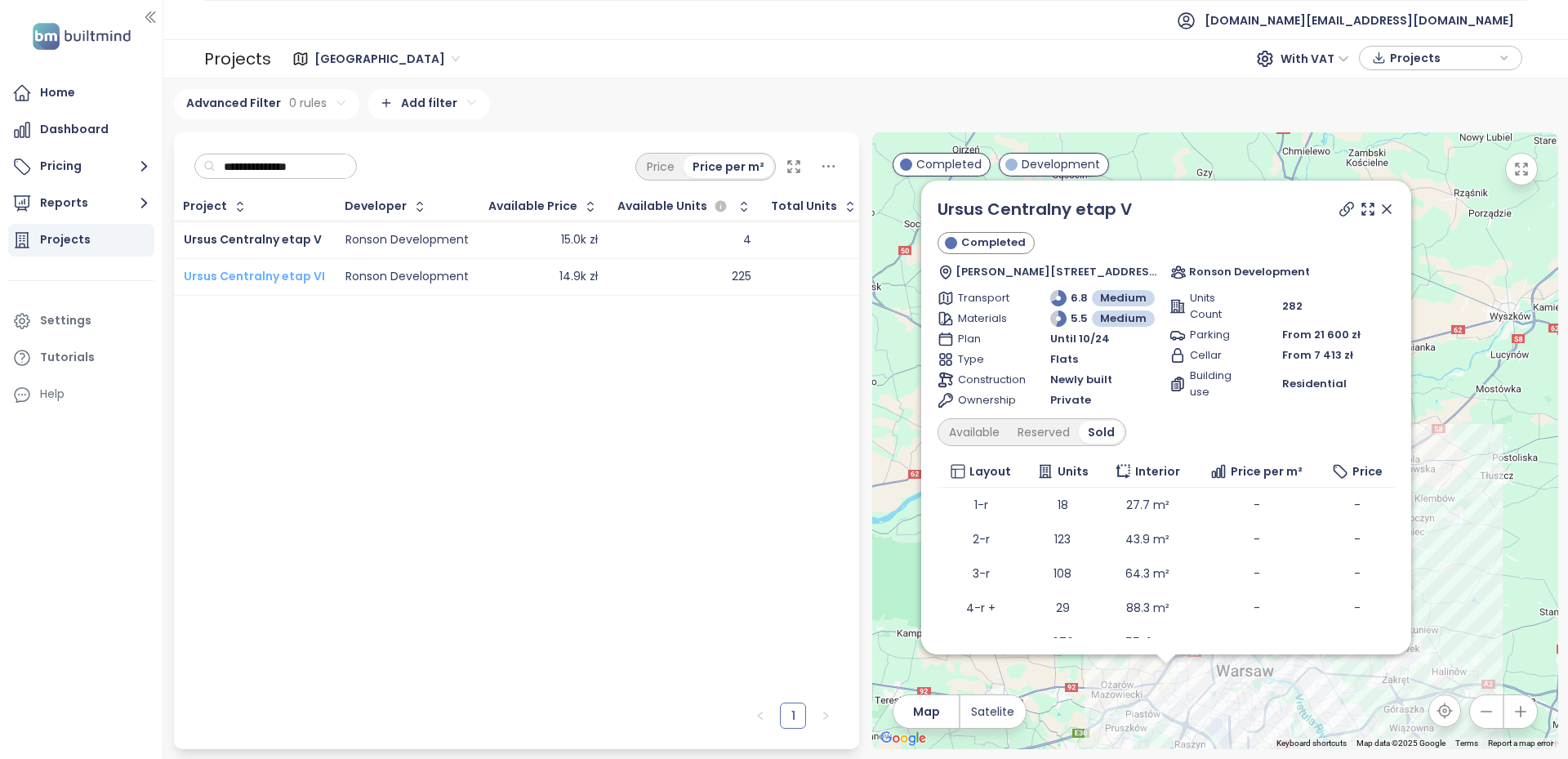
click at [277, 273] on span "Ursus Centralny etap VI" at bounding box center [254, 276] width 141 height 16
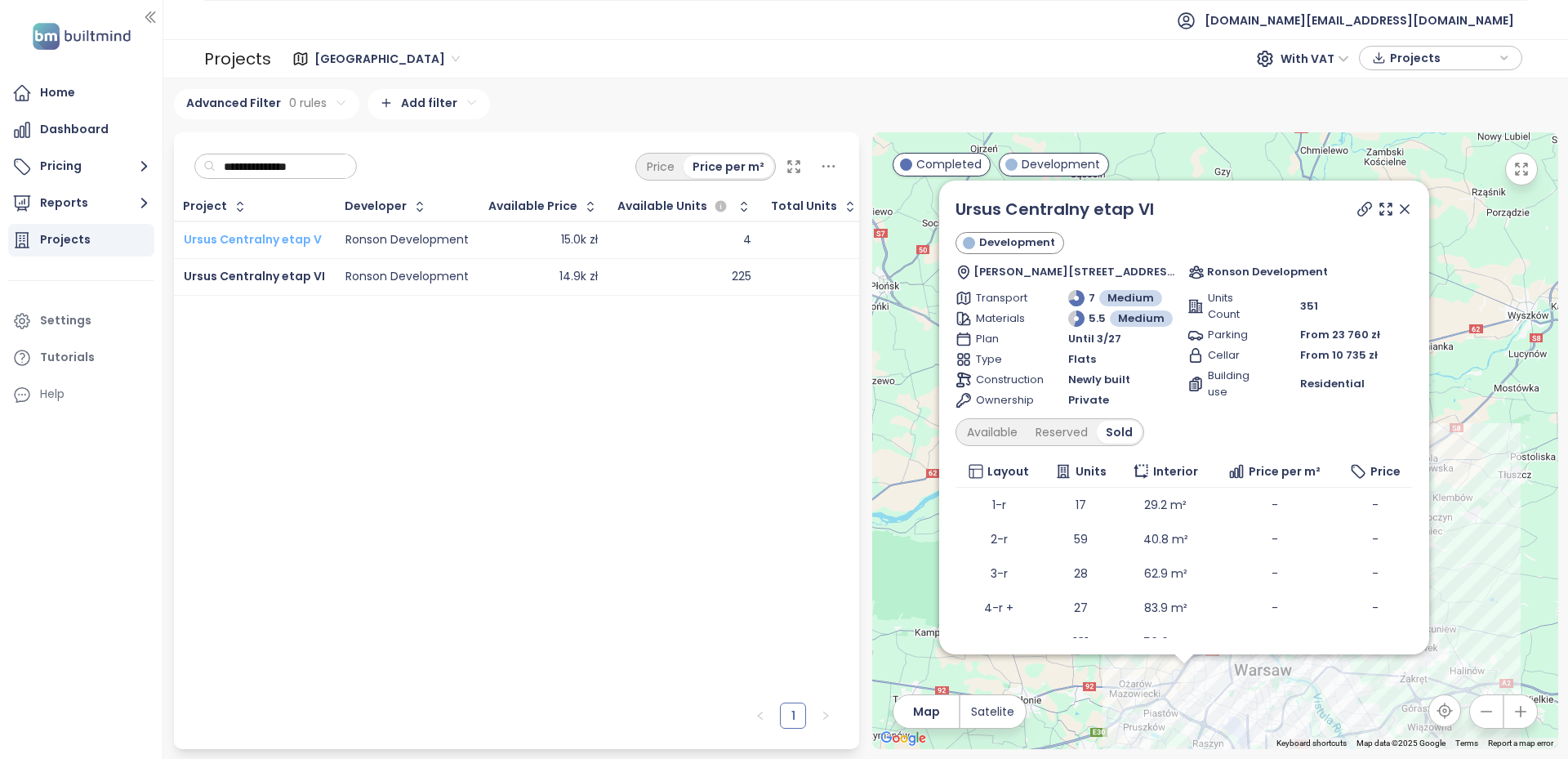
click at [262, 243] on span "Ursus Centralny etap V" at bounding box center [253, 239] width 138 height 16
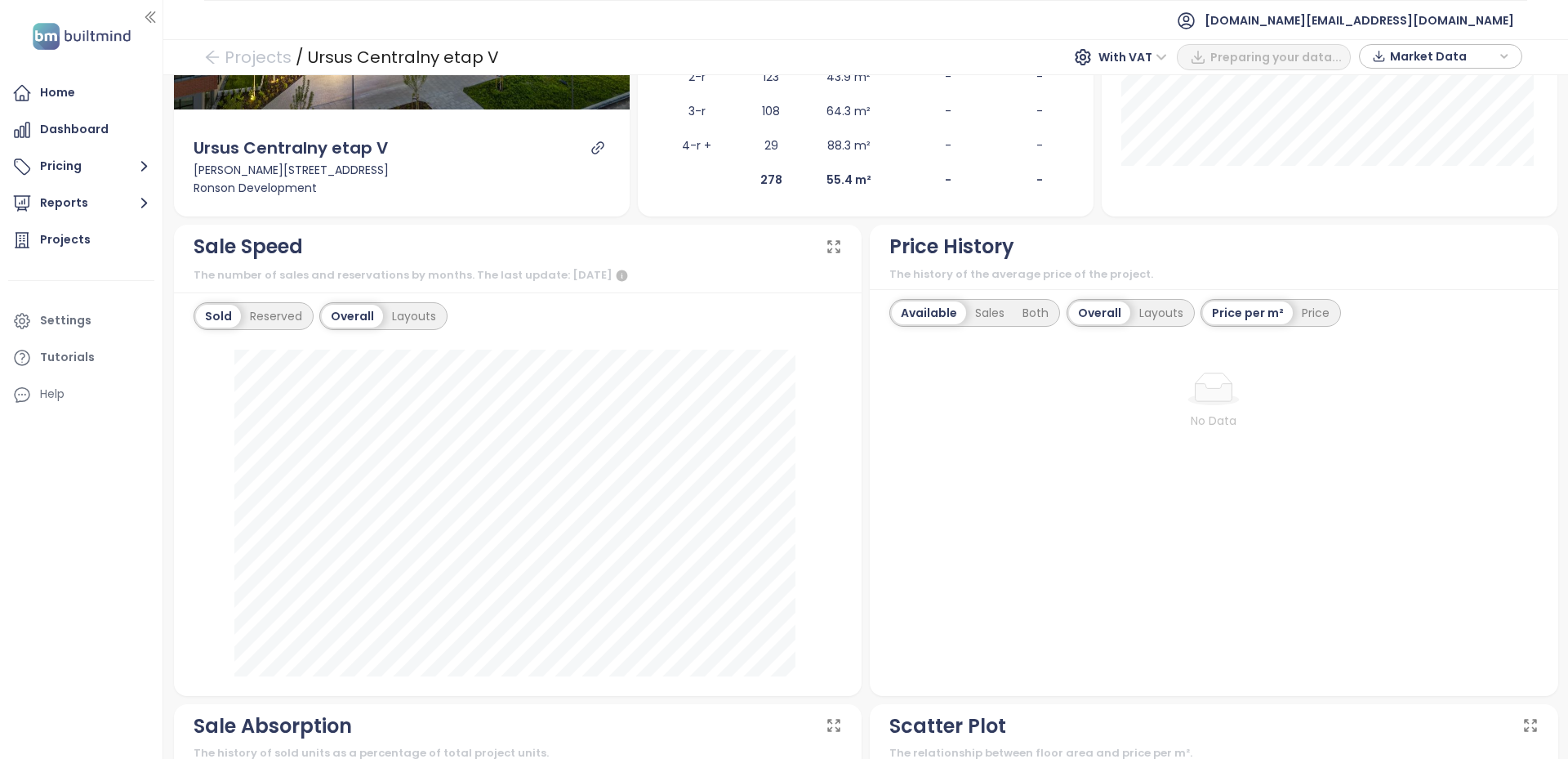
scroll to position [490, 0]
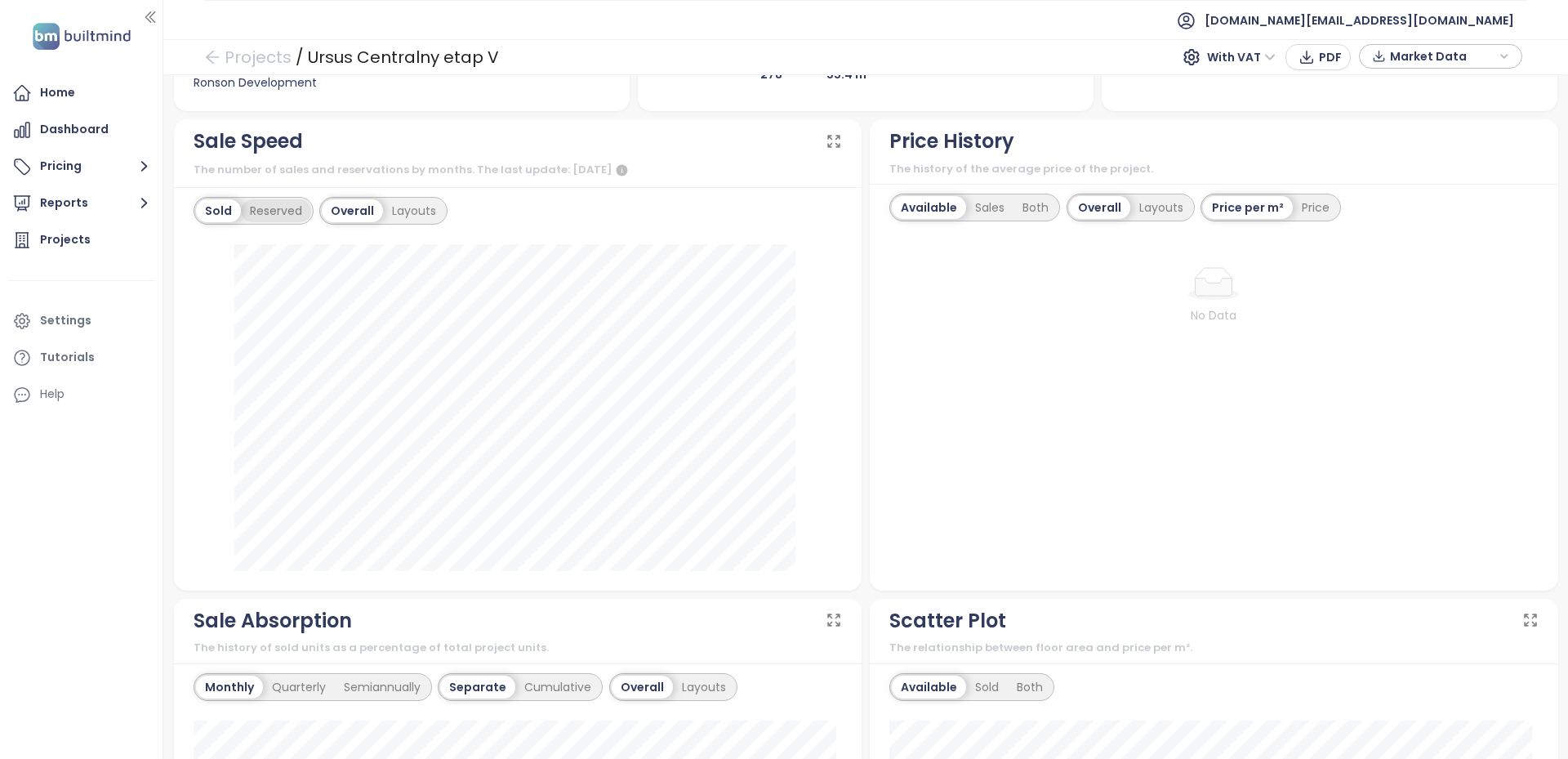
click at [280, 216] on div "Reserved" at bounding box center [276, 211] width 70 height 23
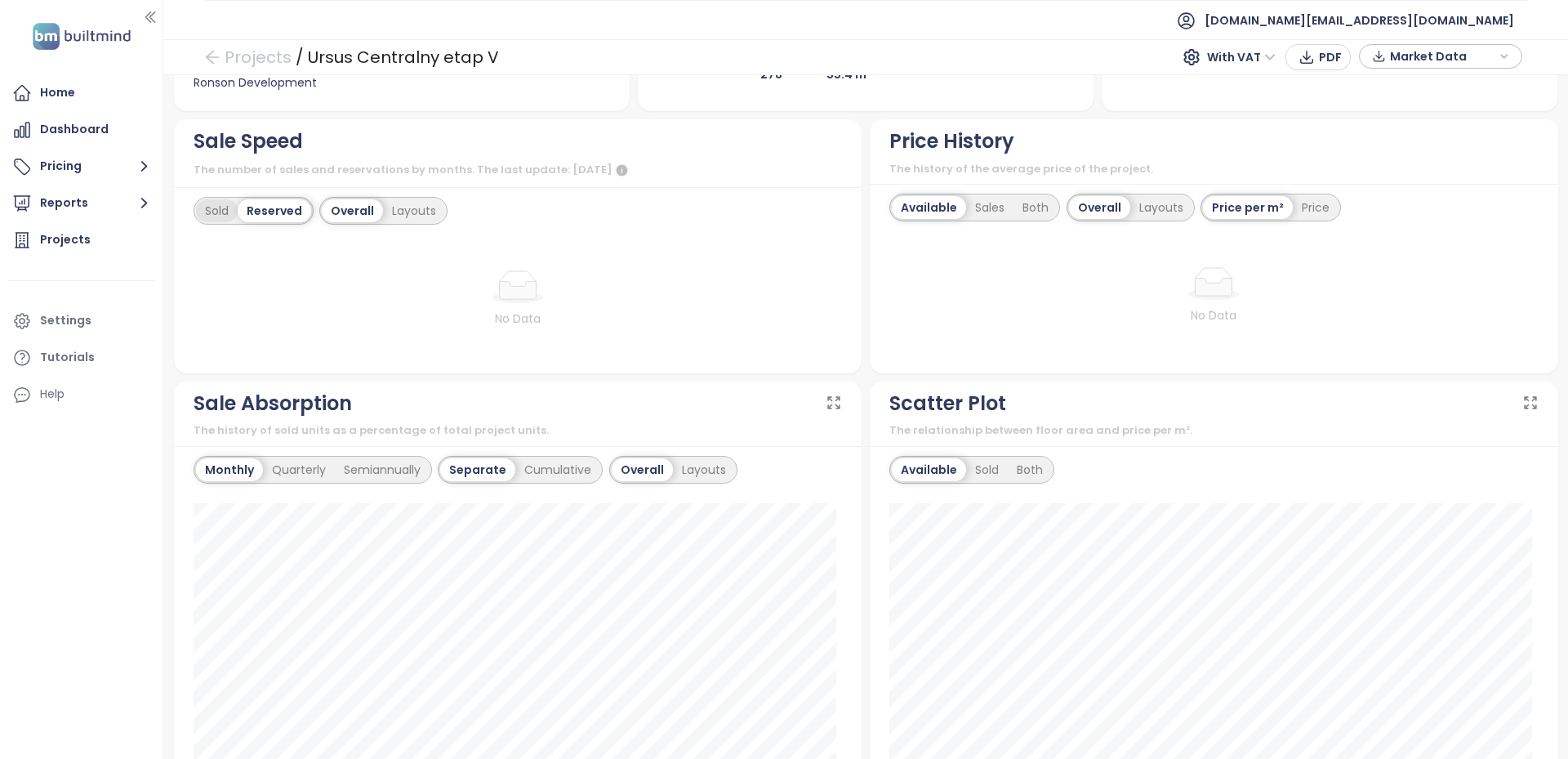
click at [221, 205] on div "Sold" at bounding box center [216, 211] width 42 height 23
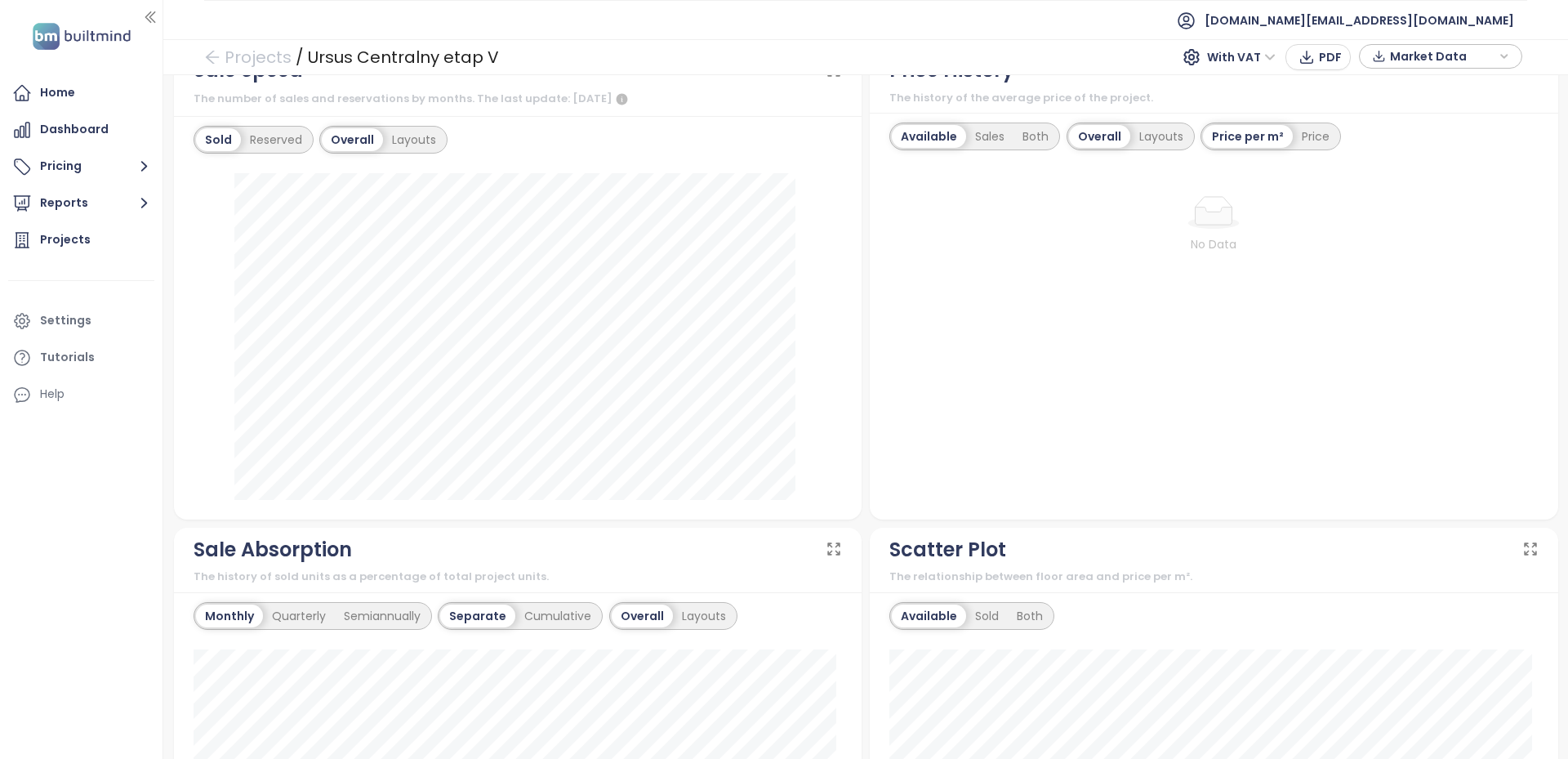
scroll to position [549, 0]
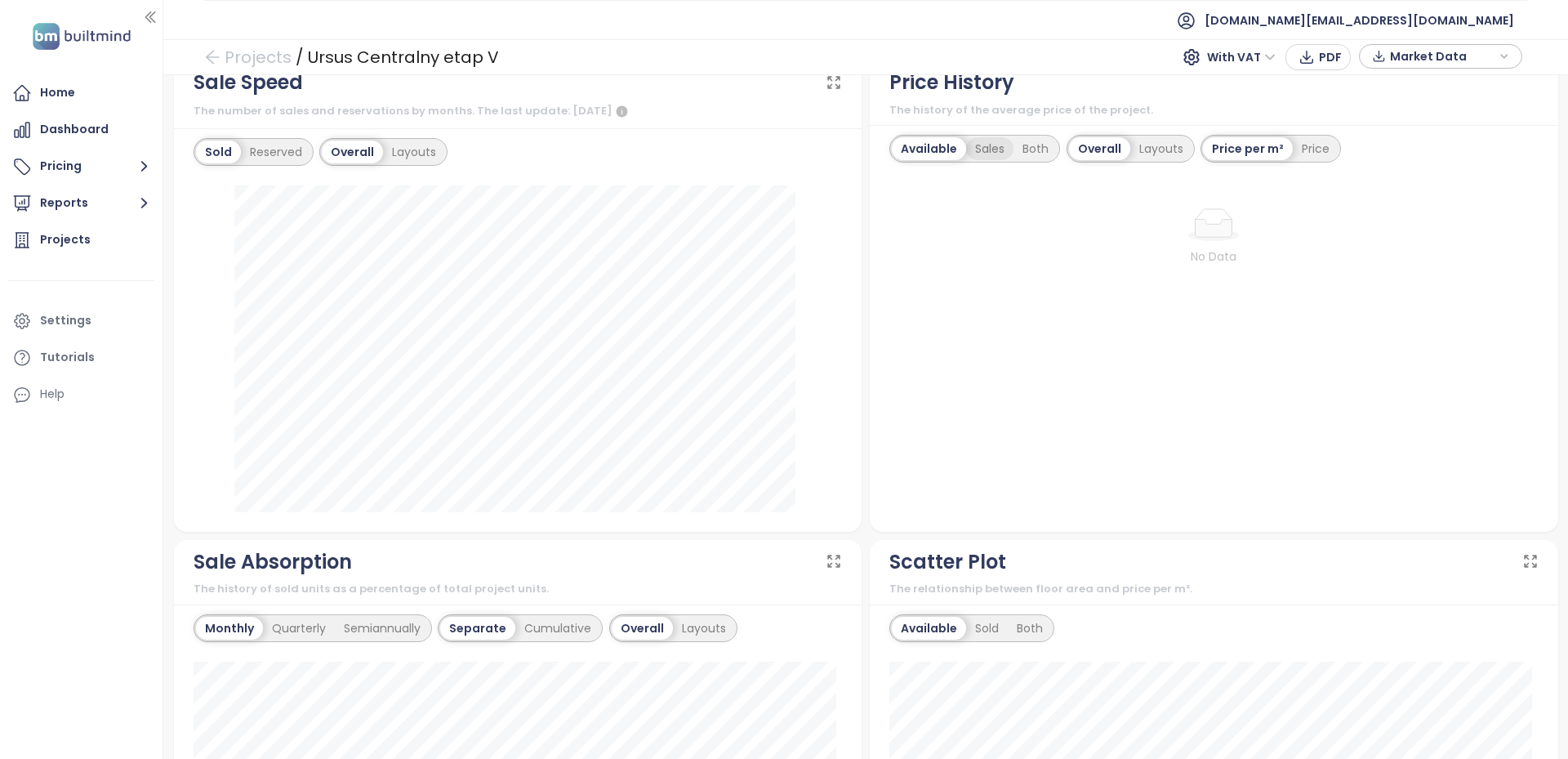
click at [986, 145] on div "Sales" at bounding box center [989, 149] width 47 height 23
click at [1022, 155] on div "Both" at bounding box center [1033, 149] width 44 height 23
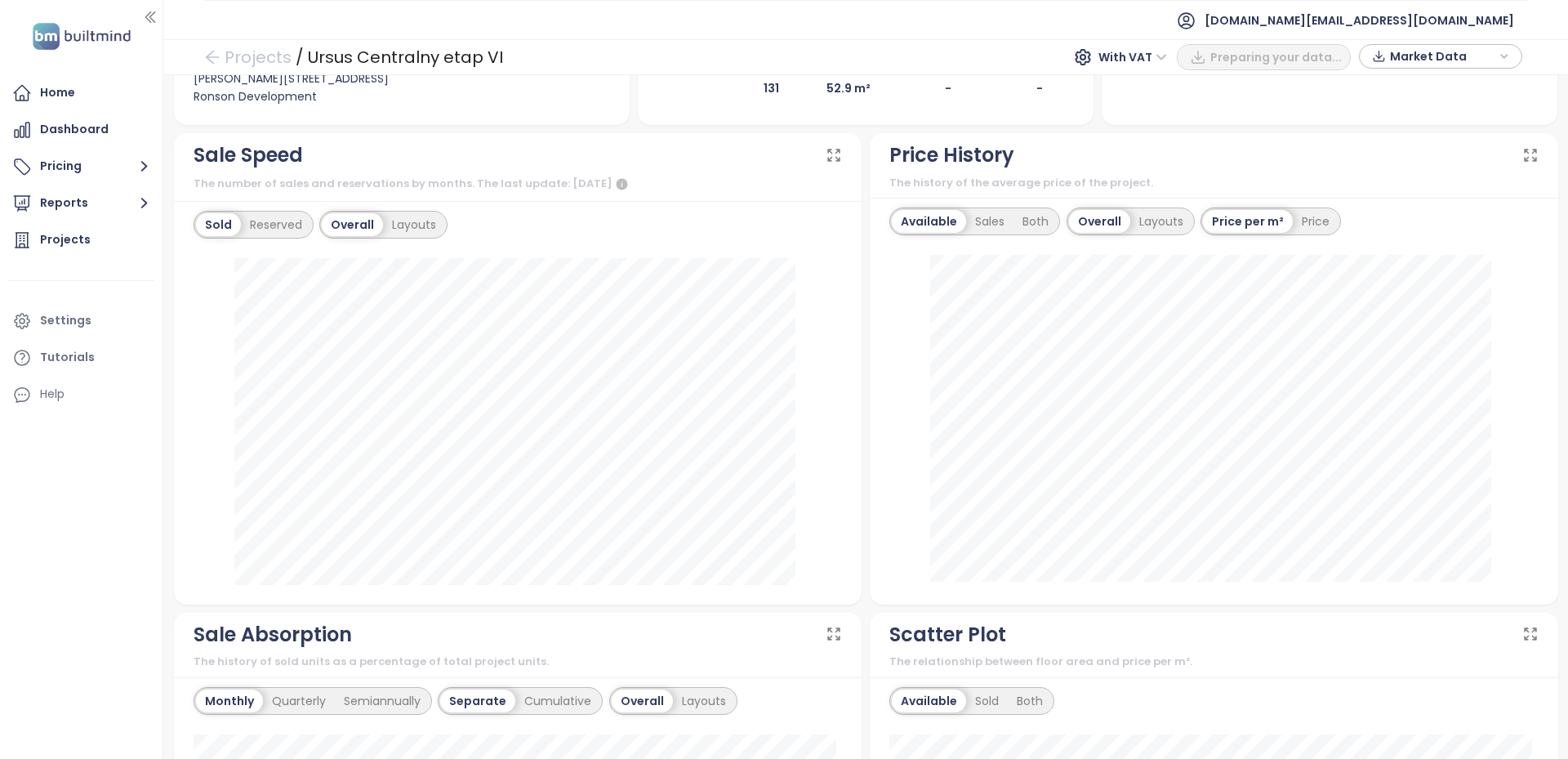
scroll to position [490, 0]
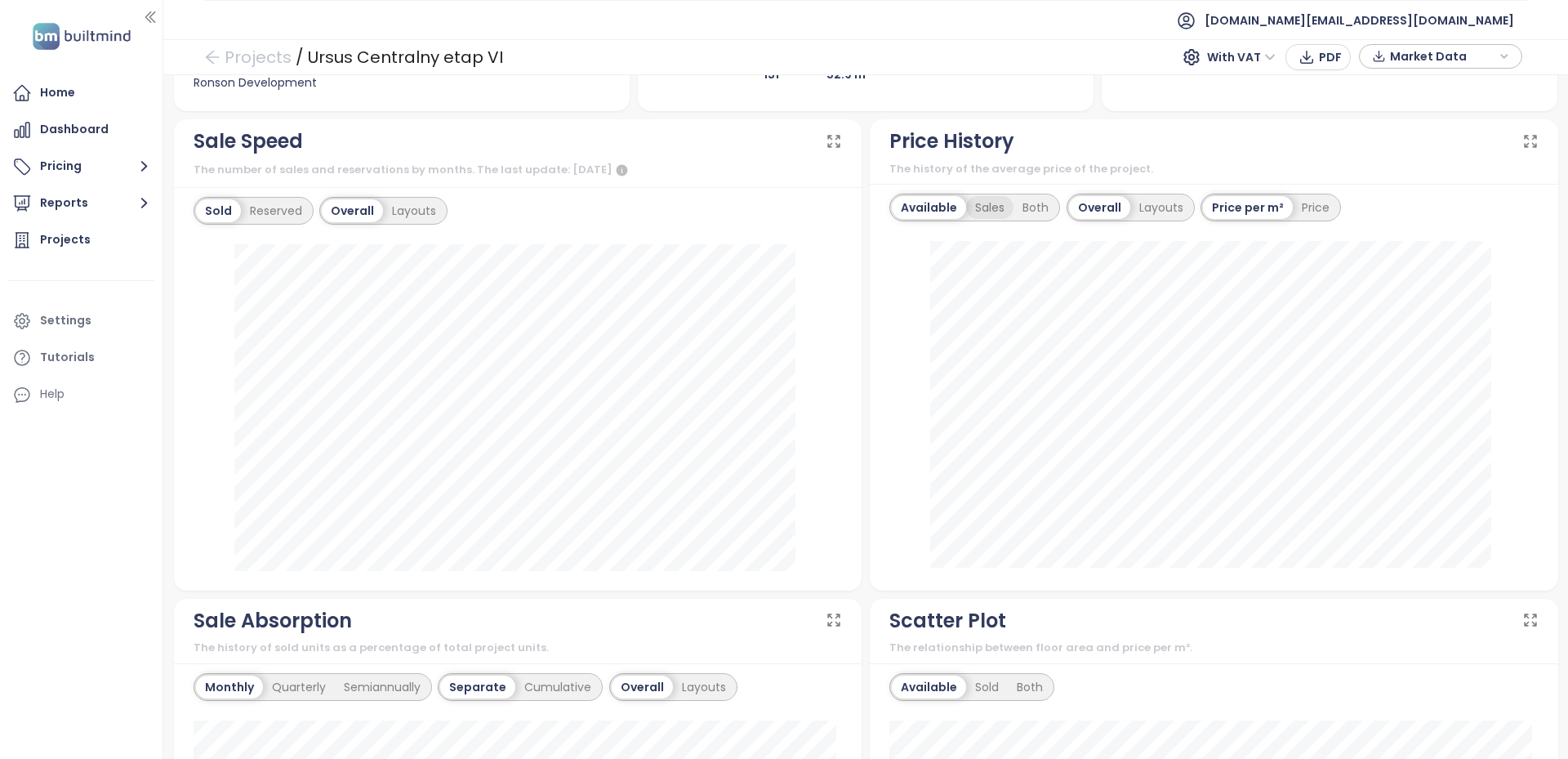
click at [987, 206] on div "Sales" at bounding box center [989, 207] width 47 height 23
click at [1017, 213] on div "Both" at bounding box center [1033, 207] width 44 height 23
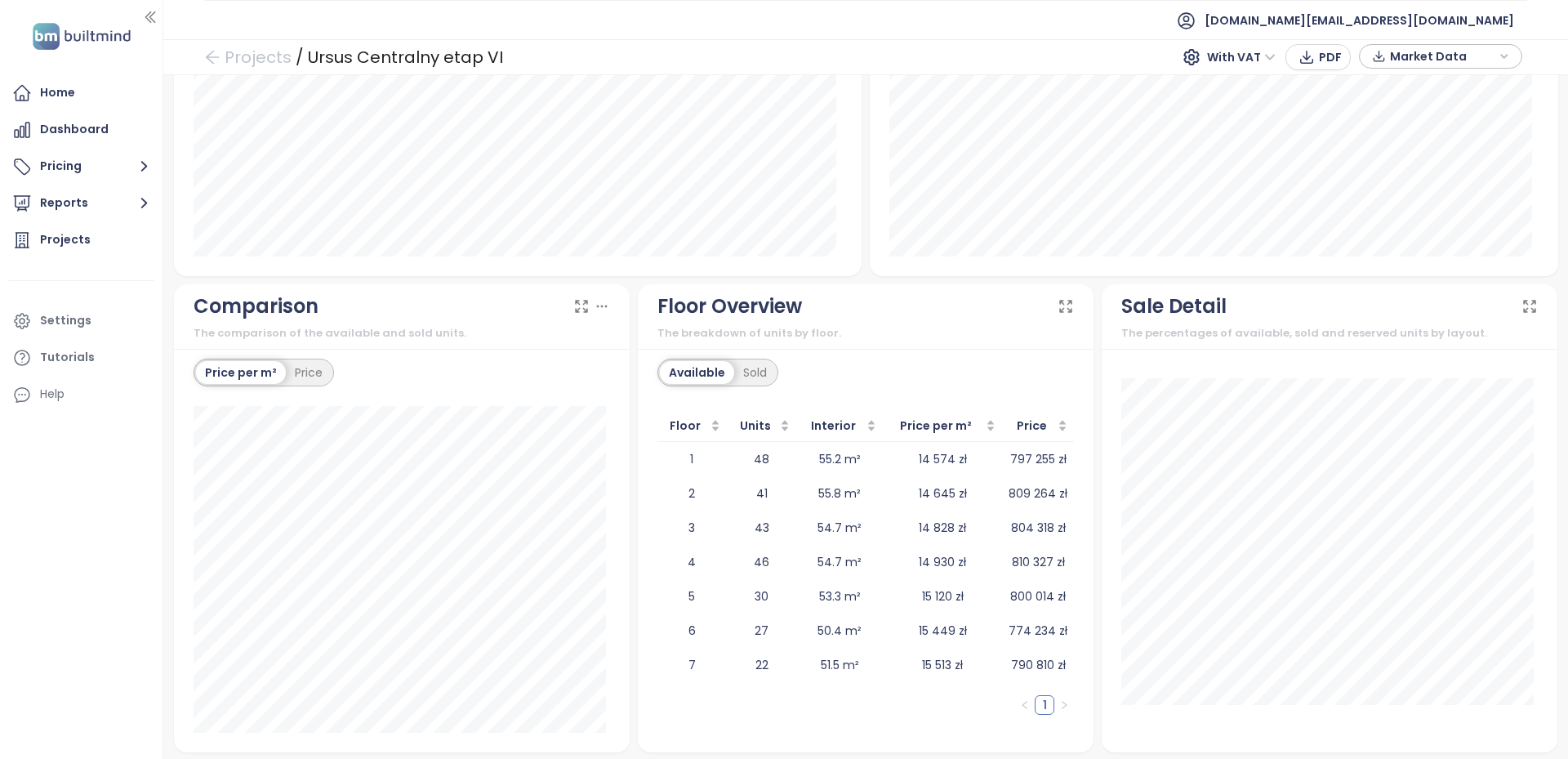
scroll to position [1284, 0]
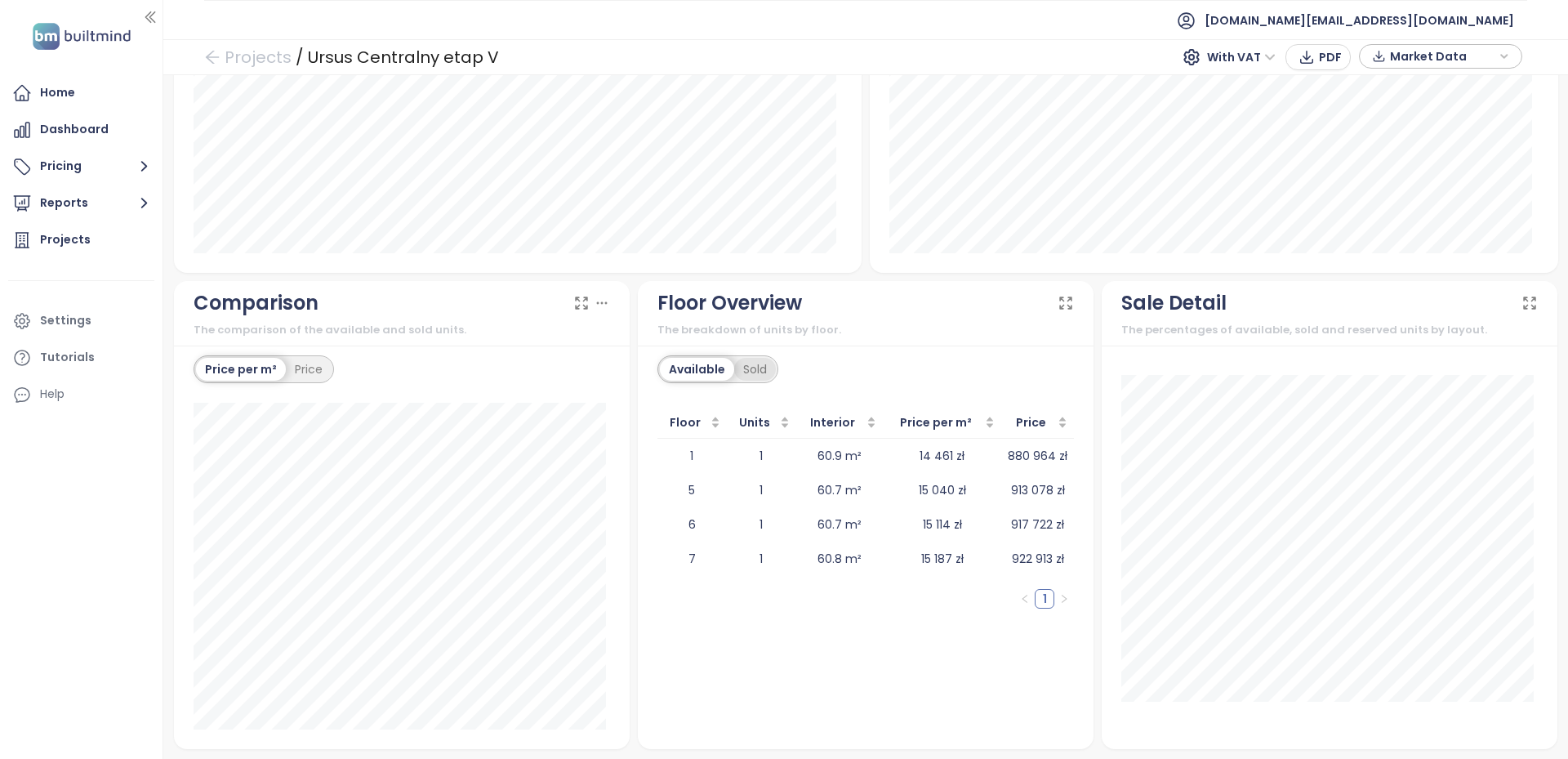
click at [752, 364] on div "Sold" at bounding box center [754, 369] width 42 height 23
click at [696, 369] on div "Available" at bounding box center [694, 369] width 68 height 23
click at [750, 373] on div "Sold" at bounding box center [754, 369] width 42 height 23
click at [698, 358] on div "Available" at bounding box center [694, 369] width 68 height 23
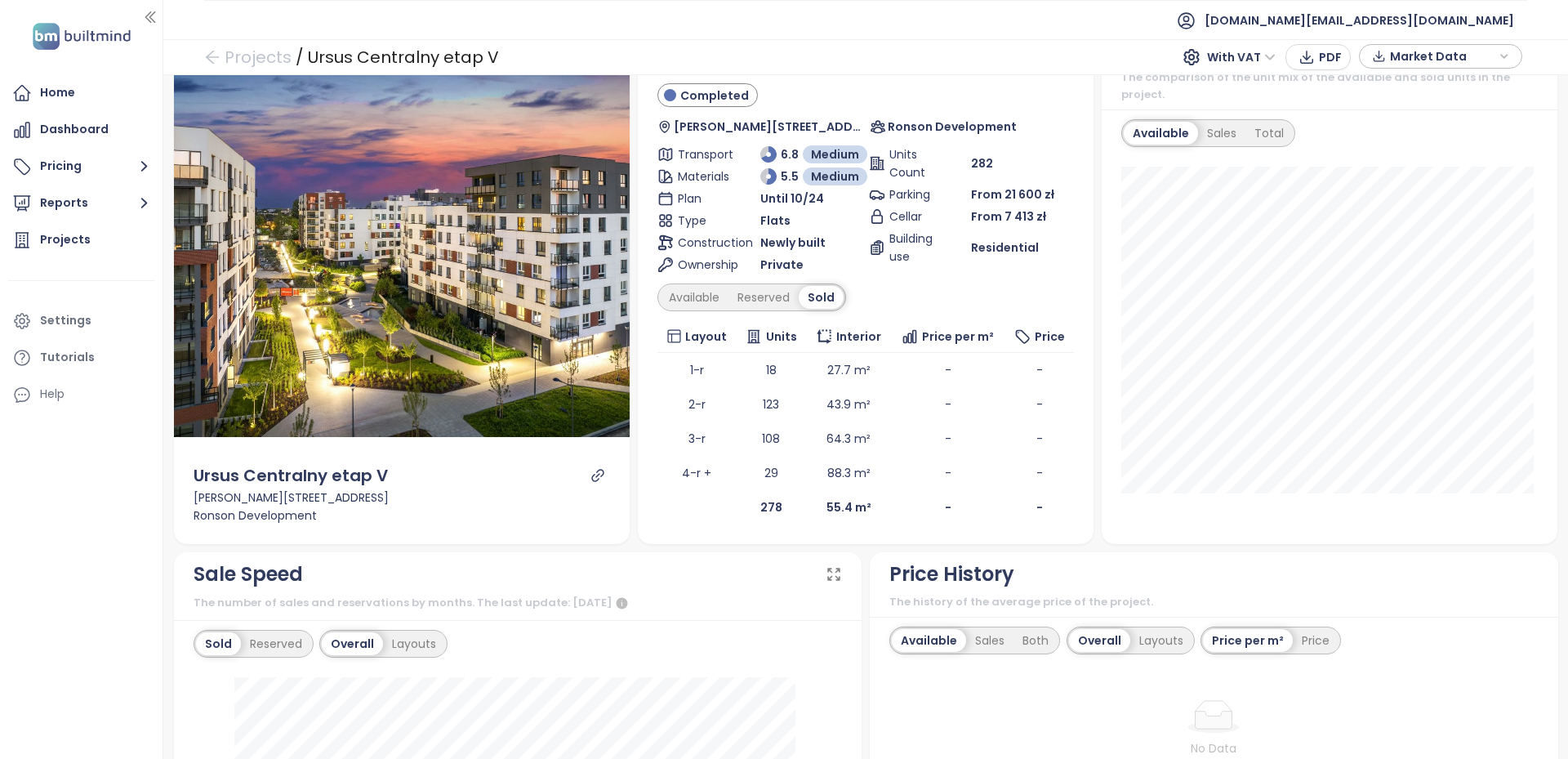
scroll to position [0, 0]
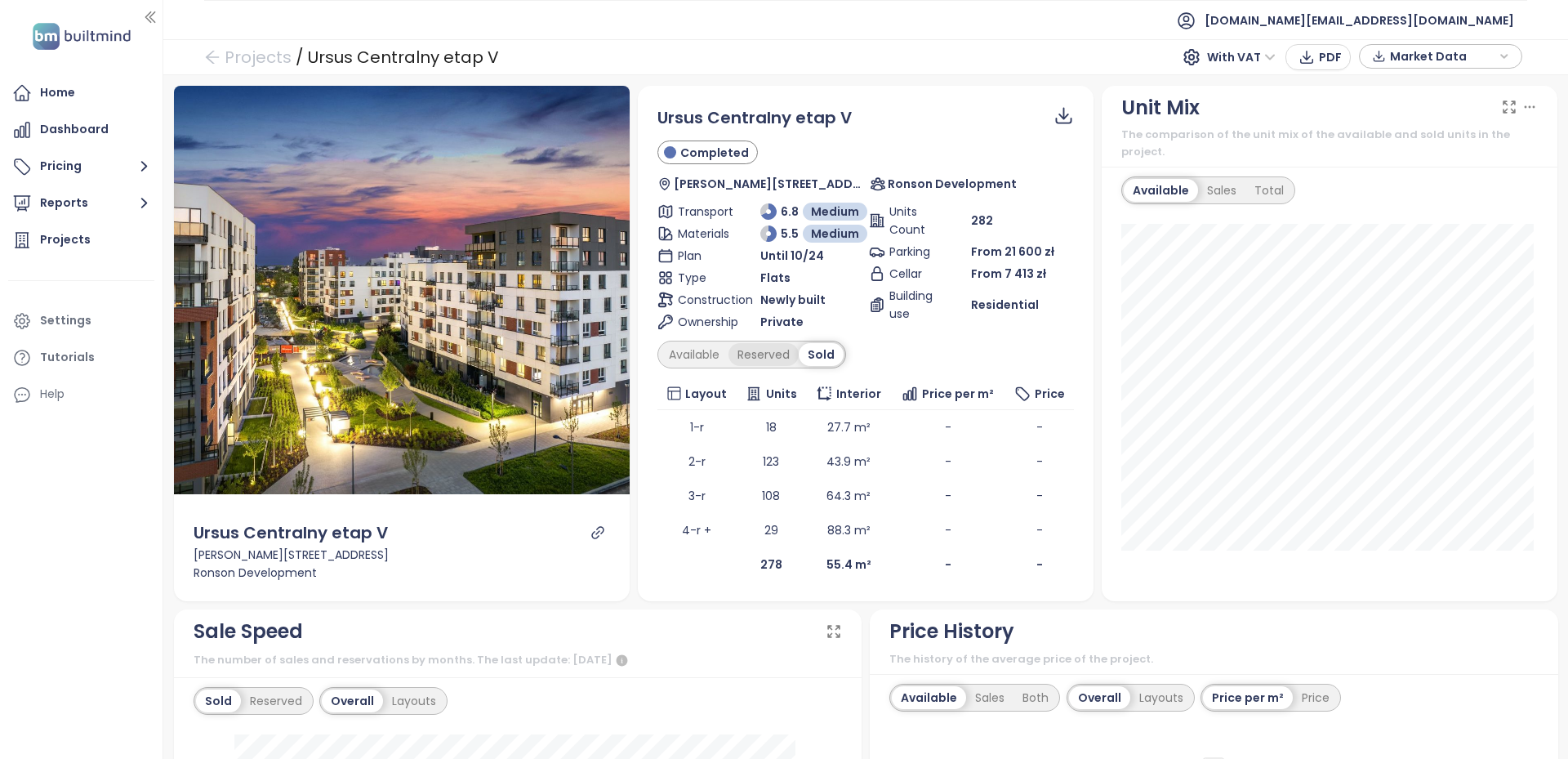
click at [776, 362] on div "Reserved" at bounding box center [763, 355] width 70 height 23
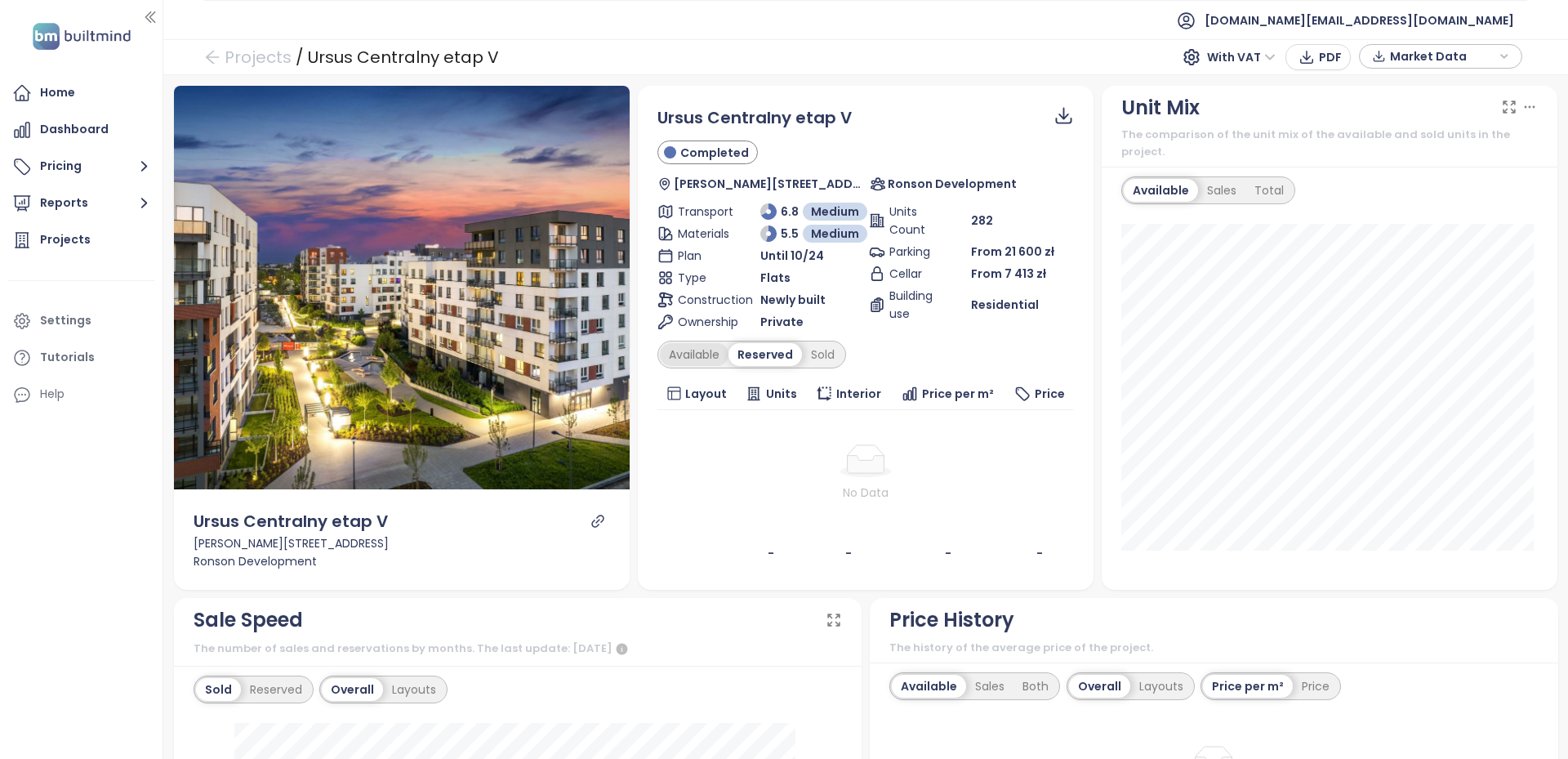
click at [687, 349] on div "Available" at bounding box center [694, 355] width 68 height 23
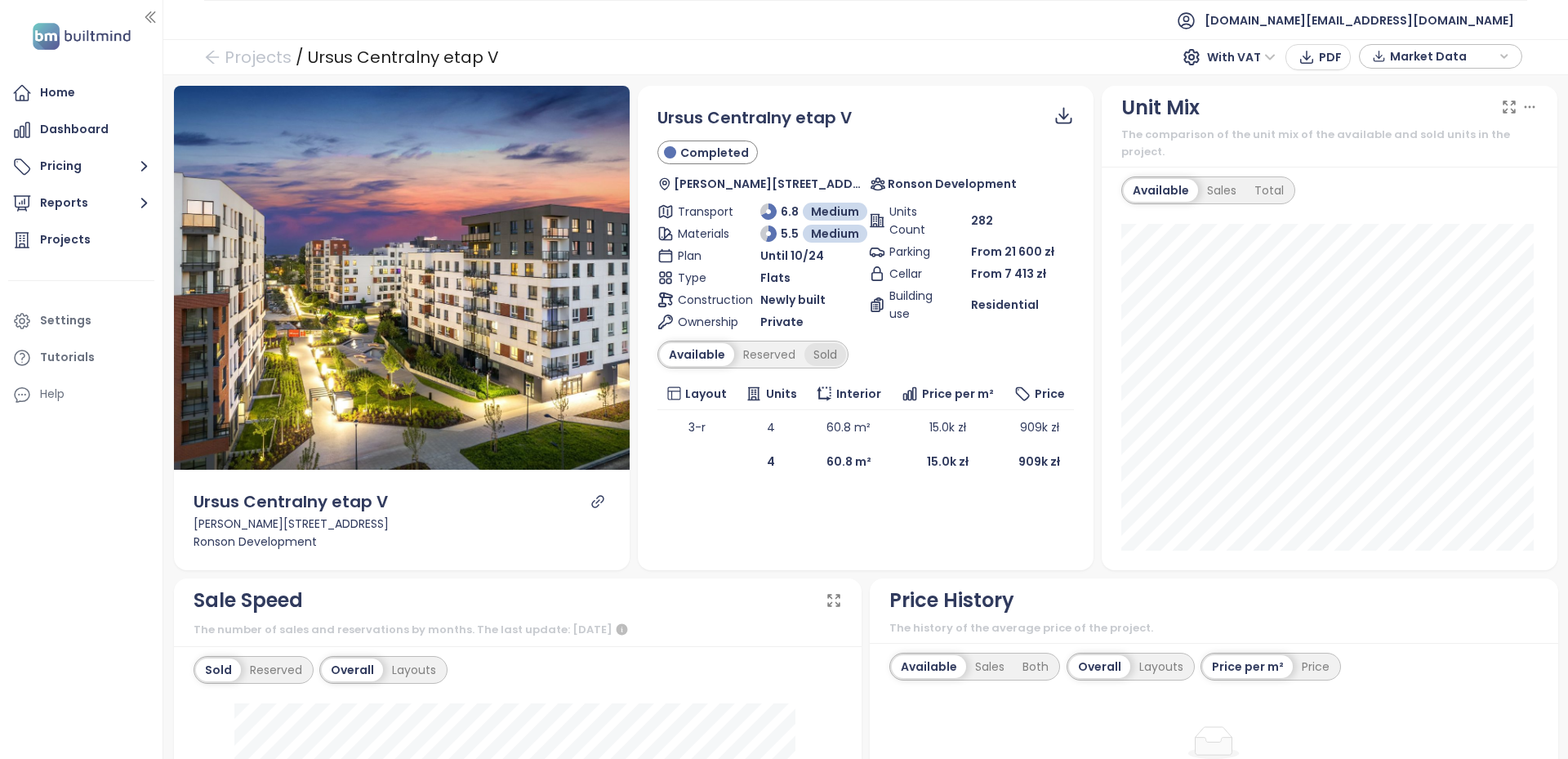
click at [805, 360] on div "Sold" at bounding box center [824, 355] width 42 height 23
